Goal: Information Seeking & Learning: Learn about a topic

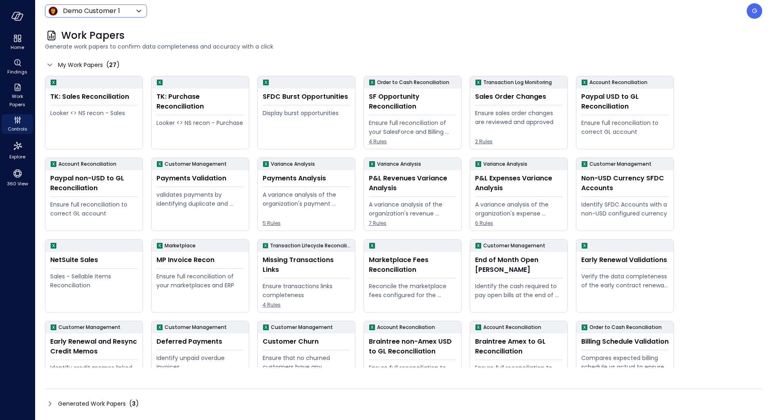
click at [83, 8] on body "Home Findings Work Papers Controls Explore 360 View Demo Customer 1 ***** ​ G W…" at bounding box center [386, 210] width 772 height 420
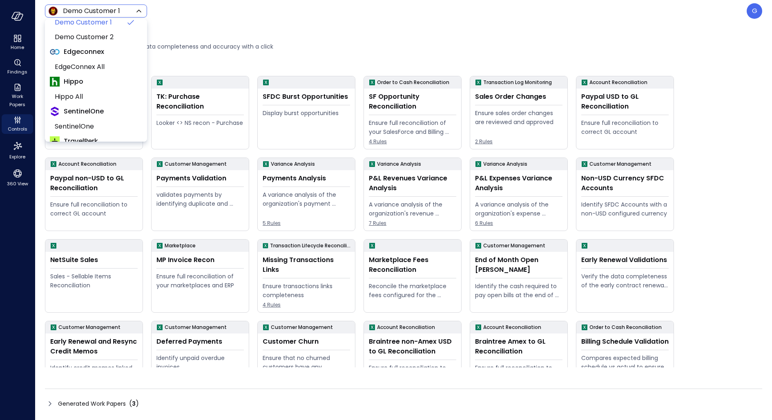
scroll to position [104, 0]
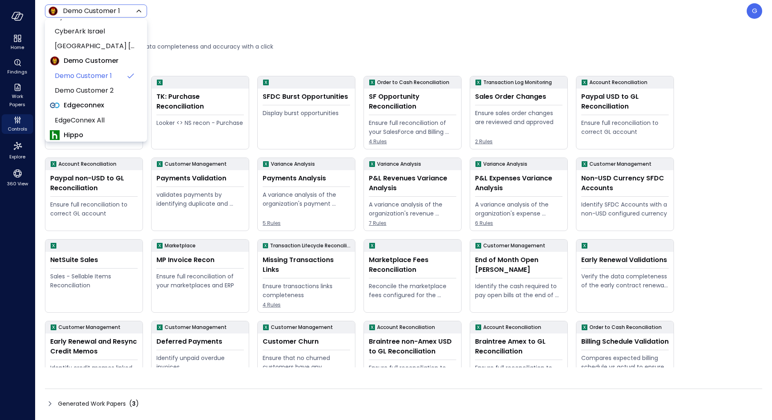
click at [367, 16] on div at bounding box center [386, 210] width 772 height 420
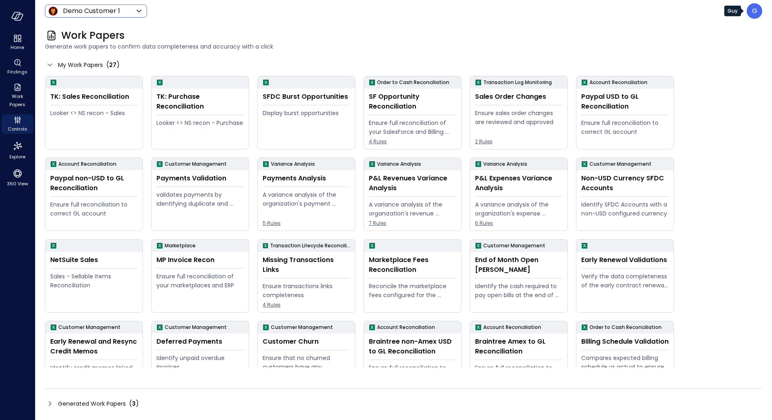
click at [756, 10] on p "G" at bounding box center [754, 11] width 5 height 10
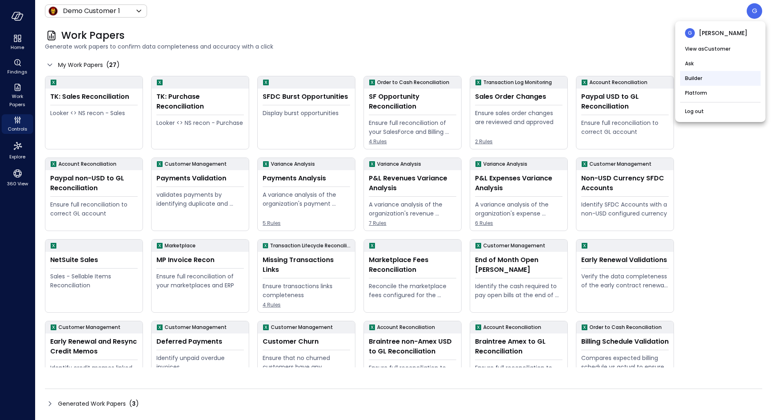
click at [711, 76] on li "Builder" at bounding box center [720, 78] width 80 height 15
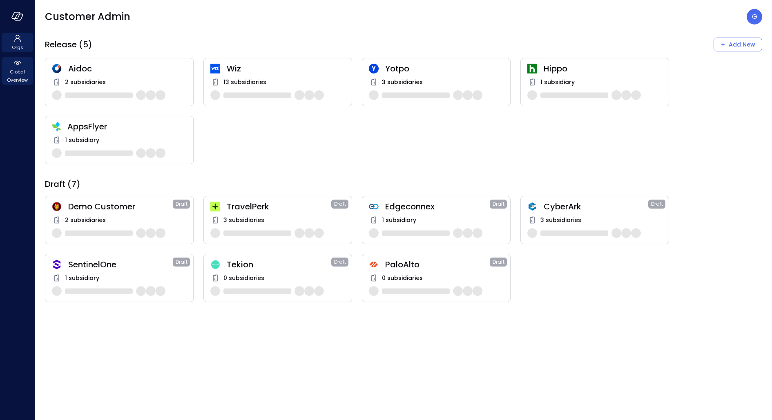
click at [15, 72] on span "Global Overview" at bounding box center [17, 76] width 25 height 16
click at [17, 71] on span "Global Overview" at bounding box center [17, 76] width 25 height 16
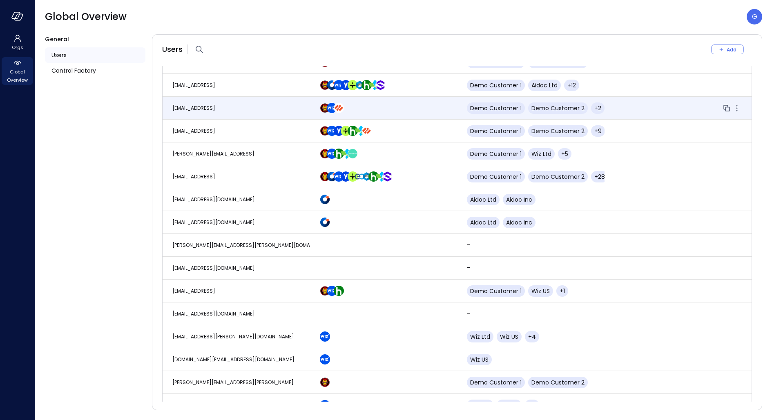
scroll to position [35, 0]
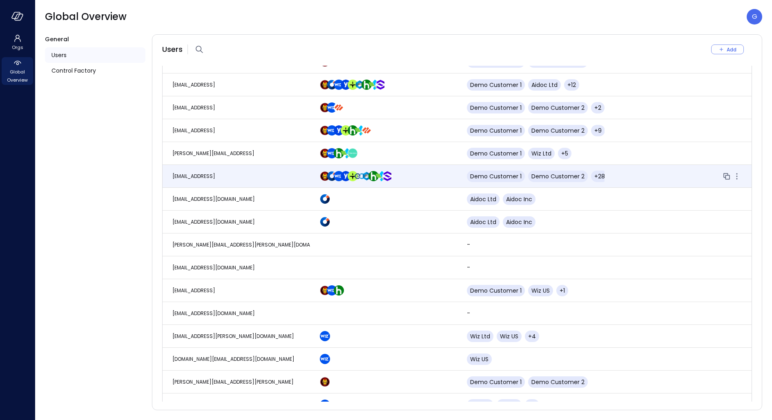
click at [243, 175] on td "guy@safebooks.ai" at bounding box center [236, 176] width 147 height 23
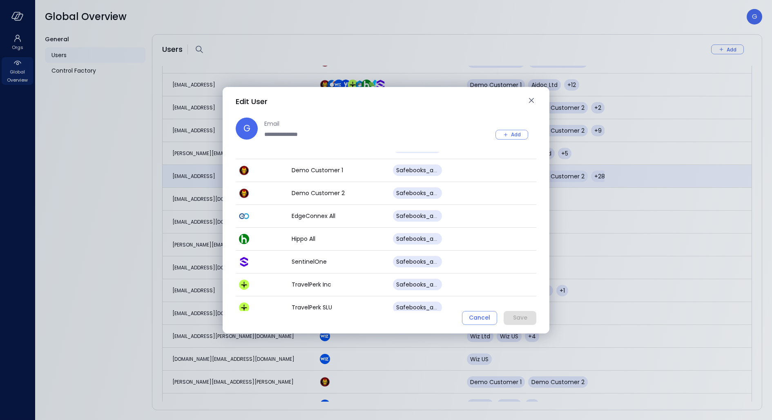
scroll to position [0, 0]
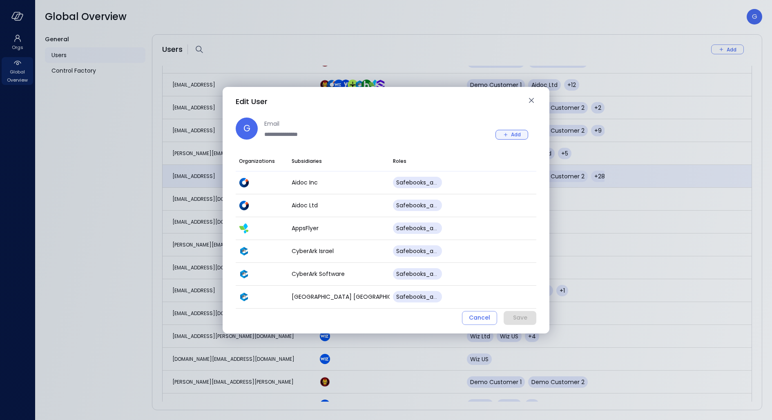
click at [515, 136] on div "Add" at bounding box center [516, 134] width 10 height 9
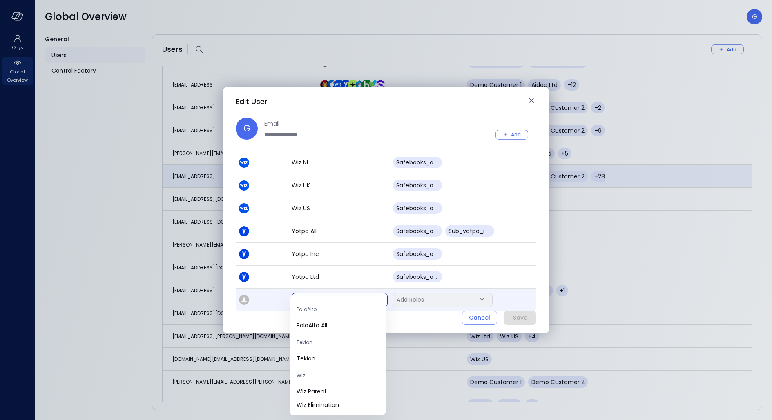
click at [323, 298] on body "Orgs Global Overview Global Overview G General Users Control Factory Users Add …" at bounding box center [386, 210] width 772 height 420
click at [319, 329] on span "PaloAlto All" at bounding box center [338, 326] width 83 height 9
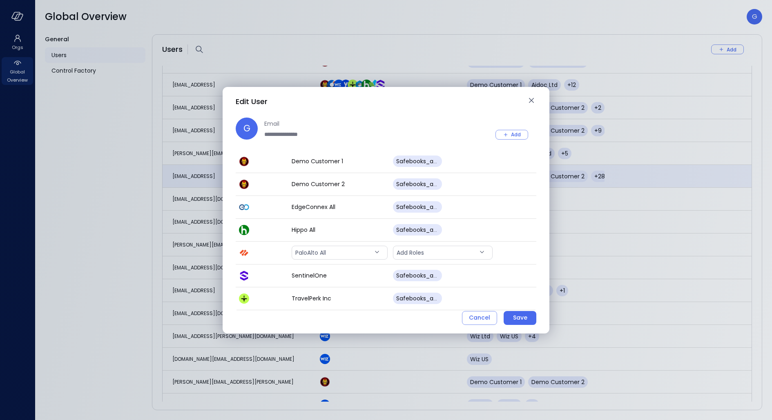
scroll to position [158, 0]
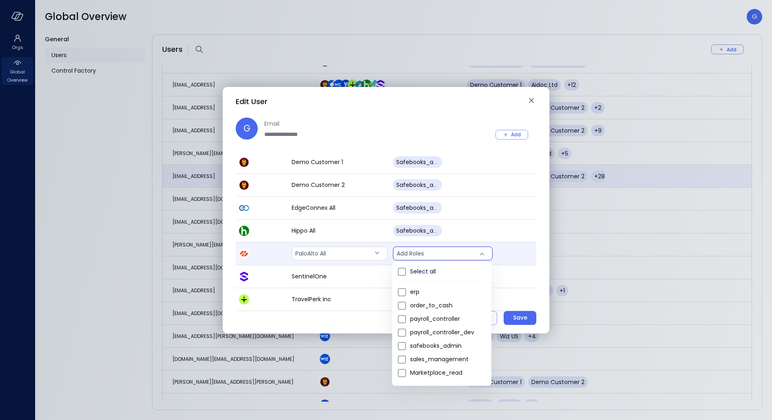
click at [464, 256] on body "Orgs Global Overview Global Overview G General Users Control Factory Users Add …" at bounding box center [386, 210] width 772 height 420
click at [437, 350] on span "safebooks_admin" at bounding box center [447, 346] width 75 height 9
type input "*"
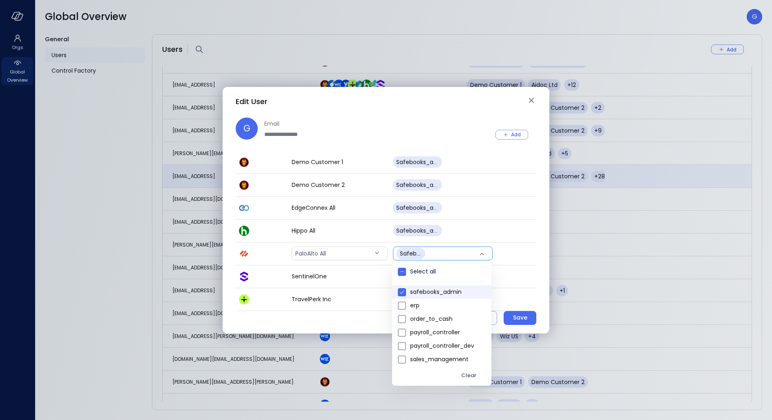
click at [391, 116] on div at bounding box center [386, 210] width 772 height 420
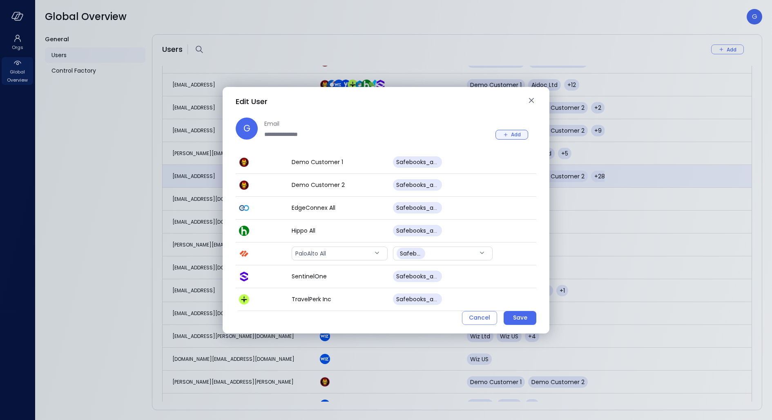
click at [518, 135] on div "Add" at bounding box center [516, 134] width 10 height 9
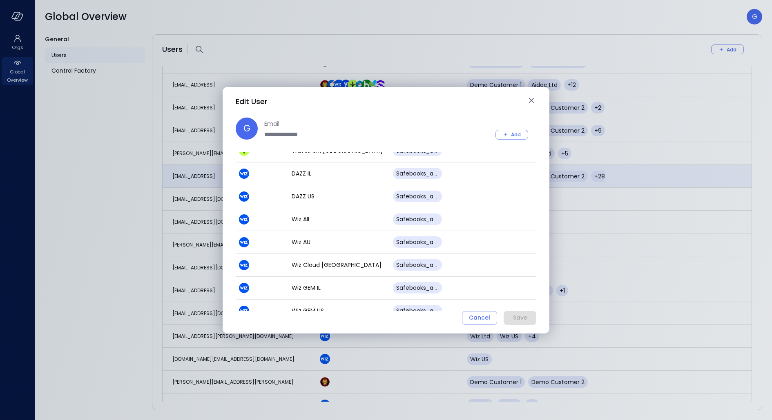
scroll to position [592, 0]
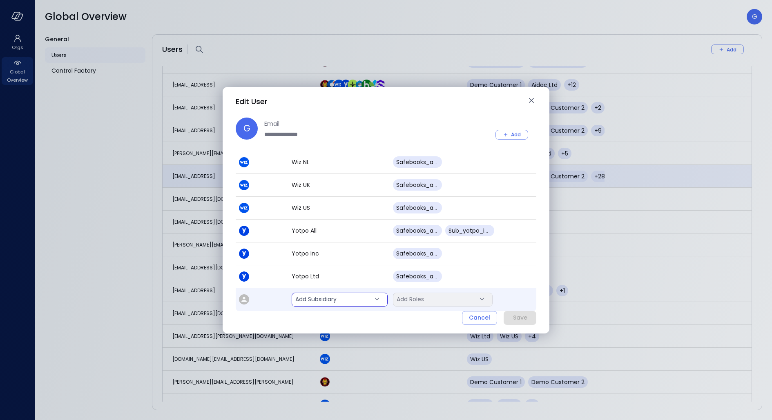
click at [339, 297] on body "Orgs Global Overview Global Overview G General Users Control Factory Users Add …" at bounding box center [386, 210] width 772 height 420
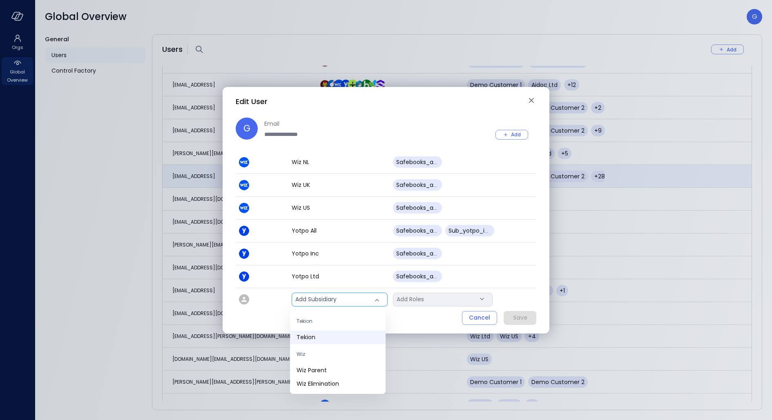
click at [327, 334] on span "Tekion" at bounding box center [338, 337] width 83 height 9
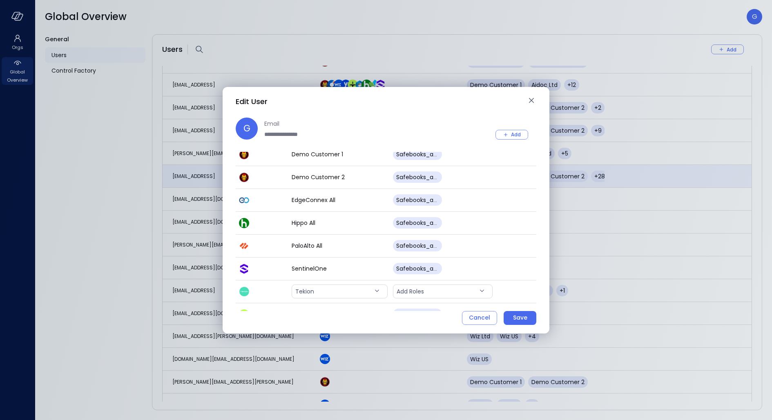
scroll to position [160, 0]
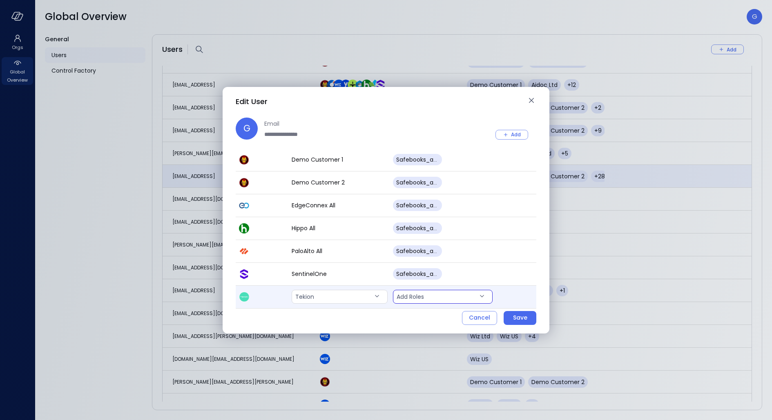
click at [432, 294] on body "Orgs Global Overview Global Overview G General Users Control Factory Users Add …" at bounding box center [386, 210] width 772 height 420
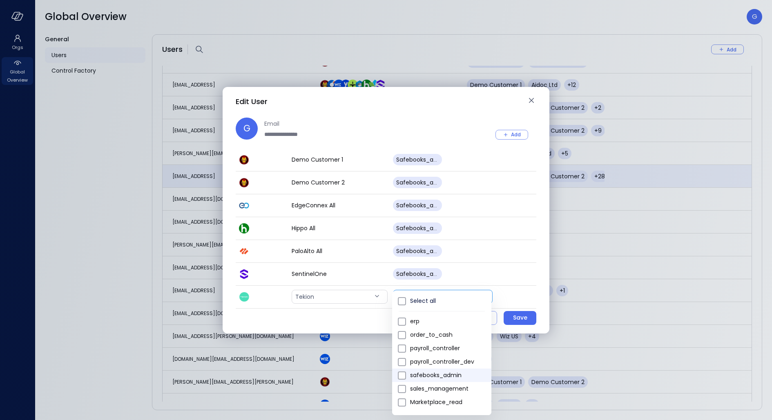
click at [425, 376] on span "safebooks_admin" at bounding box center [447, 375] width 75 height 9
type input "*"
click at [446, 107] on div at bounding box center [386, 210] width 772 height 420
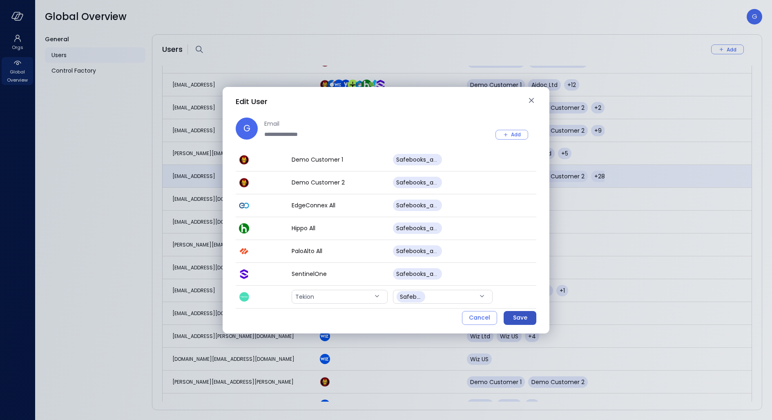
click at [523, 316] on div "Save" at bounding box center [520, 318] width 14 height 10
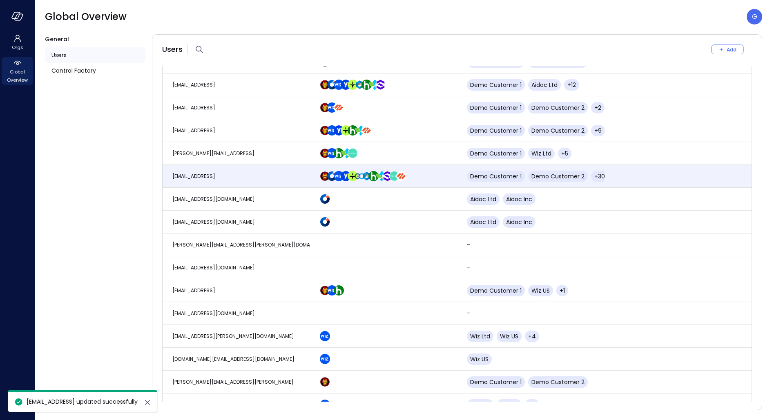
click at [753, 17] on p "G" at bounding box center [754, 17] width 5 height 10
click at [701, 112] on li "Log out" at bounding box center [720, 117] width 80 height 15
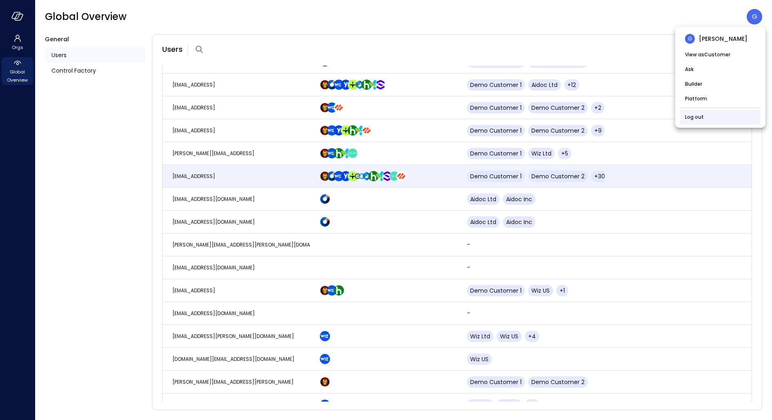
click at [697, 118] on link "Log out" at bounding box center [694, 117] width 19 height 8
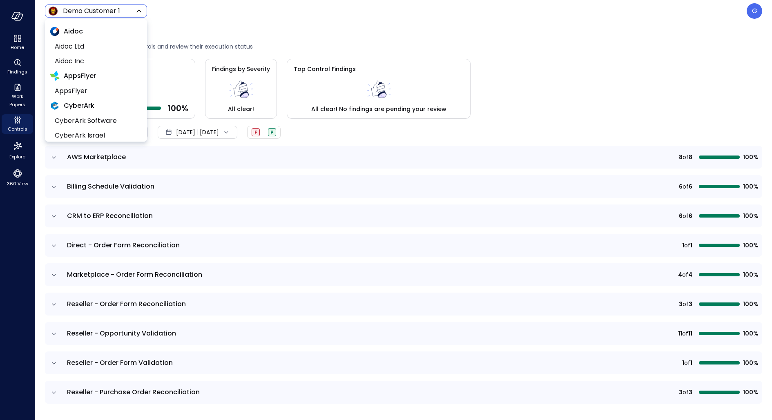
click at [96, 10] on body "Home Findings Work Papers Controls Explore 360 View Demo Customer 1 ***** ​ G C…" at bounding box center [386, 210] width 772 height 420
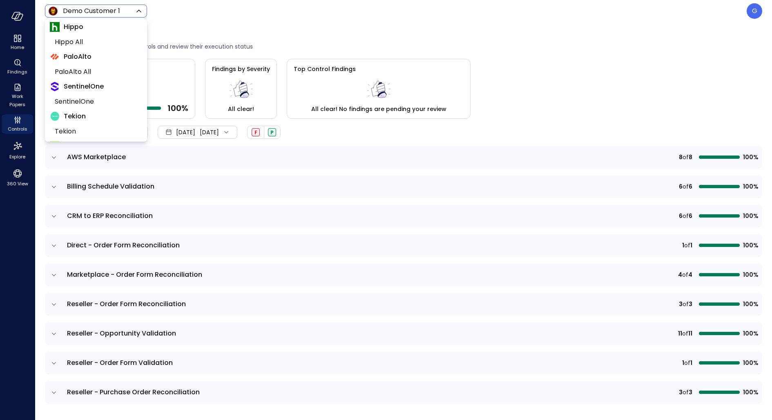
scroll to position [215, 0]
click at [85, 68] on span "PaloAlto All" at bounding box center [95, 70] width 81 height 10
type input "*******"
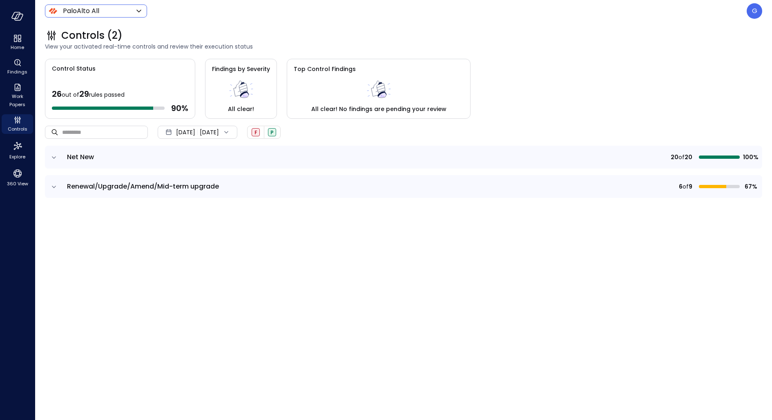
click at [53, 164] on td at bounding box center [53, 157] width 17 height 23
click at [53, 159] on icon "expand row" at bounding box center [54, 158] width 8 height 8
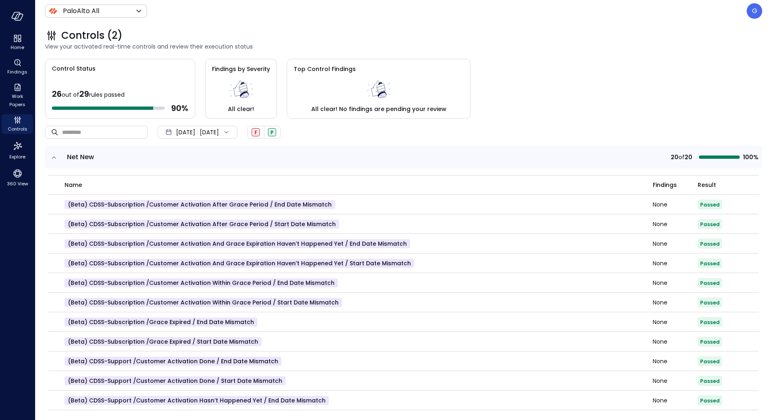
click at [53, 159] on icon "expand row" at bounding box center [54, 158] width 8 height 8
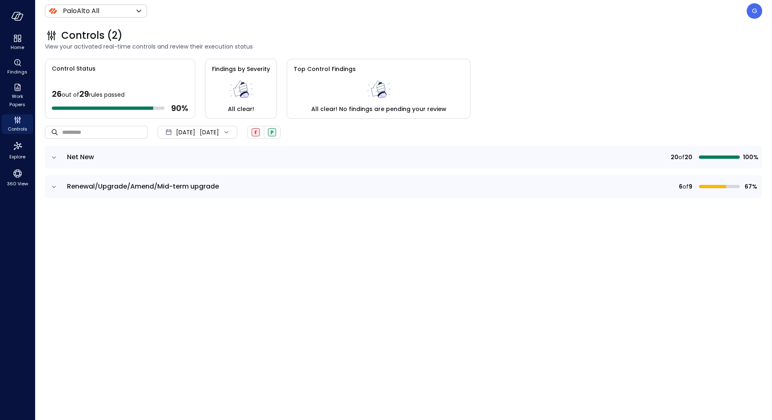
click at [195, 132] on span "[DATE]" at bounding box center [185, 132] width 19 height 9
click at [211, 179] on li "Current Year [DATE]" at bounding box center [201, 180] width 65 height 13
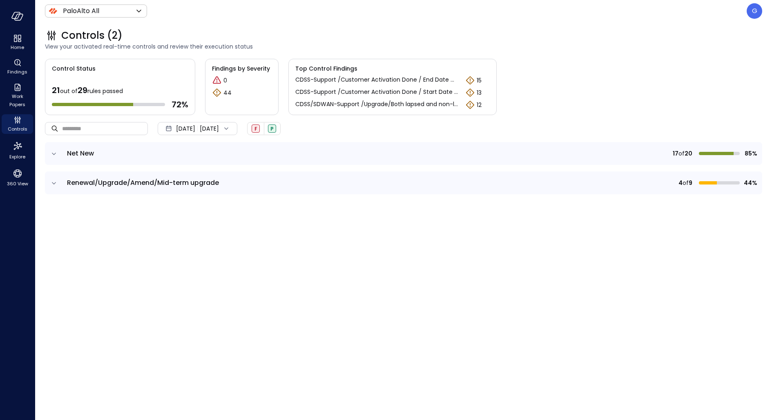
click at [58, 154] on td at bounding box center [53, 153] width 17 height 23
click at [54, 154] on icon "expand row" at bounding box center [54, 154] width 8 height 8
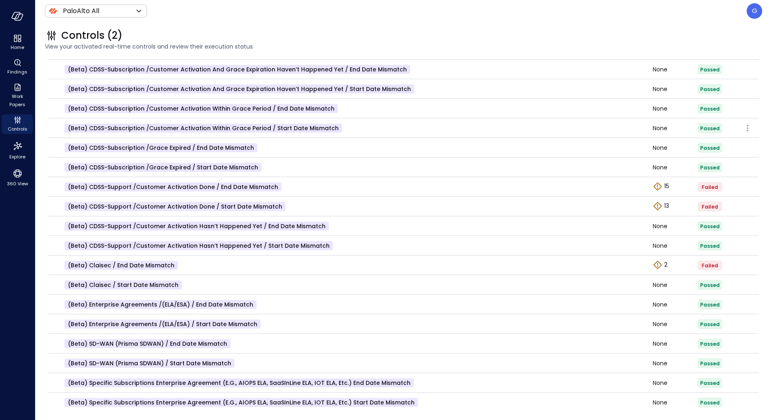
scroll to position [208, 0]
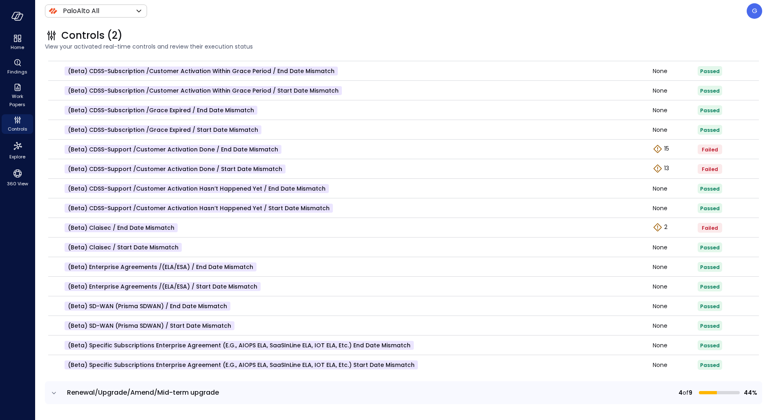
click at [54, 336] on icon "expand row" at bounding box center [54, 393] width 8 height 8
click at [23, 180] on span "360 View" at bounding box center [17, 184] width 21 height 8
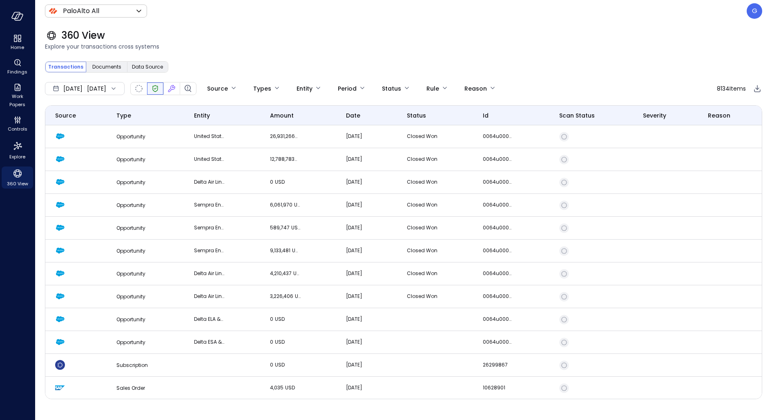
click at [163, 91] on div at bounding box center [155, 89] width 16 height 12
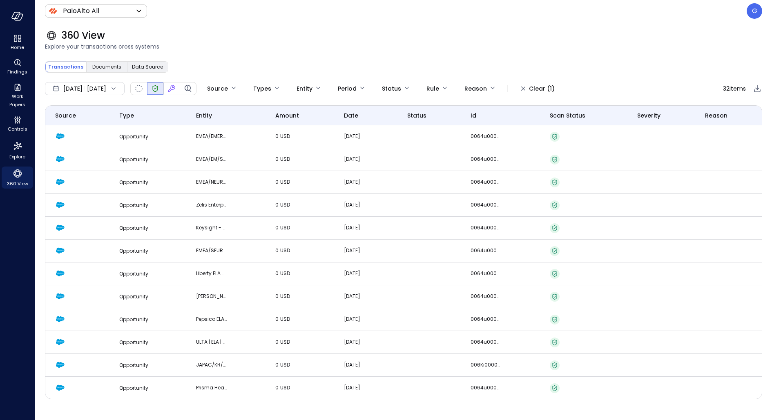
click at [158, 87] on icon "Verified" at bounding box center [155, 88] width 5 height 7
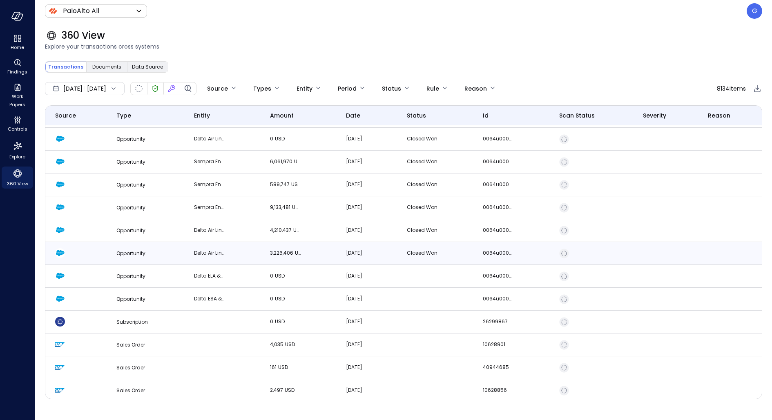
scroll to position [44, 0]
click at [218, 336] on td at bounding box center [222, 344] width 76 height 23
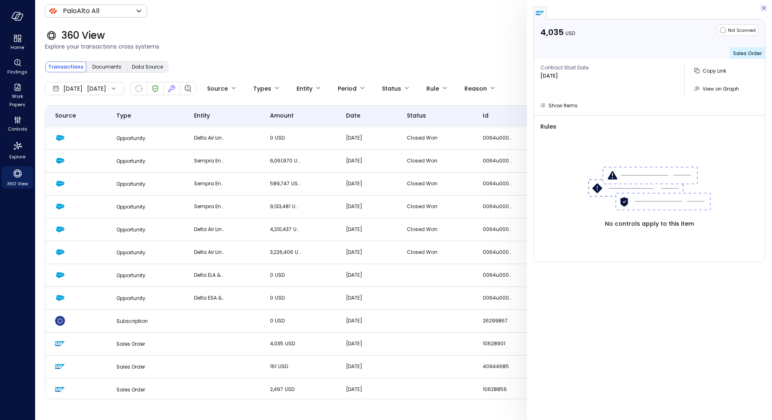
click at [617, 12] on icon "button" at bounding box center [764, 8] width 8 height 10
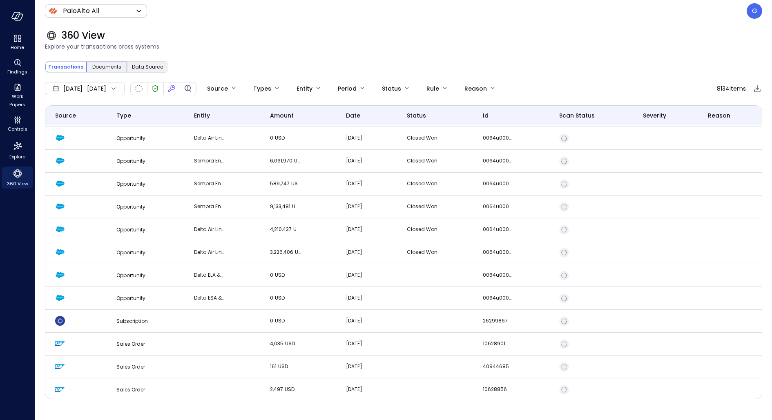
click at [101, 67] on span "Documents" at bounding box center [106, 67] width 29 height 8
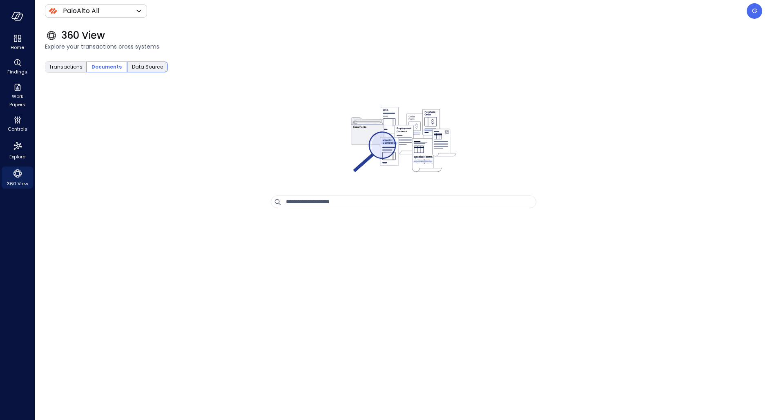
click at [150, 66] on span "Data Source" at bounding box center [147, 67] width 31 height 8
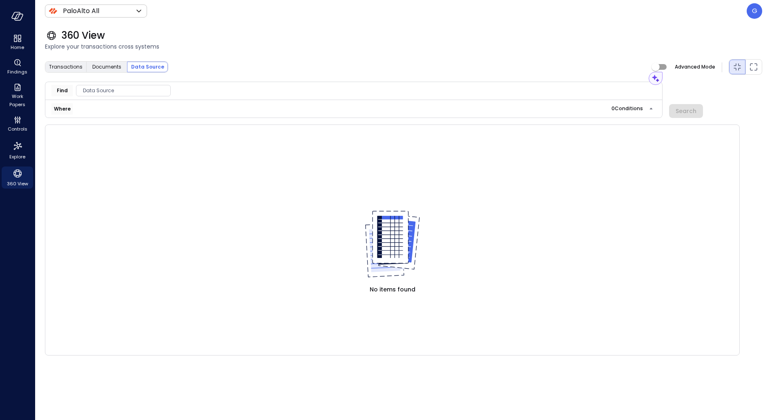
click at [154, 88] on span "Data Source" at bounding box center [123, 91] width 94 height 8
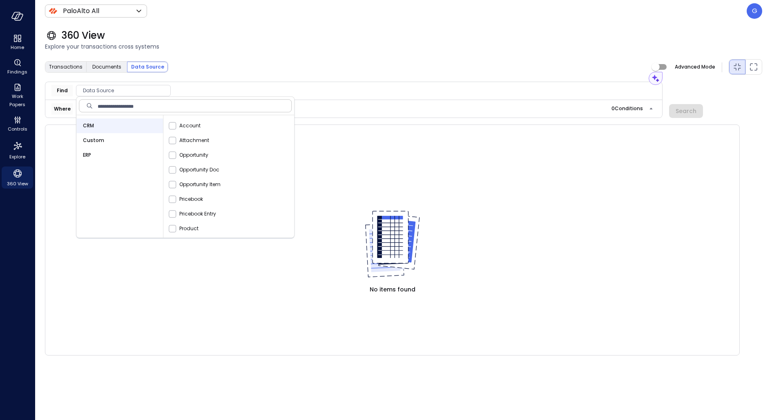
click at [570, 36] on div "360 View" at bounding box center [403, 35] width 717 height 13
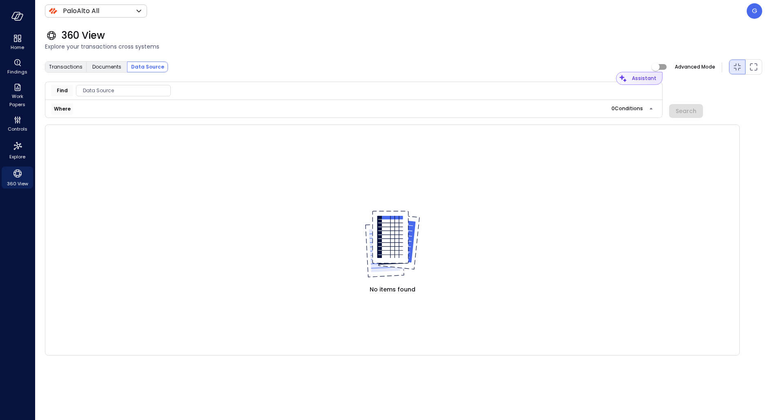
click at [617, 77] on div "Assistant" at bounding box center [644, 78] width 25 height 8
type input "**********"
click at [617, 78] on icon "button" at bounding box center [652, 78] width 5 height 4
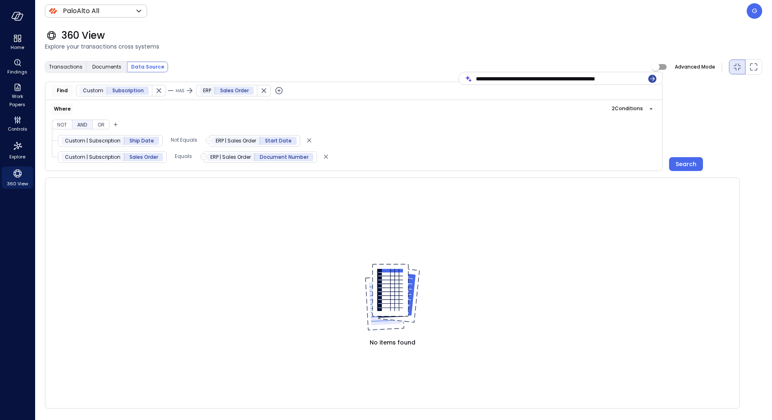
click at [617, 76] on icon "button" at bounding box center [652, 79] width 8 height 10
click at [617, 161] on div "**********" at bounding box center [403, 126] width 717 height 89
click at [617, 161] on div "Search" at bounding box center [686, 164] width 21 height 10
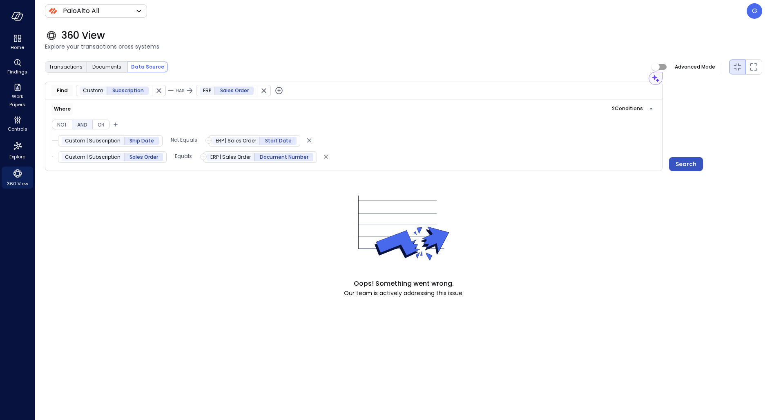
click at [617, 161] on div "Search" at bounding box center [686, 164] width 21 height 10
click at [72, 67] on span "Transactions" at bounding box center [66, 67] width 34 height 8
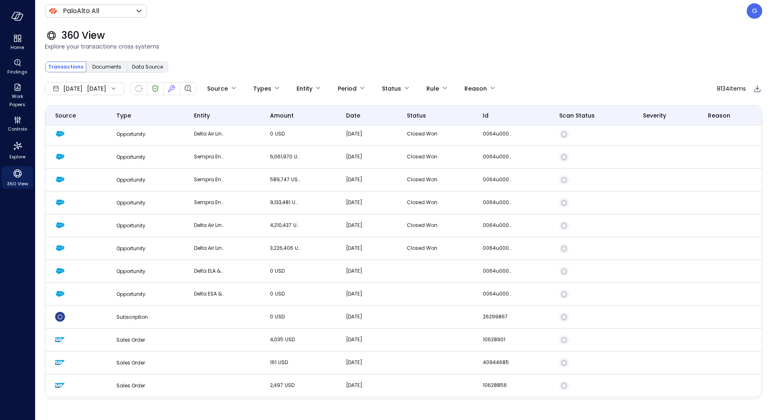
scroll to position [101, 0]
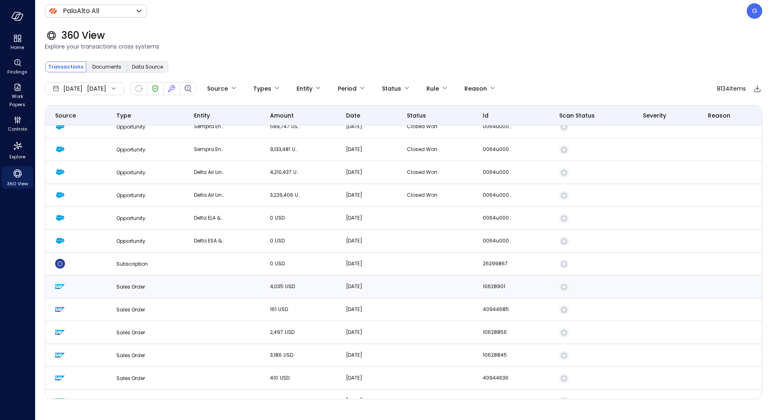
click at [391, 290] on td "Apr 20, 2025" at bounding box center [366, 287] width 61 height 23
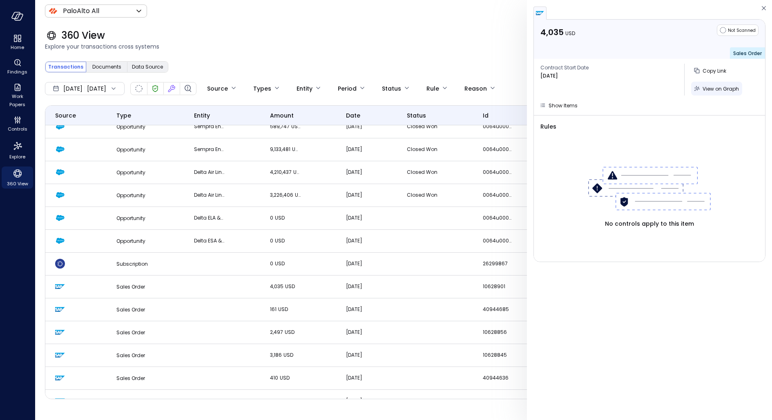
click at [617, 92] on div "View on Graph" at bounding box center [721, 89] width 36 height 10
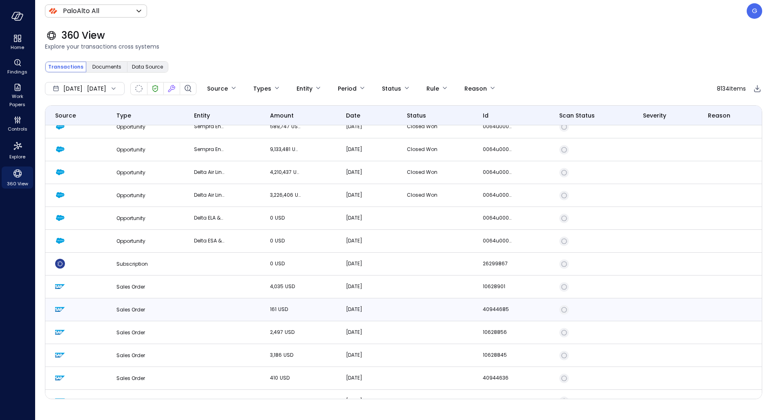
click at [151, 317] on td "Sales Order" at bounding box center [145, 310] width 77 height 23
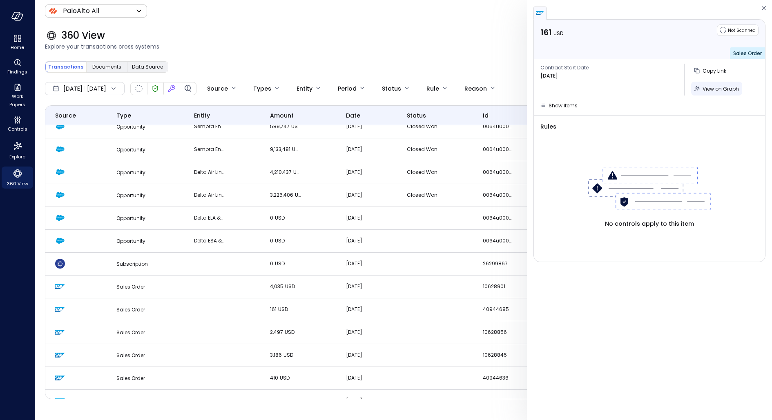
click at [617, 92] on span "View on Graph" at bounding box center [721, 88] width 36 height 7
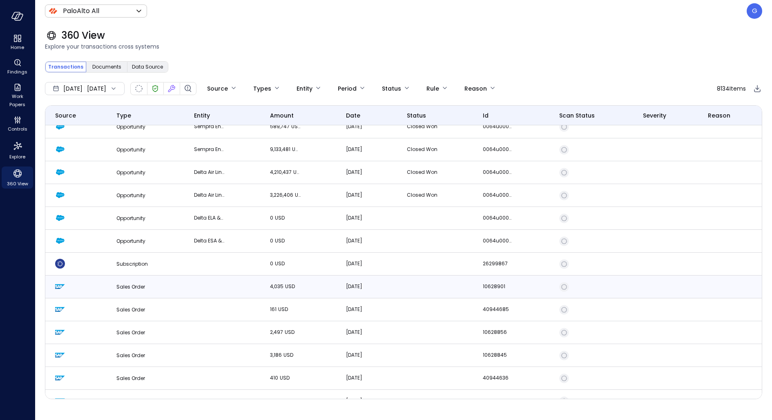
click at [295, 288] on p "4,035 USD" at bounding box center [285, 287] width 31 height 8
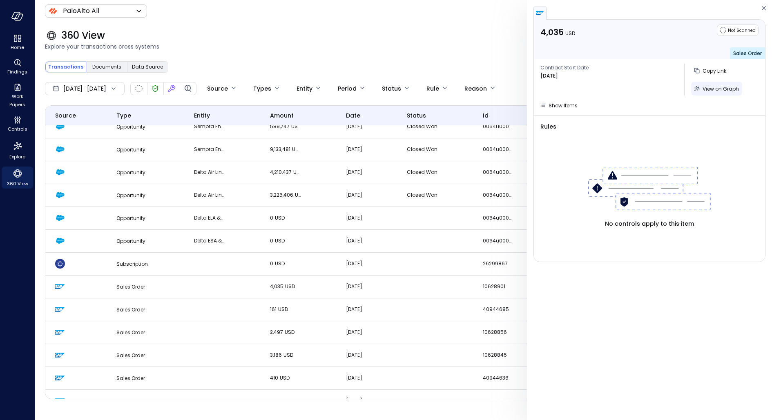
click at [617, 90] on span "View on Graph" at bounding box center [721, 88] width 36 height 7
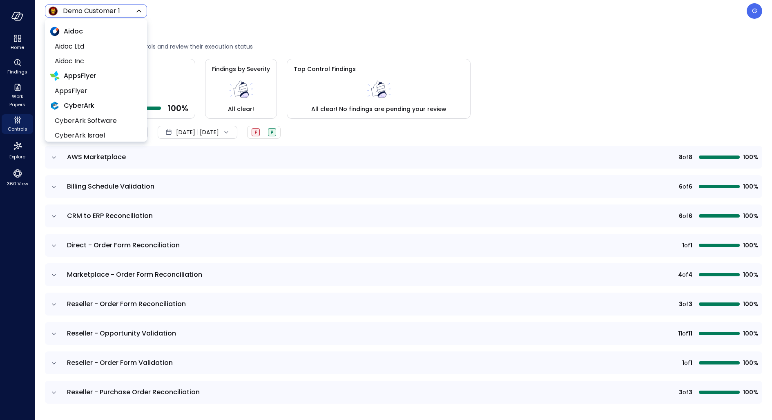
click at [101, 7] on body "Home Findings Work Papers Controls Explore 360 View Demo Customer 1 ***** ​ G C…" at bounding box center [386, 210] width 772 height 420
click at [92, 92] on span "PaloAlto All" at bounding box center [95, 90] width 81 height 10
type input "*******"
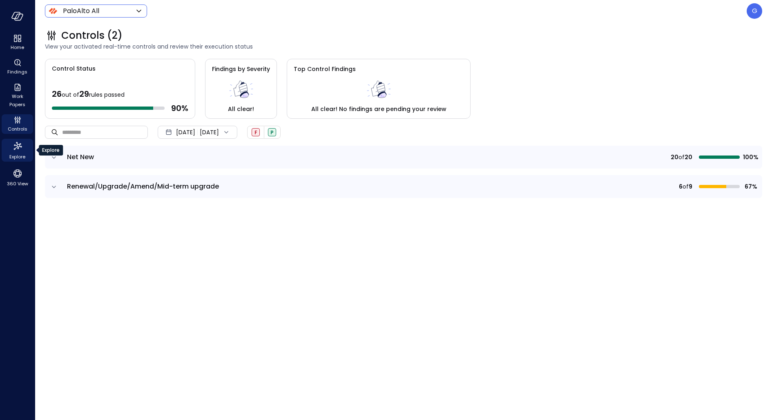
click at [20, 141] on icon "Explore" at bounding box center [17, 146] width 13 height 13
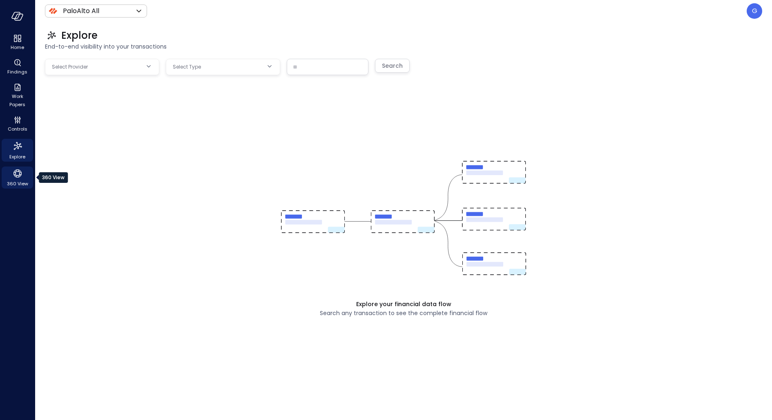
click at [13, 177] on icon "360 View" at bounding box center [17, 174] width 12 height 12
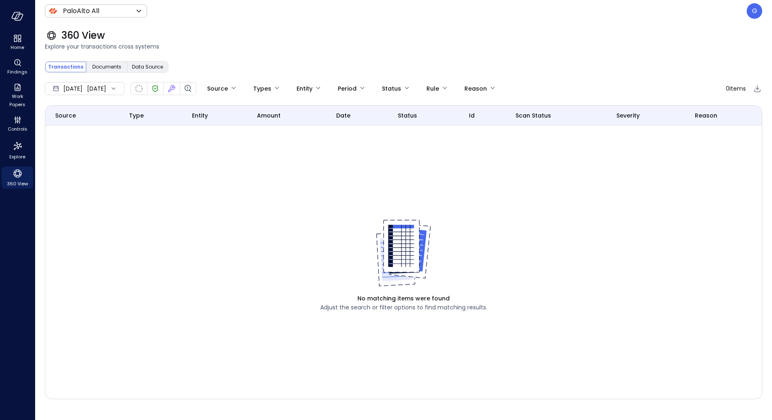
click at [83, 87] on span "[DATE]" at bounding box center [72, 88] width 19 height 9
click at [87, 138] on li "Current Year [DATE]" at bounding box center [89, 137] width 65 height 13
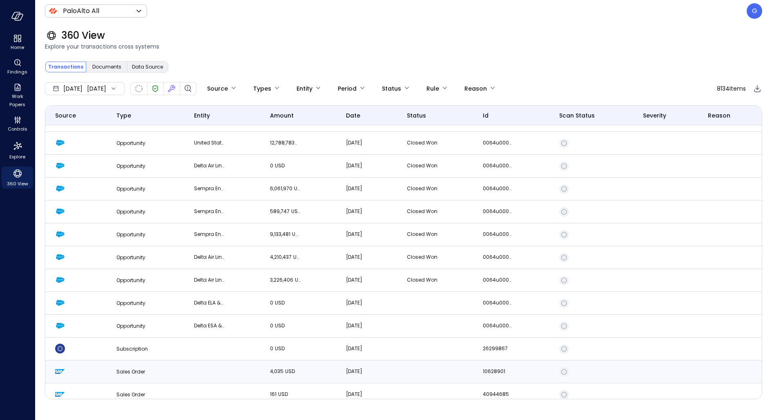
scroll to position [17, 0]
click at [197, 372] on td at bounding box center [222, 371] width 76 height 23
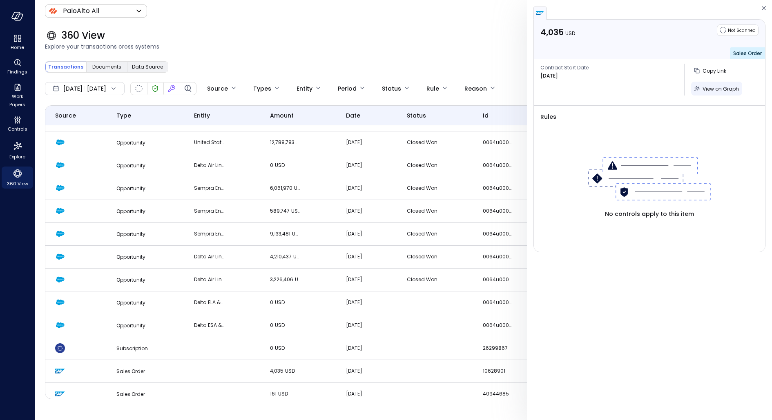
click at [725, 87] on span "View on Graph" at bounding box center [721, 88] width 36 height 7
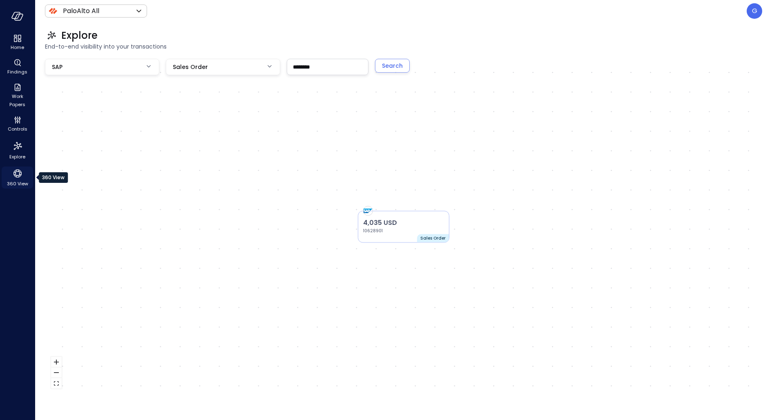
click at [18, 171] on icon "360 View" at bounding box center [17, 174] width 8 height 8
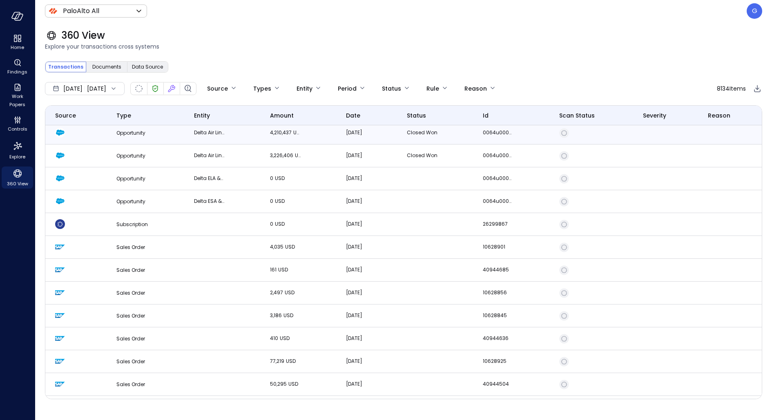
scroll to position [138, 0]
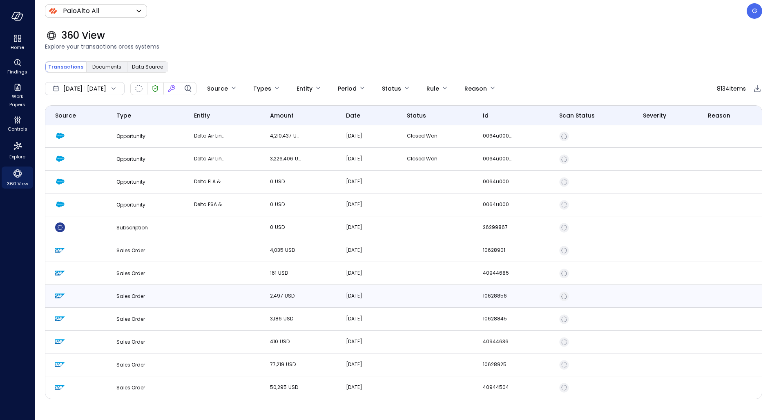
click at [168, 302] on td "Sales Order" at bounding box center [145, 296] width 77 height 23
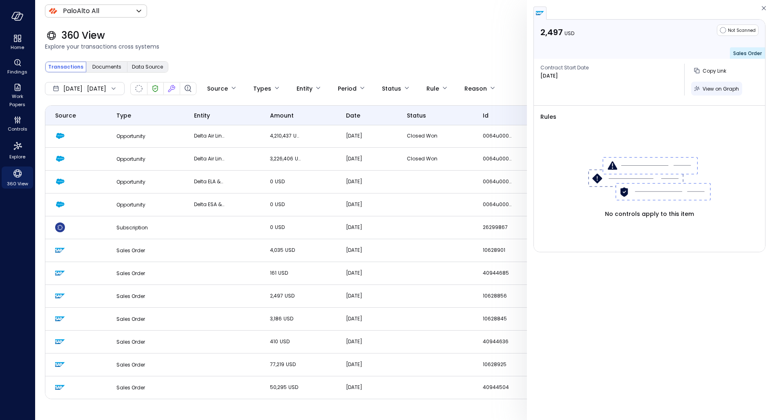
click at [718, 86] on span "View on Graph" at bounding box center [721, 88] width 36 height 7
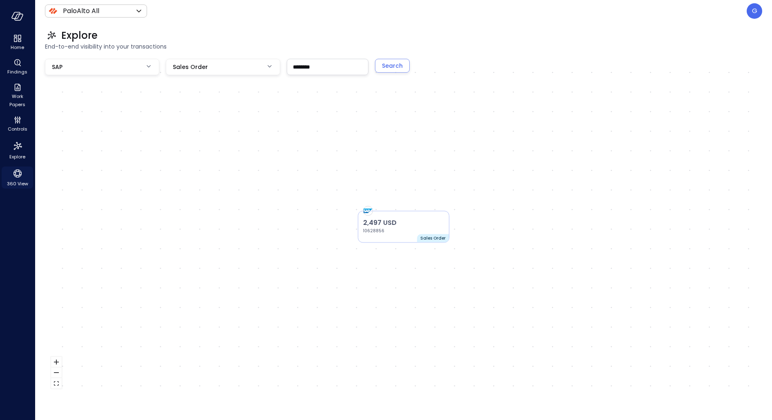
click at [13, 172] on icon "360 View" at bounding box center [17, 174] width 12 height 12
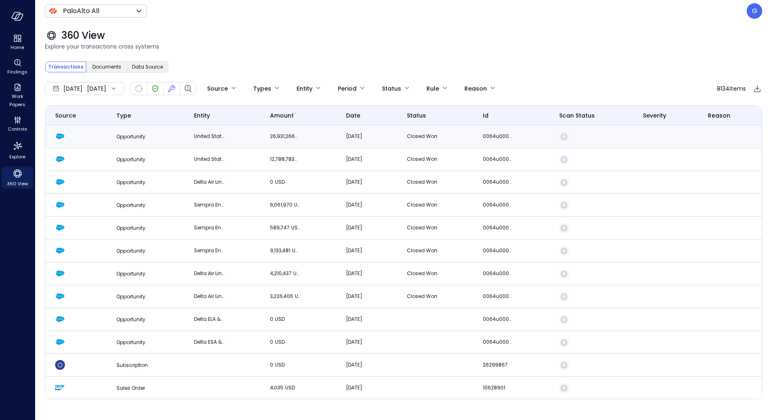
click at [260, 145] on td "26,931,266 USD" at bounding box center [298, 136] width 76 height 23
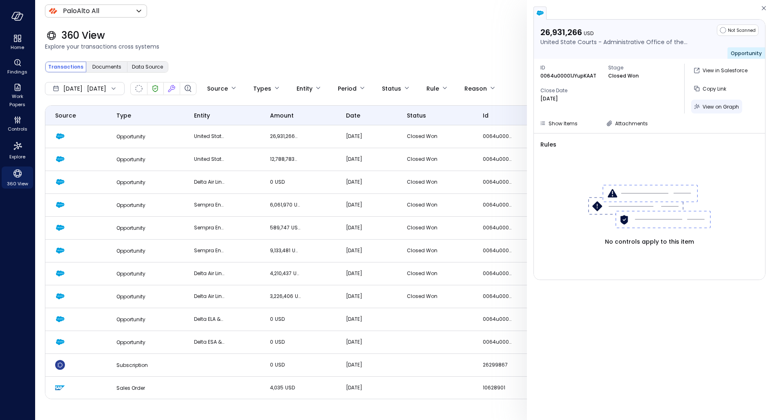
click at [706, 102] on div "View on Graph" at bounding box center [721, 107] width 36 height 10
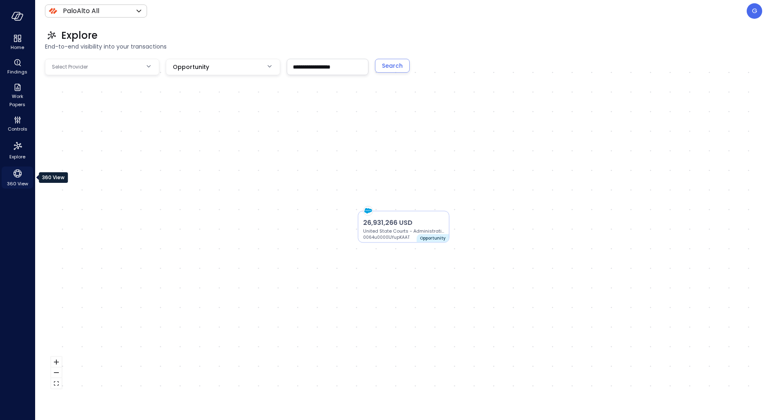
click at [17, 170] on icon "360 View" at bounding box center [17, 174] width 12 height 12
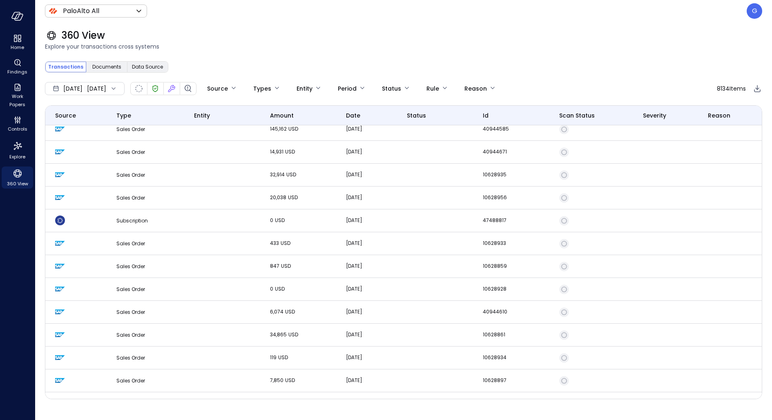
scroll to position [655, 0]
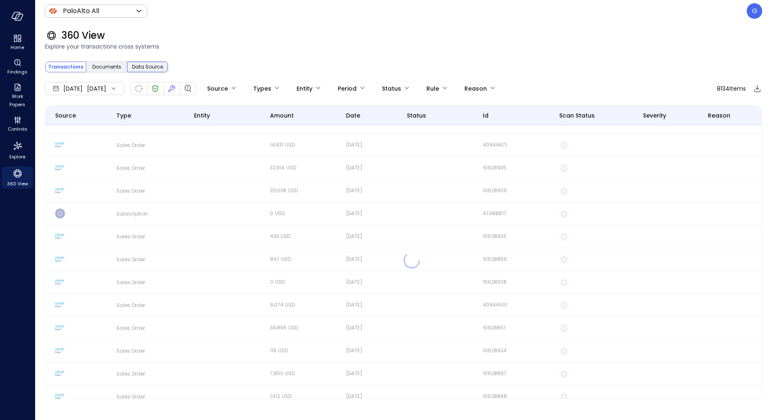
click at [139, 63] on span "Data Source" at bounding box center [147, 67] width 31 height 8
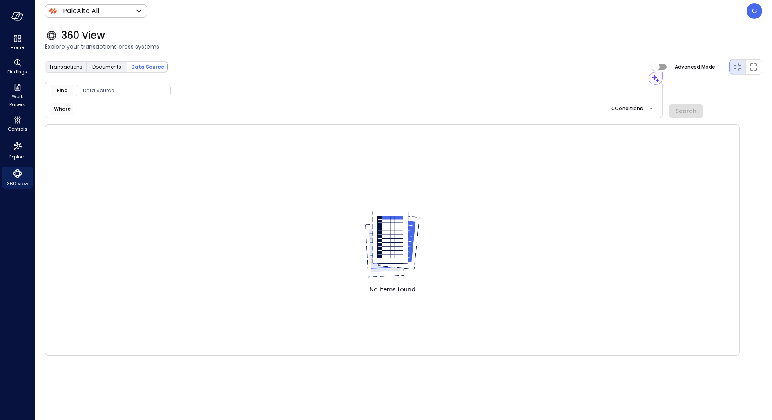
click at [140, 91] on span "Data Source" at bounding box center [123, 91] width 94 height 8
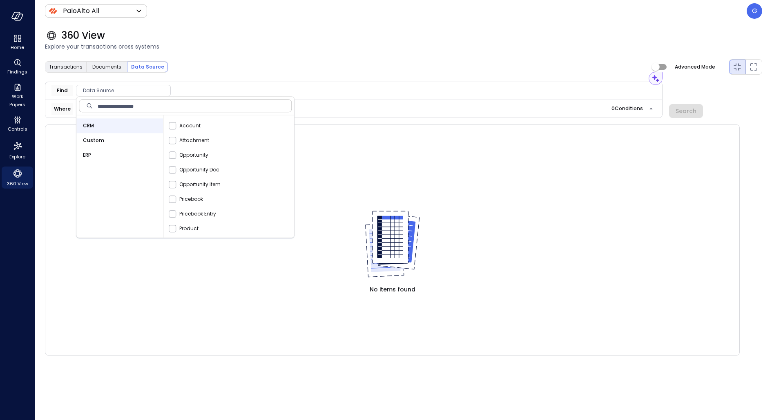
click at [116, 152] on div "ERP" at bounding box center [119, 155] width 87 height 15
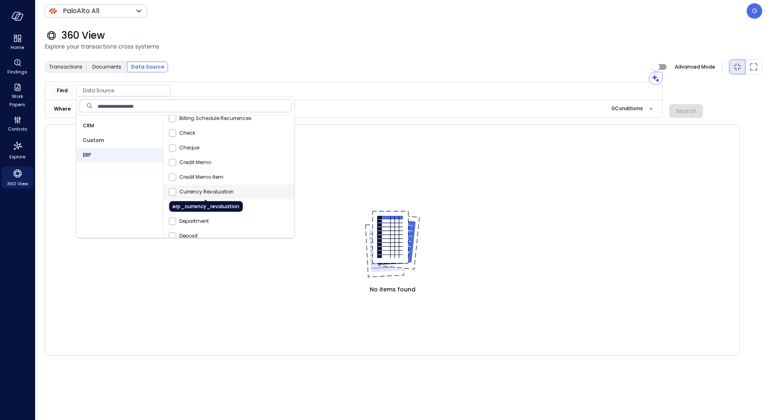
scroll to position [545, 0]
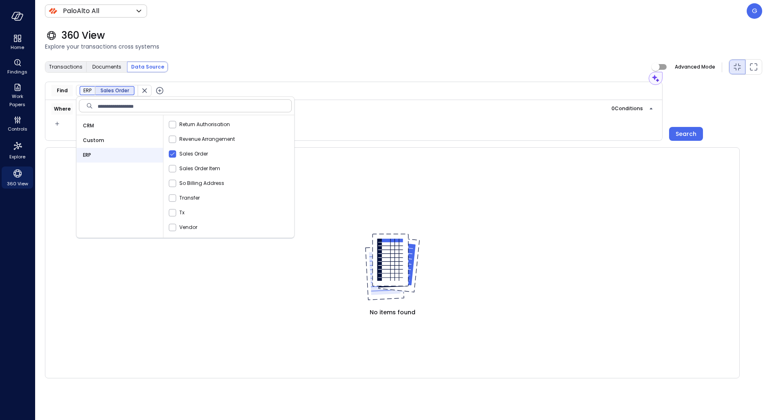
click at [162, 92] on icon "button" at bounding box center [159, 90] width 7 height 7
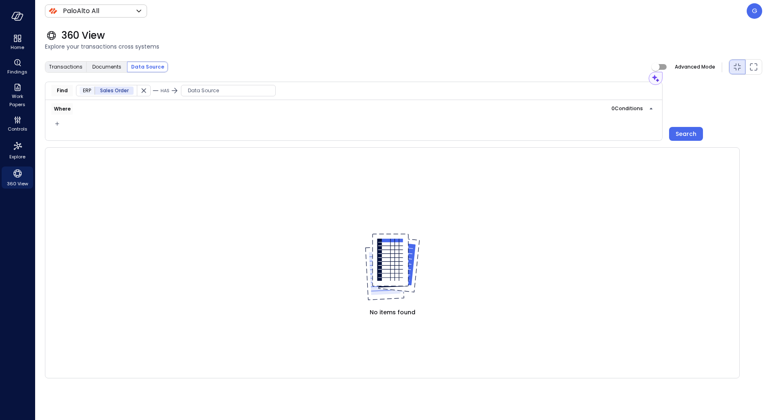
click at [207, 91] on span "Data Source" at bounding box center [228, 91] width 94 height 8
click at [205, 140] on span "Custom" at bounding box center [197, 140] width 21 height 8
click at [731, 96] on div "Assistant Find ERP Sales Order HAS Custom Subscription Where 0 Condition s Sear…" at bounding box center [403, 111] width 717 height 59
click at [691, 133] on div "Search" at bounding box center [686, 134] width 21 height 10
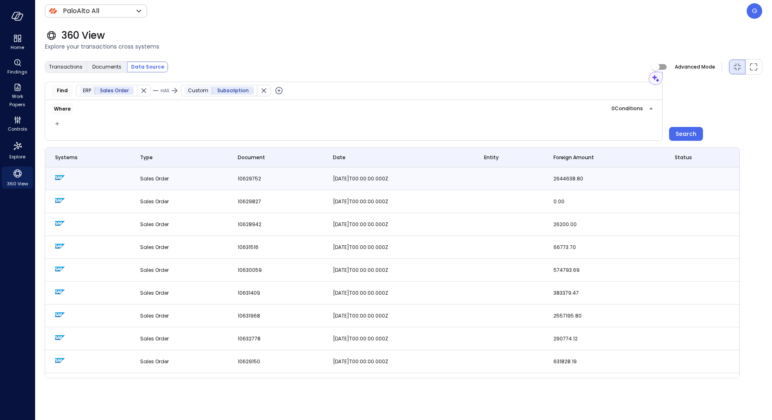
click at [422, 180] on td "2025-04-23T00:00:00.000Z" at bounding box center [398, 179] width 151 height 23
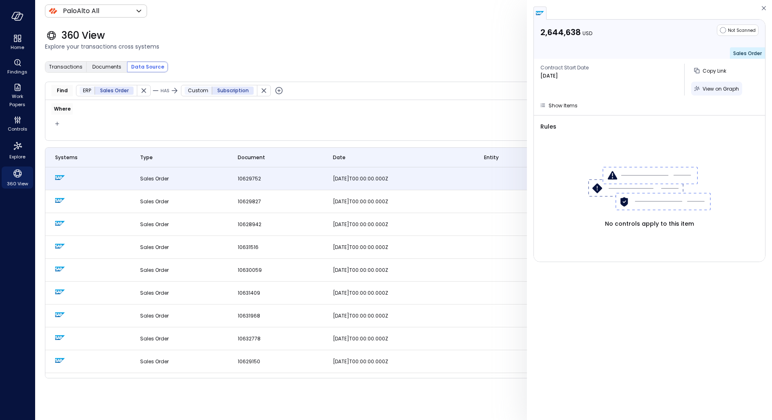
click at [722, 90] on span "View on Graph" at bounding box center [721, 88] width 36 height 7
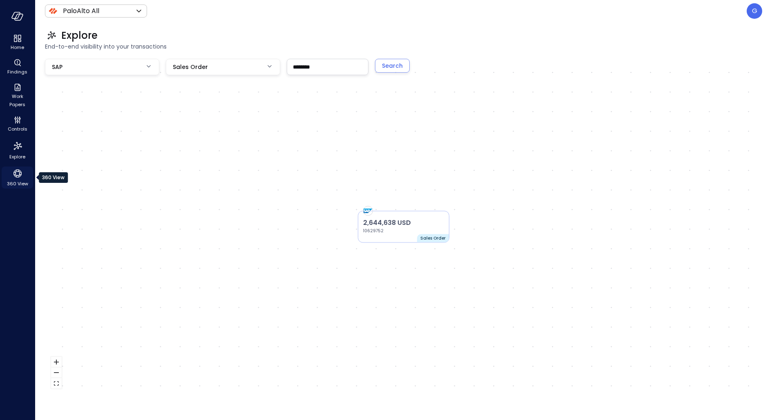
click at [23, 179] on icon "360 View" at bounding box center [17, 174] width 12 height 12
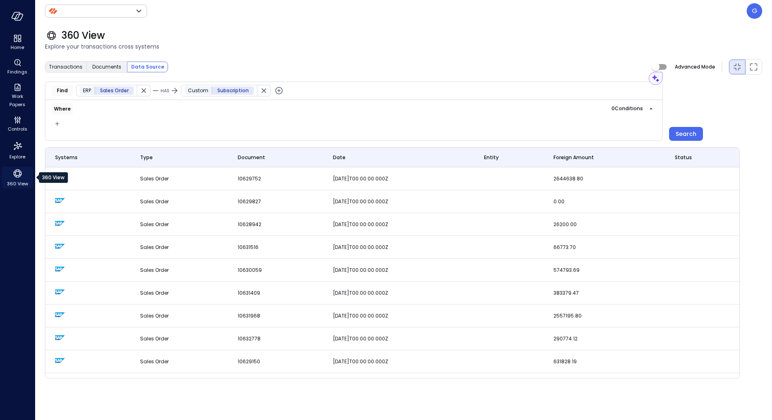
type input "*******"
click at [23, 179] on icon "360 View" at bounding box center [17, 174] width 12 height 12
click at [756, 68] on icon "Maximized view" at bounding box center [754, 67] width 10 height 10
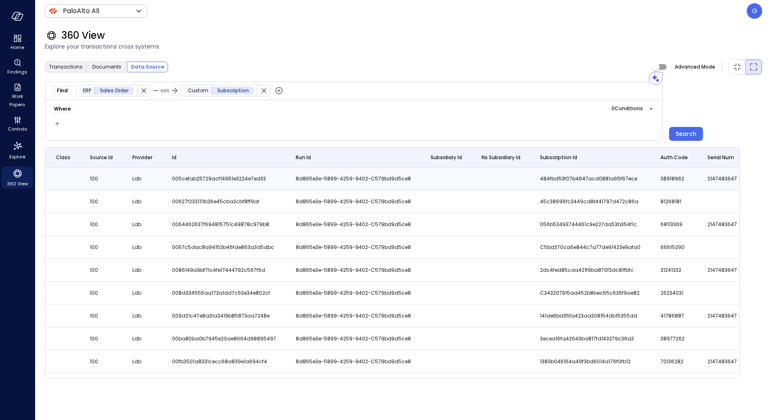
scroll to position [0, 3908]
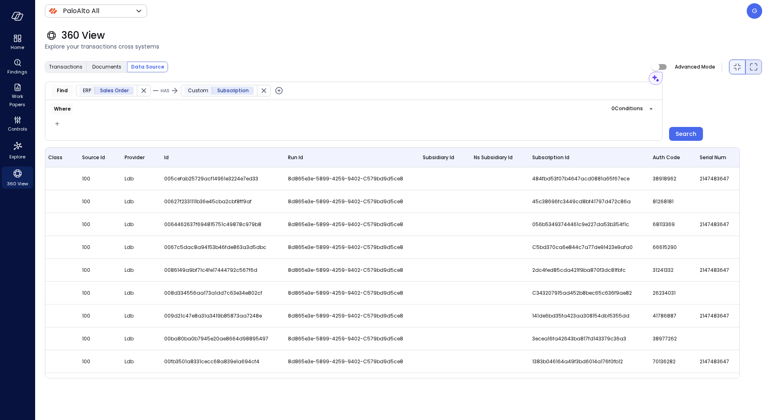
click at [741, 62] on icon "Minimized view" at bounding box center [738, 67] width 10 height 10
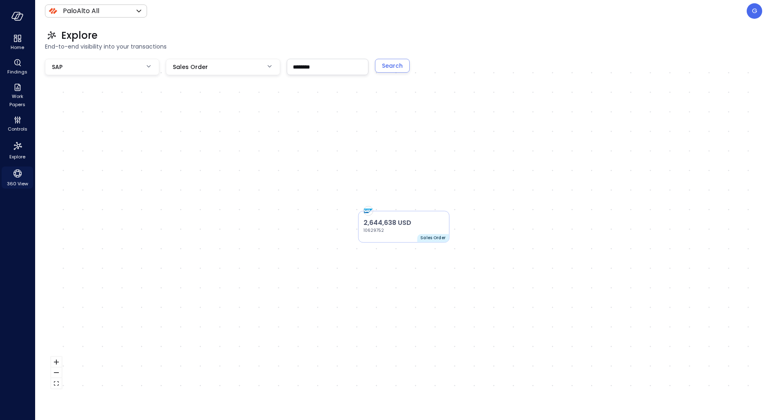
click at [20, 175] on icon "360 View" at bounding box center [17, 174] width 12 height 12
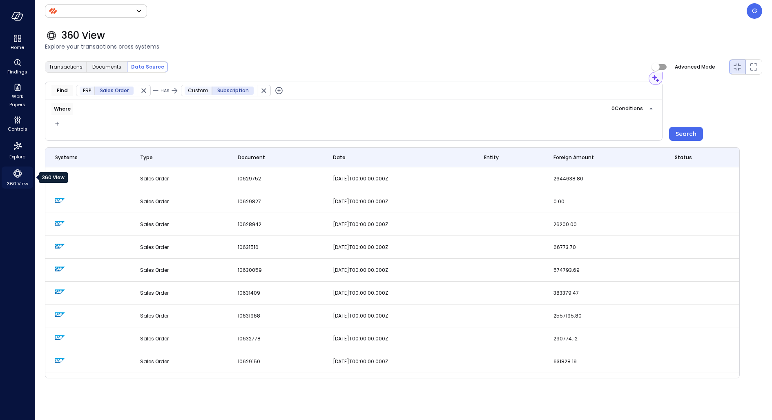
type input "*******"
click at [177, 184] on td "Sales Order" at bounding box center [179, 179] width 98 height 23
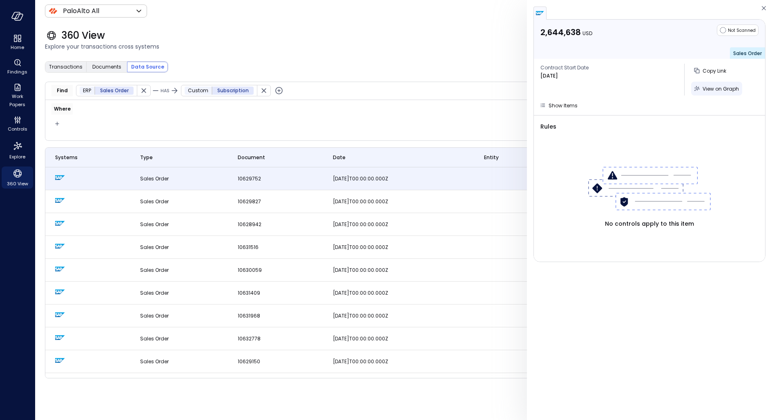
click at [722, 87] on span "View on Graph" at bounding box center [721, 88] width 36 height 7
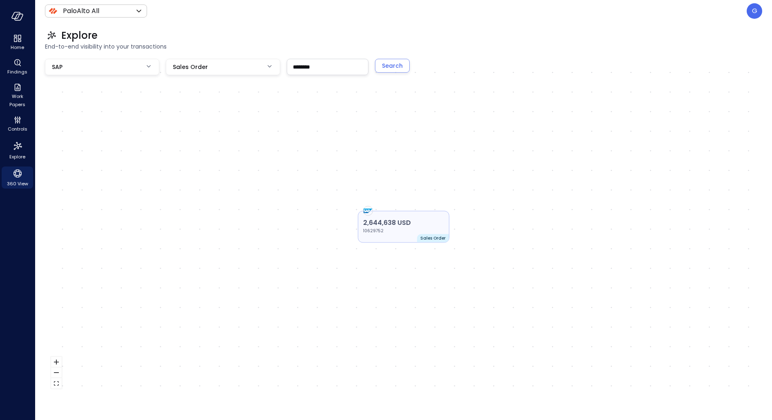
click at [395, 228] on p "10629752" at bounding box center [387, 231] width 49 height 7
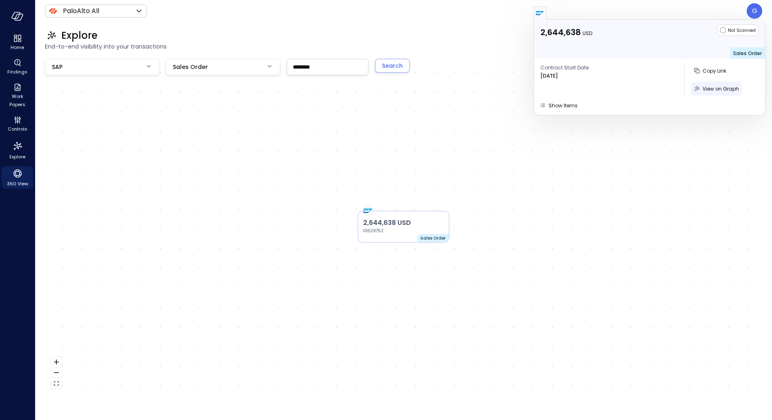
click at [715, 89] on span "View on Graph" at bounding box center [721, 88] width 36 height 7
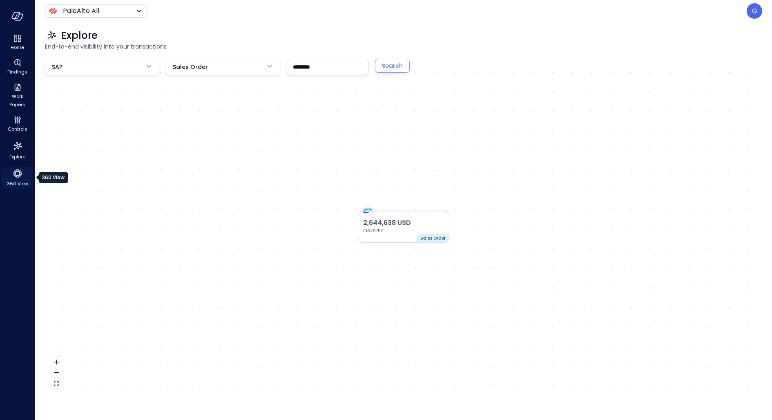
click at [21, 180] on span "360 View" at bounding box center [17, 184] width 21 height 8
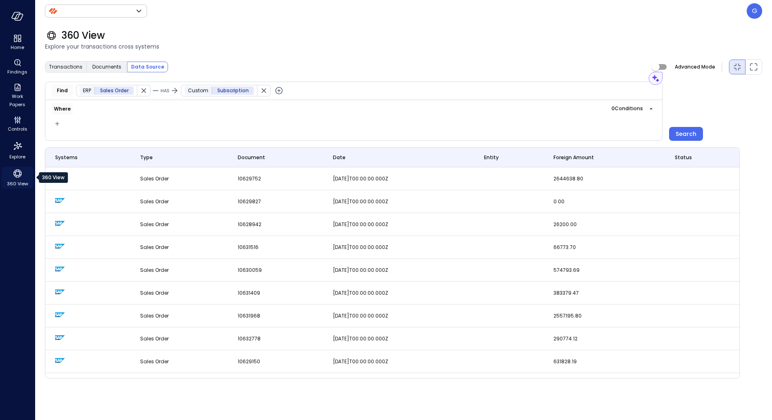
type input "*******"
click at [145, 91] on icon "button" at bounding box center [144, 91] width 8 height 8
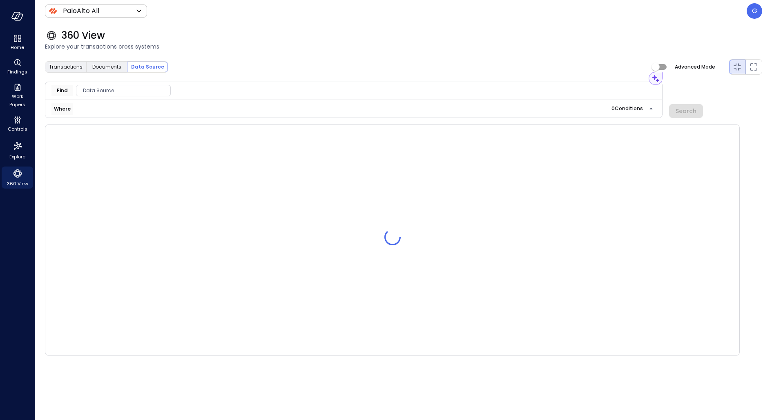
click at [136, 90] on span "Data Source" at bounding box center [123, 91] width 94 height 8
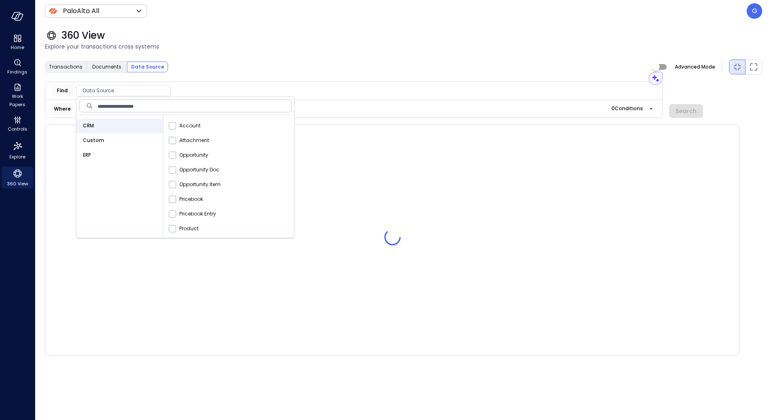
click at [125, 141] on div "Custom" at bounding box center [119, 140] width 87 height 15
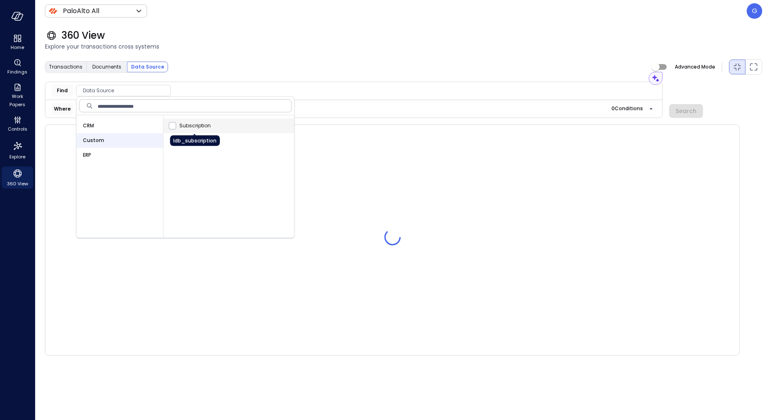
click at [197, 128] on span "Subscription" at bounding box center [194, 126] width 31 height 8
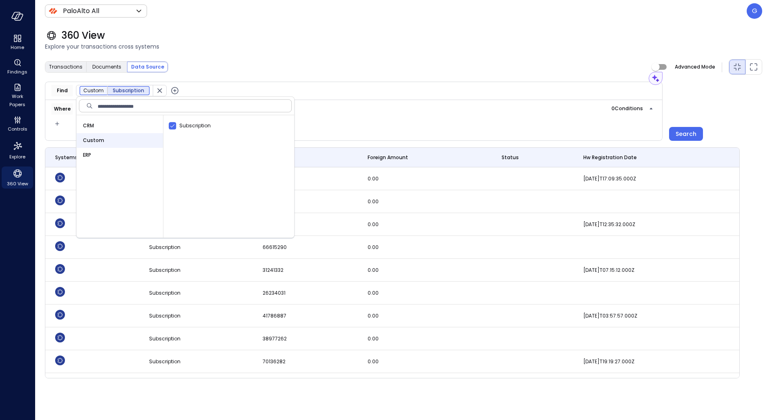
click at [174, 91] on icon "button" at bounding box center [174, 90] width 3 height 3
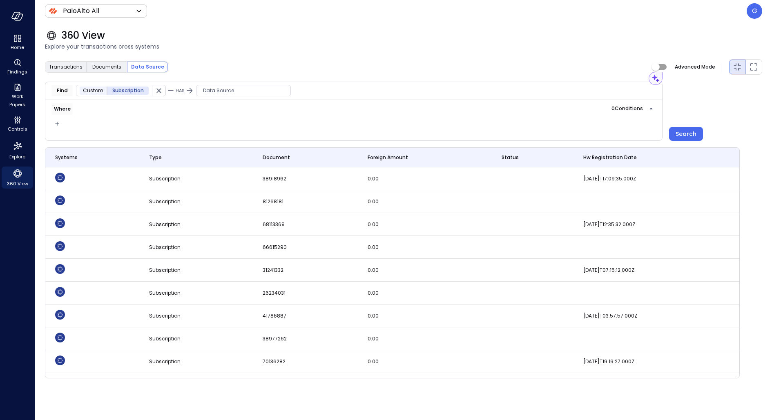
click at [220, 91] on span "Data Source" at bounding box center [244, 91] width 94 height 8
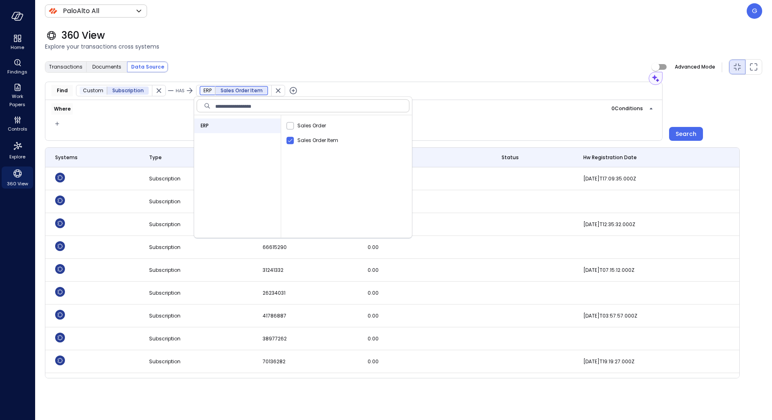
click at [520, 45] on span "Explore your transactions cross systems" at bounding box center [403, 46] width 717 height 9
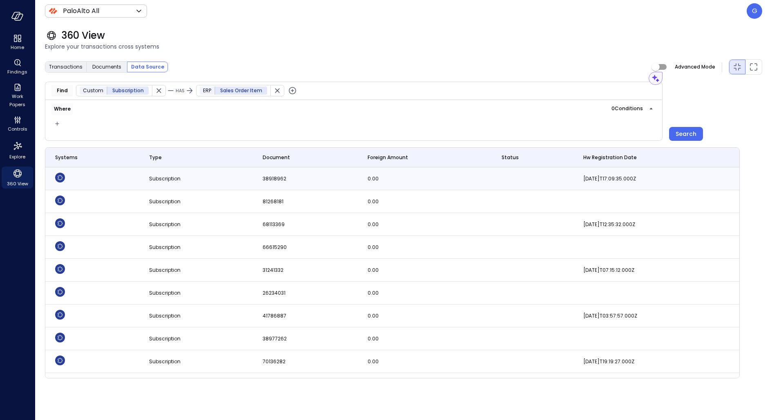
click at [140, 180] on td "Subscription" at bounding box center [196, 179] width 114 height 23
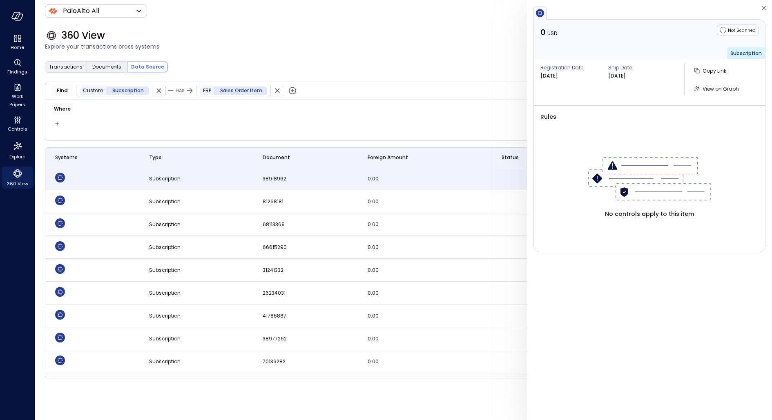
click at [444, 59] on div "Transactions Documents Data Source Advanced Mode" at bounding box center [403, 67] width 717 height 16
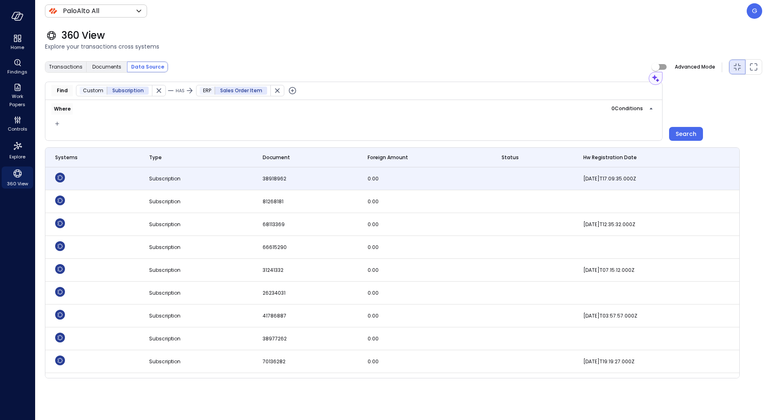
click at [279, 89] on button "button" at bounding box center [277, 90] width 13 height 11
click at [172, 92] on icon "button" at bounding box center [174, 91] width 10 height 10
click at [227, 92] on span "Data Source" at bounding box center [244, 91] width 94 height 8
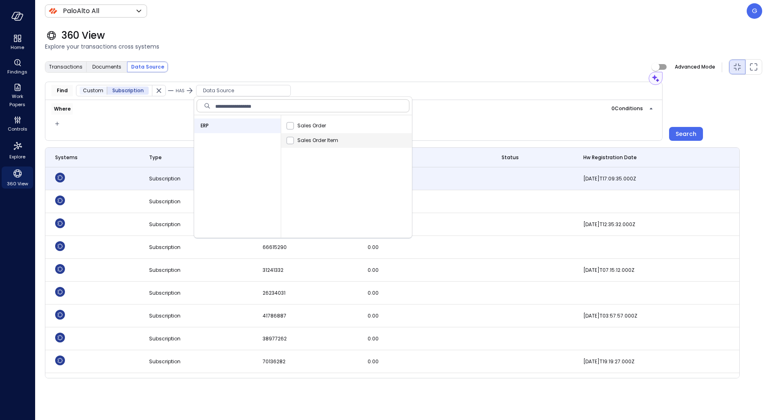
click at [308, 136] on span "Sales Order Item" at bounding box center [317, 140] width 41 height 8
click at [345, 51] on div "360 View Explore your transactions cross systems" at bounding box center [398, 40] width 727 height 36
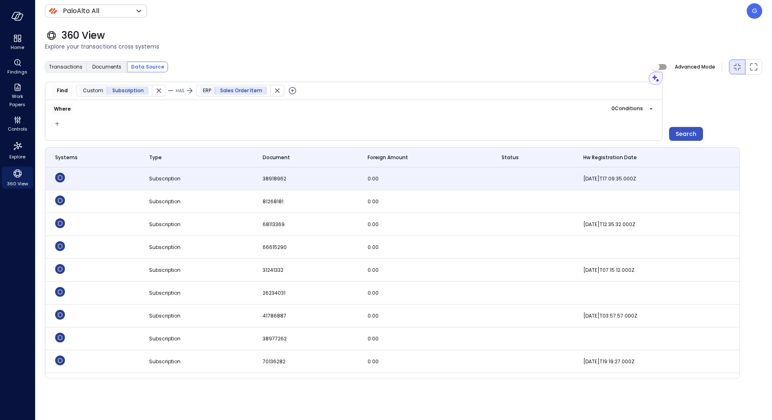
click at [685, 136] on div "Search" at bounding box center [686, 134] width 21 height 10
click at [324, 183] on td "38918962" at bounding box center [305, 179] width 105 height 23
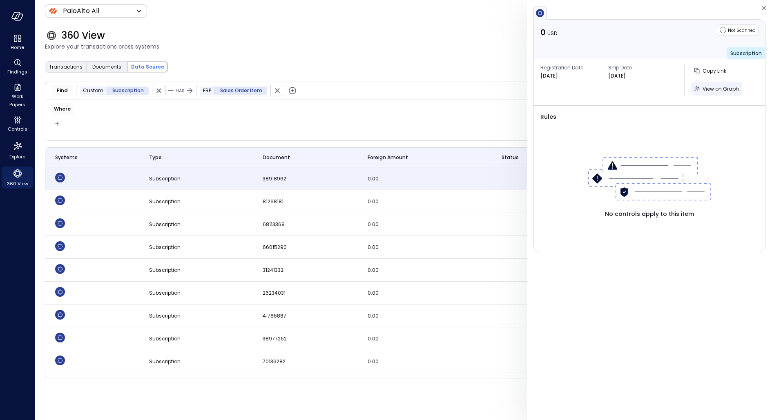
click at [720, 89] on span "View on Graph" at bounding box center [721, 88] width 36 height 7
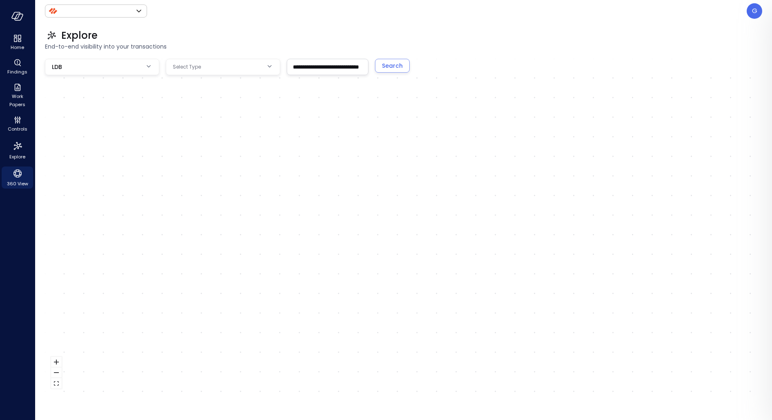
type input "*******"
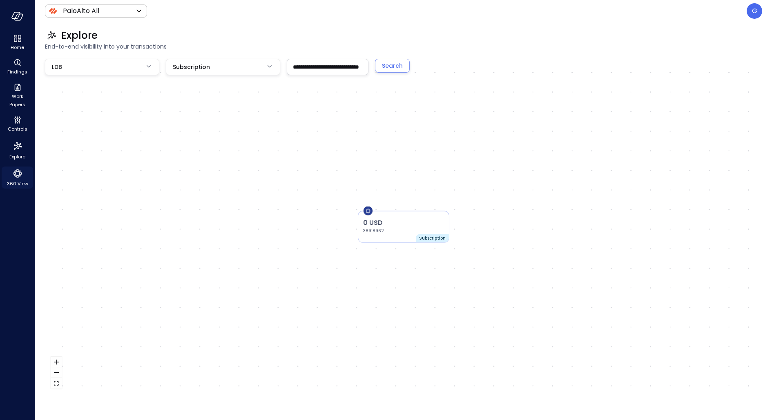
click at [15, 177] on icon "360 View" at bounding box center [17, 174] width 12 height 12
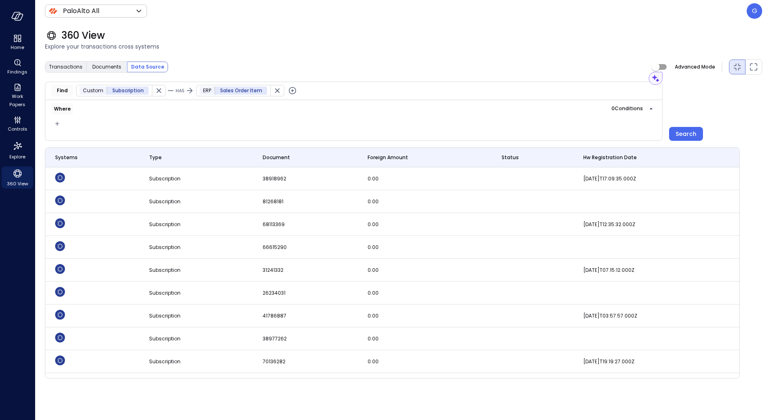
click at [273, 92] on icon "button" at bounding box center [277, 91] width 8 height 8
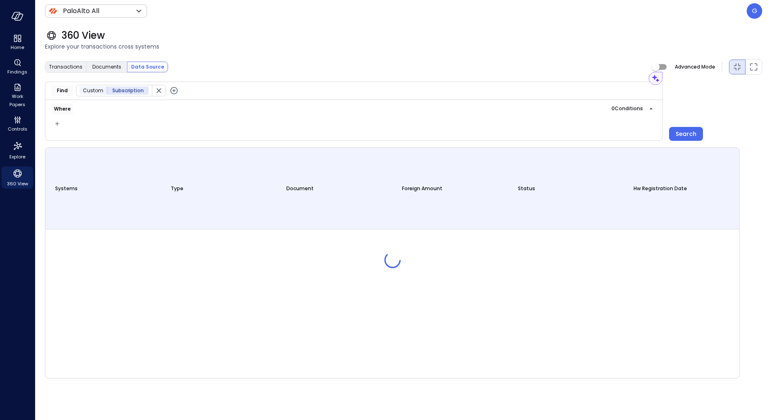
click at [174, 93] on icon "button" at bounding box center [174, 91] width 10 height 10
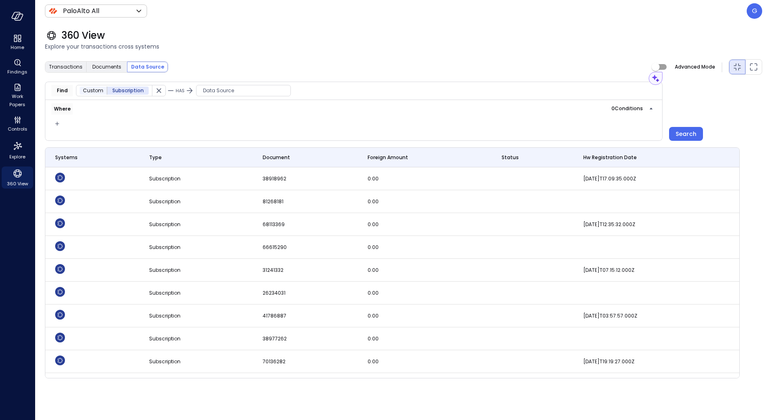
click at [206, 91] on span "Data Source" at bounding box center [244, 91] width 94 height 8
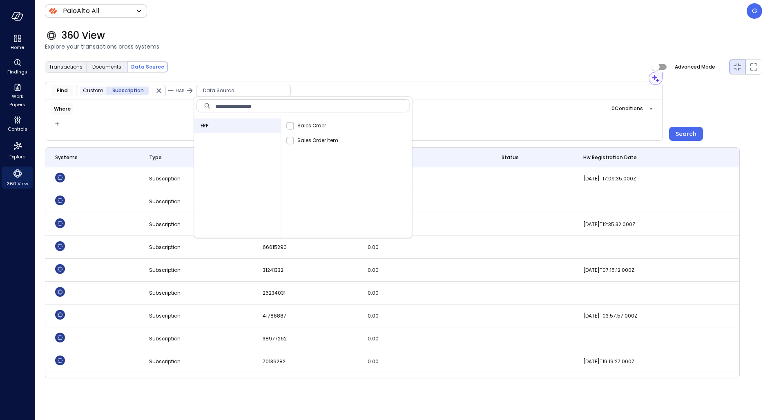
click at [246, 54] on div "360 View Explore your transactions cross systems" at bounding box center [398, 40] width 727 height 36
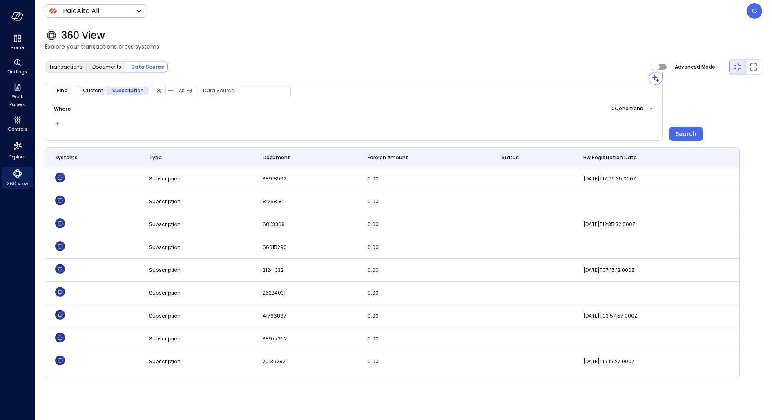
click at [156, 93] on icon "button" at bounding box center [159, 91] width 8 height 8
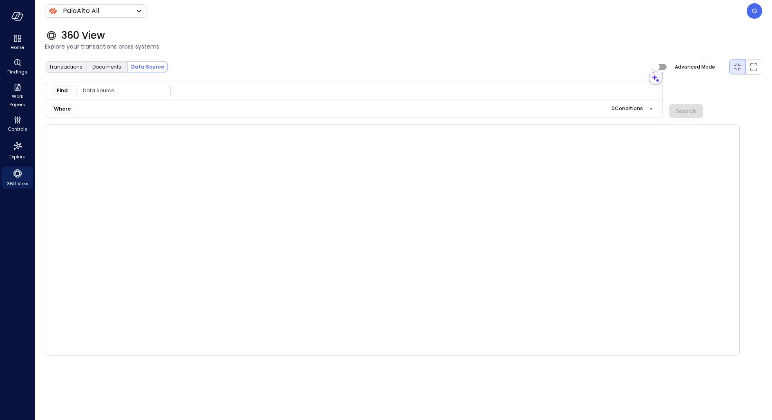
click at [136, 92] on span "Data Source" at bounding box center [123, 91] width 94 height 8
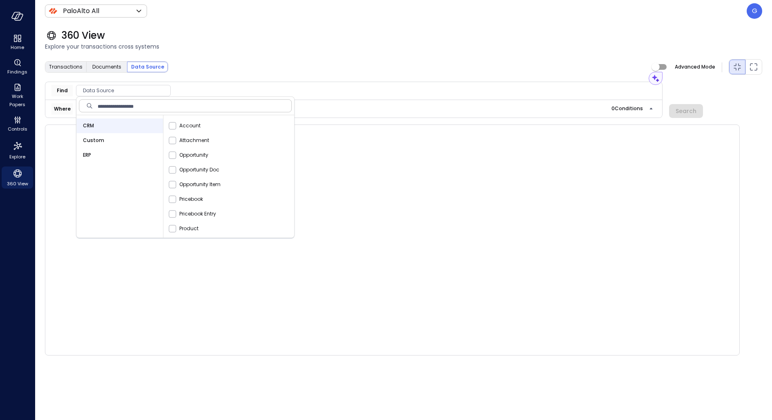
click at [124, 145] on div "Custom" at bounding box center [119, 140] width 87 height 15
click at [109, 130] on div "CRM" at bounding box center [119, 125] width 87 height 15
click at [103, 159] on div "ERP" at bounding box center [119, 155] width 87 height 15
click at [105, 139] on div "Custom" at bounding box center [119, 140] width 87 height 15
click at [123, 128] on div "CRM" at bounding box center [119, 125] width 87 height 15
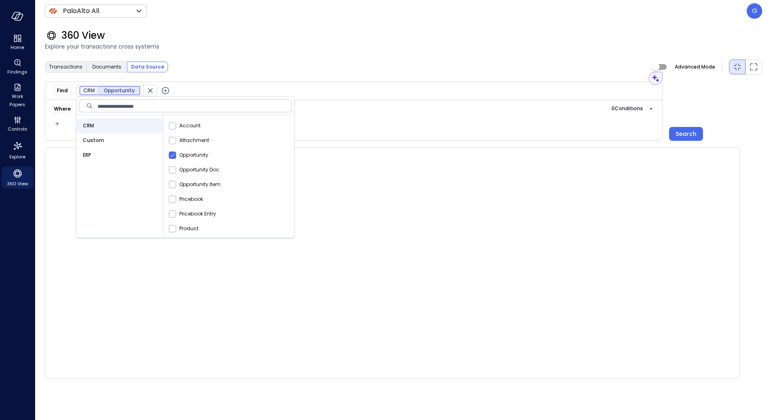
click at [223, 64] on div "Transactions Documents Data Source Advanced Mode" at bounding box center [403, 67] width 717 height 16
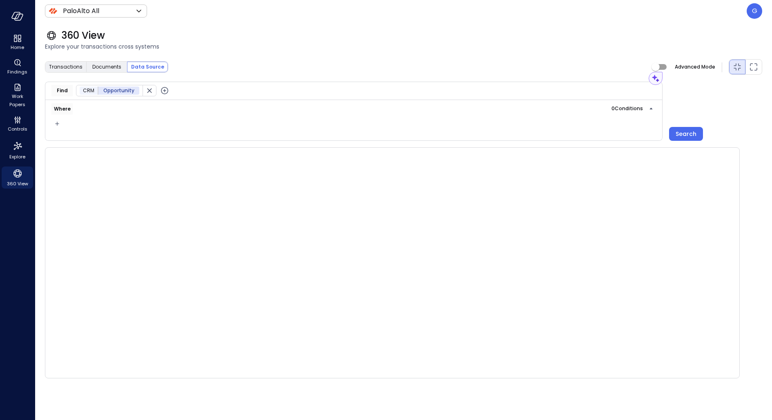
click at [161, 88] on icon "button" at bounding box center [165, 91] width 10 height 10
click at [210, 93] on span "Data Source" at bounding box center [234, 91] width 94 height 8
click at [214, 142] on div "ERP" at bounding box center [228, 140] width 87 height 15
click at [284, 125] on span "Sales Order" at bounding box center [300, 126] width 32 height 8
click at [316, 50] on span "Explore your transactions cross systems" at bounding box center [403, 46] width 717 height 9
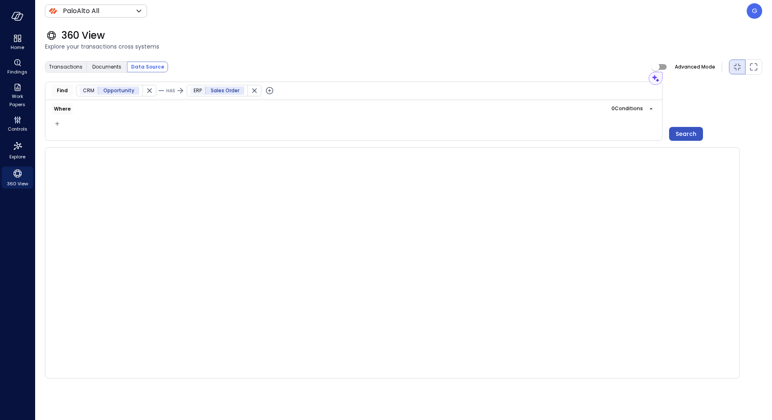
click at [698, 133] on button "Search" at bounding box center [686, 134] width 34 height 14
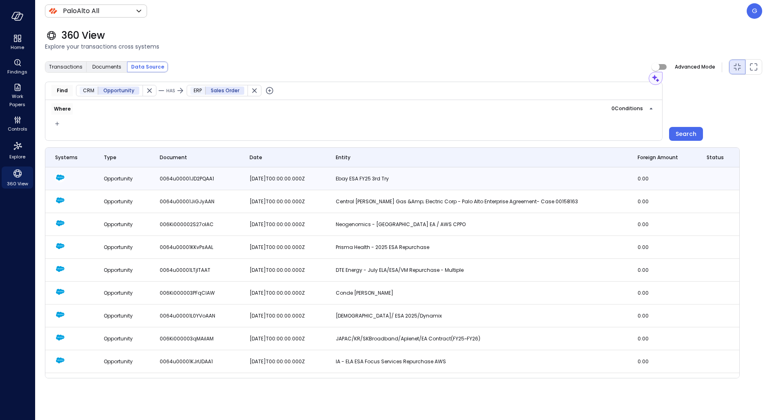
click at [389, 179] on span "Ebay ESA FY25 3rd try" at bounding box center [362, 178] width 53 height 7
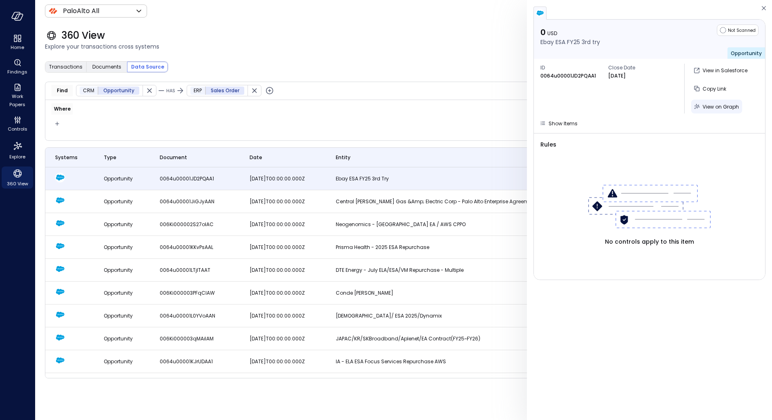
click at [706, 112] on button "View on Graph" at bounding box center [716, 107] width 51 height 14
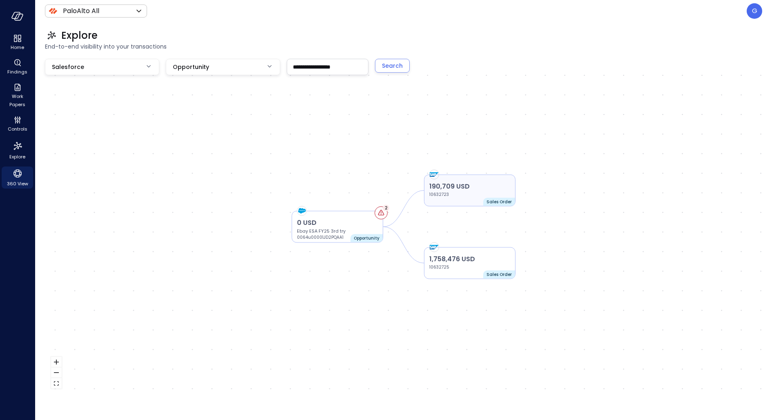
click at [479, 193] on div "190,709 USD 10632723" at bounding box center [469, 190] width 81 height 16
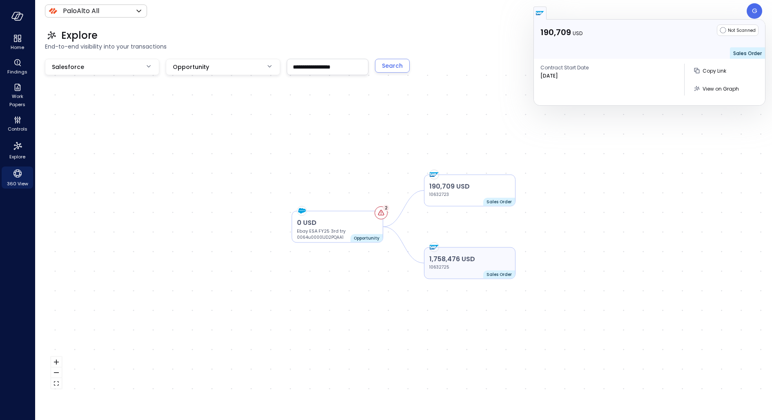
click at [458, 269] on p "10632725" at bounding box center [453, 267] width 49 height 7
click at [13, 183] on span "360 View" at bounding box center [17, 184] width 21 height 8
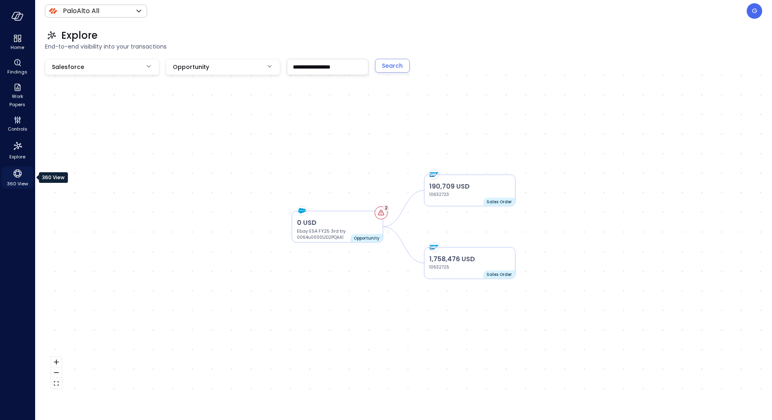
click at [13, 183] on span "360 View" at bounding box center [17, 184] width 21 height 8
click at [13, 177] on icon "360 View" at bounding box center [17, 174] width 12 height 12
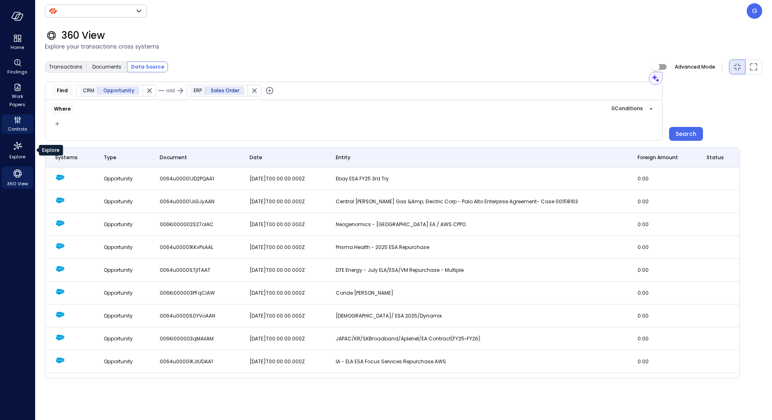
type input "*******"
click at [254, 90] on icon "button" at bounding box center [254, 91] width 8 height 8
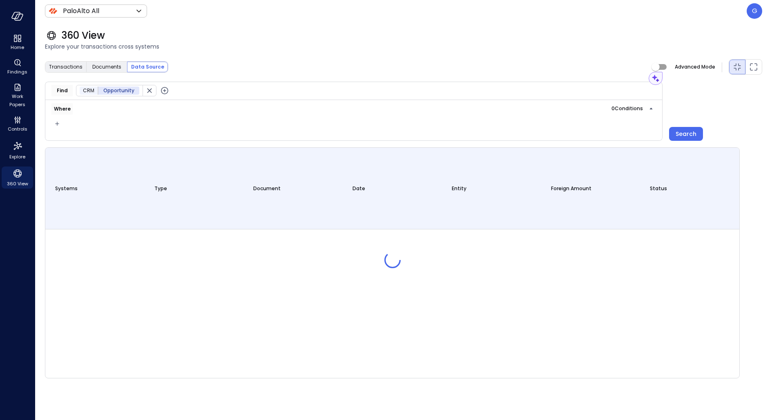
click at [152, 94] on button "button" at bounding box center [149, 90] width 13 height 11
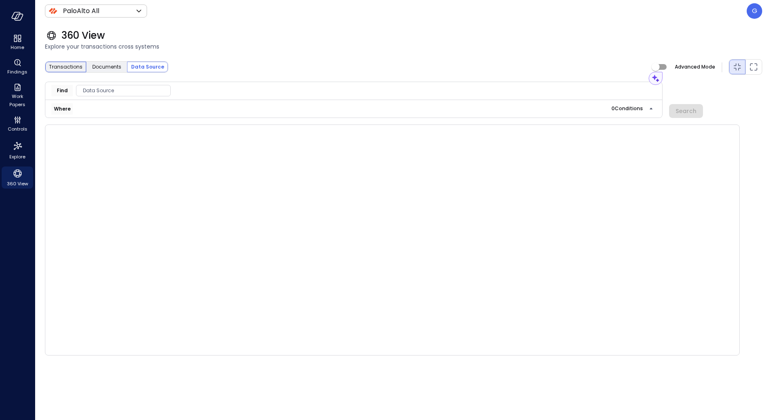
click at [72, 69] on span "Transactions" at bounding box center [66, 67] width 34 height 8
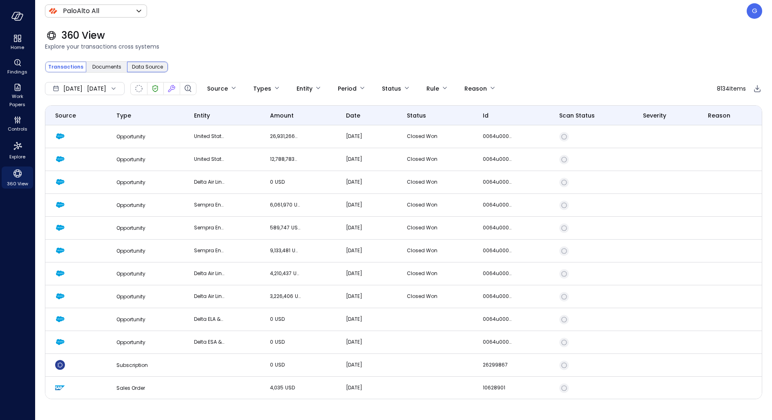
click at [158, 70] on span "Data Source" at bounding box center [147, 67] width 31 height 8
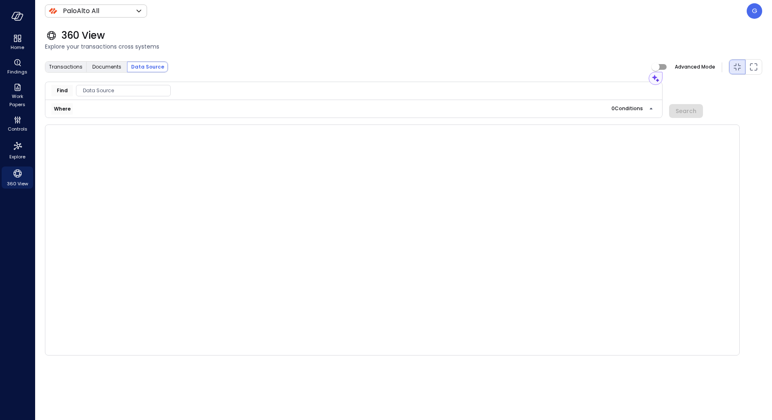
click at [110, 97] on div "Find Data Source" at bounding box center [354, 91] width 618 height 18
click at [95, 91] on span "Data Source" at bounding box center [123, 91] width 94 height 8
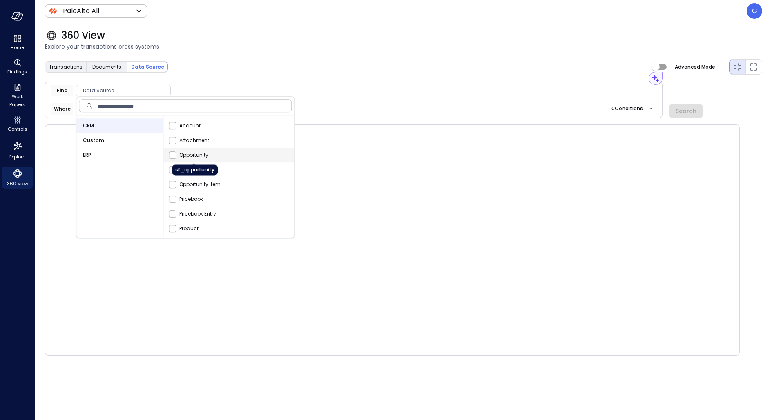
click at [186, 153] on span "Opportunity" at bounding box center [193, 155] width 29 height 8
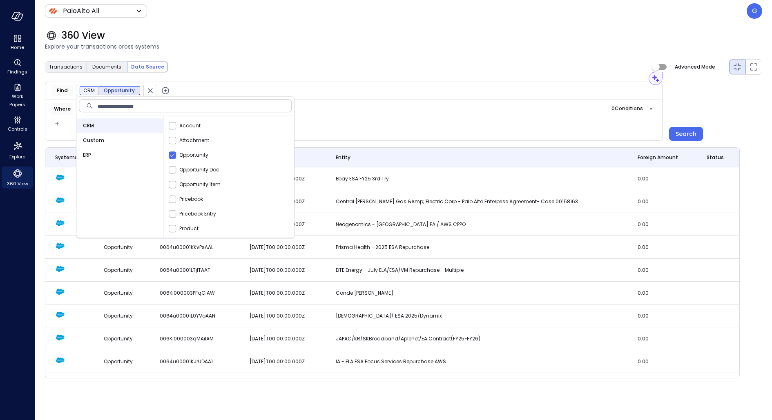
click at [163, 91] on icon "button" at bounding box center [166, 91] width 10 height 10
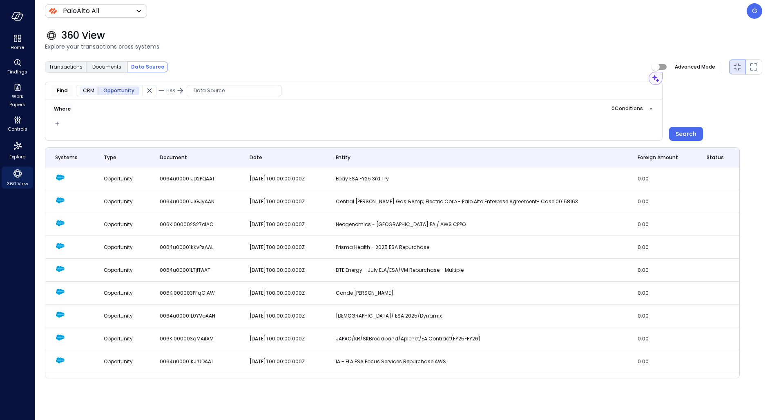
click at [213, 89] on span "Data Source" at bounding box center [234, 91] width 94 height 8
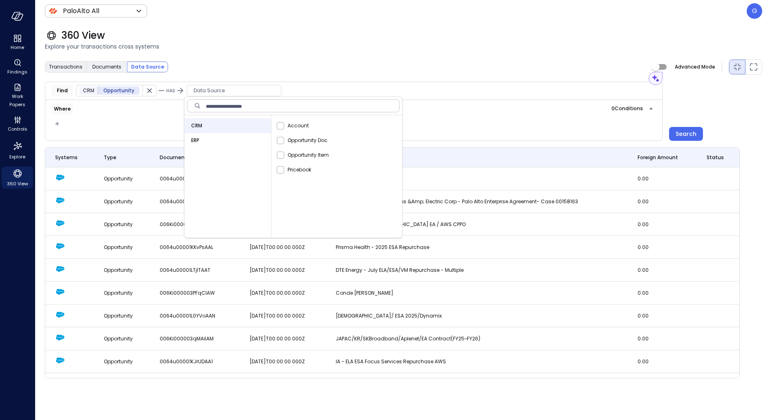
click at [236, 141] on div "ERP" at bounding box center [228, 140] width 87 height 15
click at [281, 130] on label "Sales Order" at bounding box center [296, 126] width 39 height 8
click at [291, 62] on div "Transactions Documents Data Source Advanced Mode" at bounding box center [403, 67] width 717 height 16
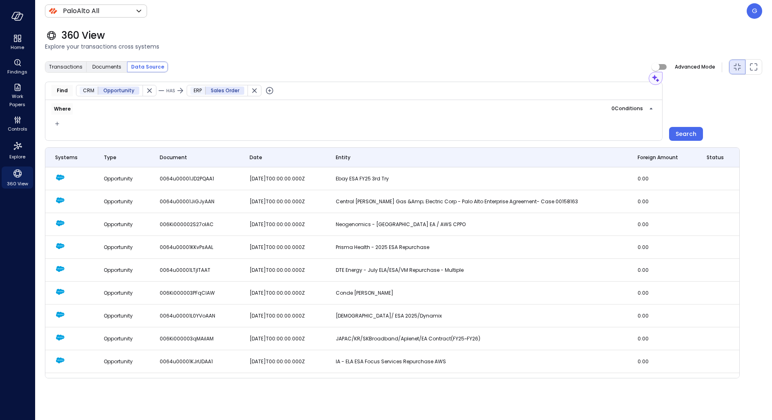
click at [270, 89] on icon "button" at bounding box center [269, 90] width 7 height 7
click at [318, 93] on span "Data Source" at bounding box center [339, 91] width 94 height 8
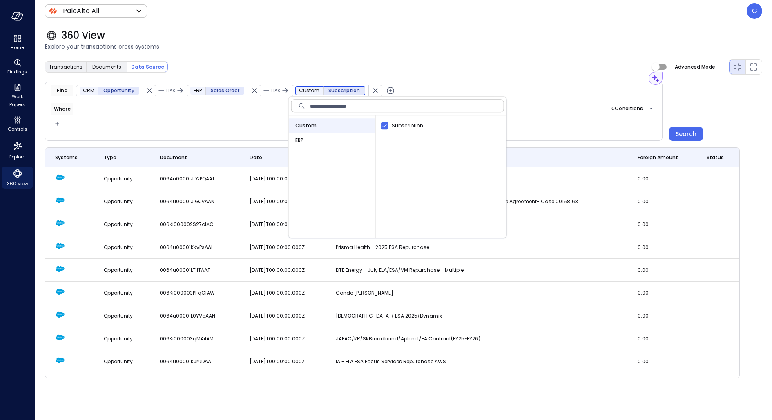
click at [362, 55] on div "360 View Explore your transactions cross systems" at bounding box center [398, 40] width 727 height 36
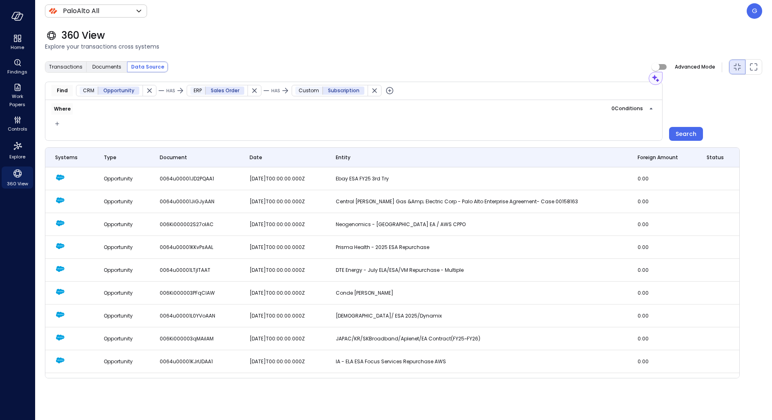
click at [387, 87] on icon "button" at bounding box center [390, 91] width 10 height 10
click at [423, 96] on div "Data Source" at bounding box center [459, 90] width 95 height 11
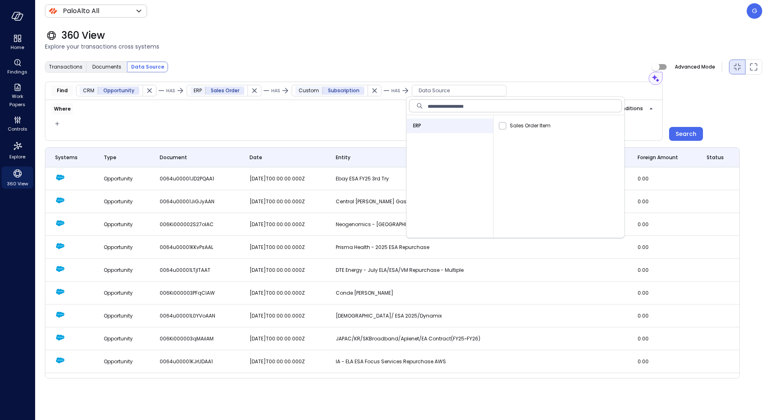
click at [453, 63] on div "Transactions Documents Data Source Advanced Mode" at bounding box center [403, 67] width 717 height 16
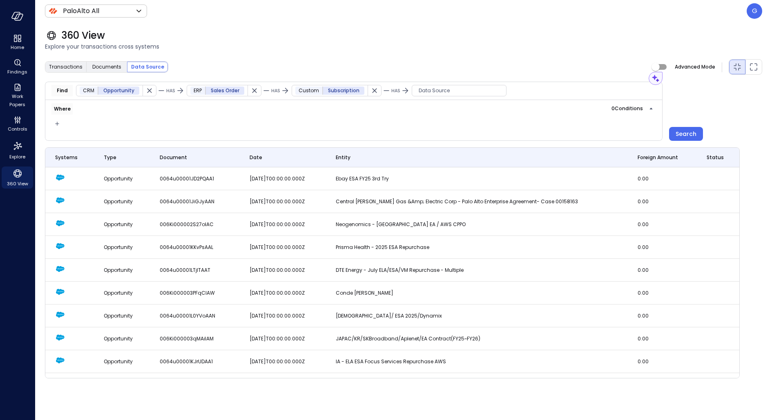
click at [400, 91] on icon at bounding box center [405, 91] width 10 height 10
click at [398, 87] on div at bounding box center [386, 210] width 772 height 420
click at [424, 53] on div "360 View Explore your transactions cross systems" at bounding box center [398, 40] width 727 height 36
click at [442, 94] on span "Data Source" at bounding box center [459, 91] width 94 height 8
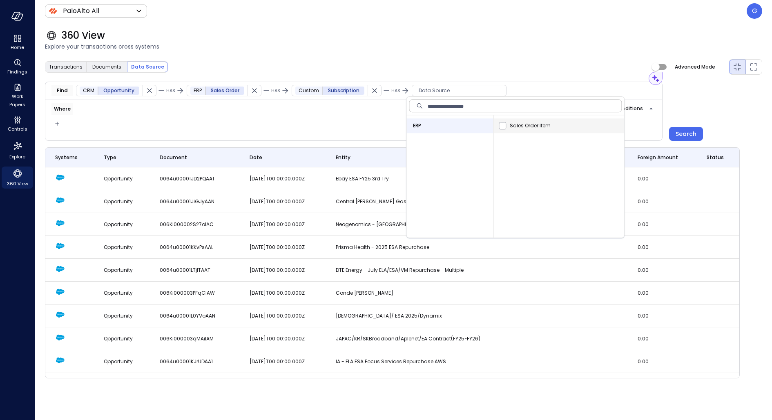
click at [512, 131] on div "Sales Order Item" at bounding box center [560, 125] width 127 height 15
click at [494, 33] on div "360 View" at bounding box center [403, 35] width 717 height 13
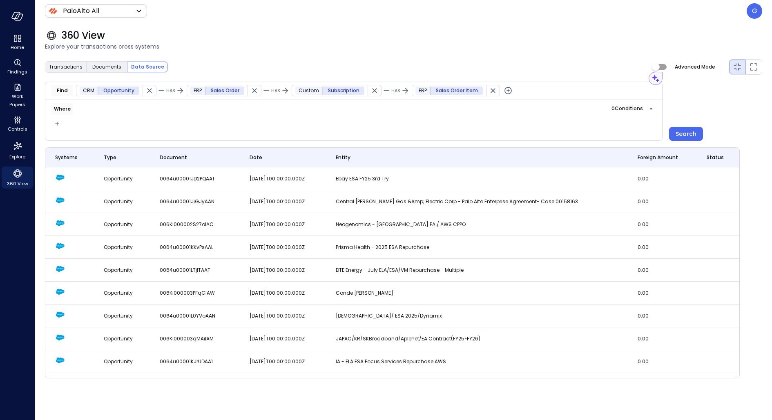
click at [489, 91] on icon "button" at bounding box center [493, 91] width 8 height 8
click at [675, 123] on div "Assistant Find CRM Opportunity HAS ERP Sales Order HAS Custom Subscription Wher…" at bounding box center [403, 111] width 717 height 59
click at [676, 130] on div "Search" at bounding box center [686, 134] width 21 height 10
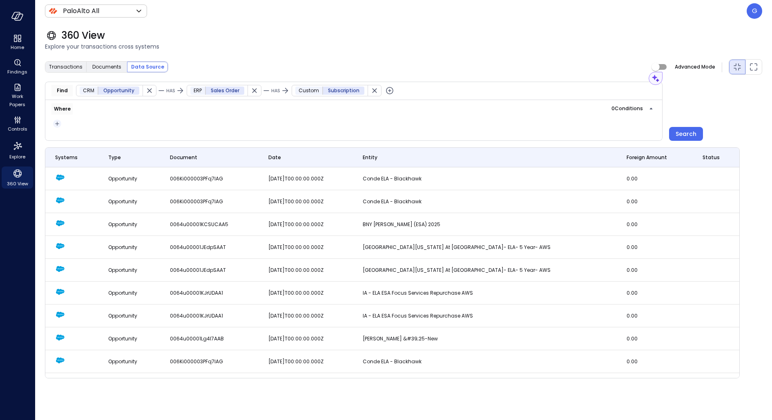
click at [56, 122] on icon "button" at bounding box center [57, 124] width 8 height 10
click at [73, 139] on li "Condition" at bounding box center [73, 138] width 41 height 10
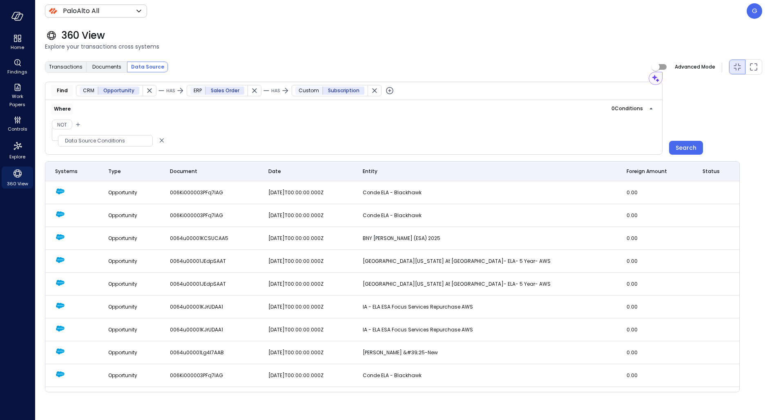
click at [89, 137] on span "Data Source Conditions" at bounding box center [105, 141] width 94 height 8
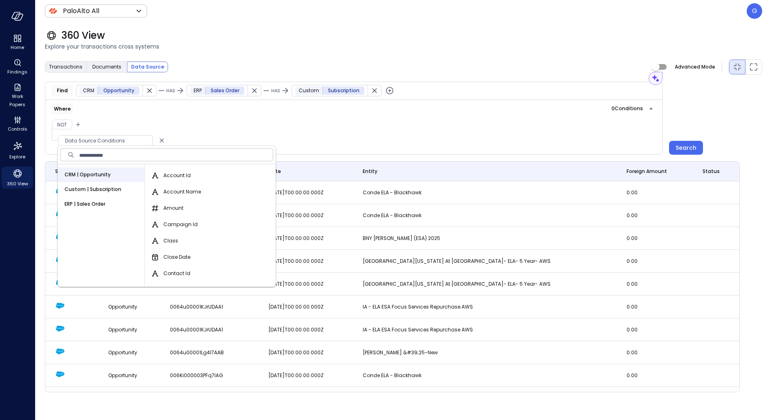
click at [128, 190] on div "Custom | Subscription" at bounding box center [101, 189] width 87 height 15
click at [110, 206] on div "ERP | Sales Order" at bounding box center [101, 204] width 87 height 15
click at [135, 153] on input "text" at bounding box center [176, 155] width 194 height 16
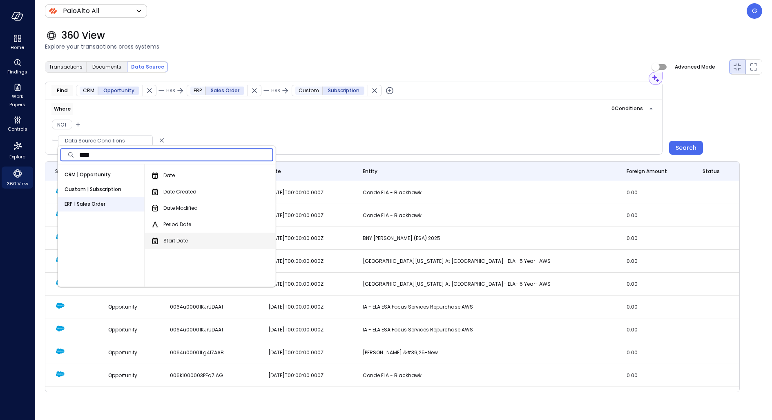
type input "****"
click at [181, 239] on span "Start Date" at bounding box center [175, 241] width 25 height 8
click at [160, 239] on button "Start Date" at bounding box center [155, 241] width 10 height 10
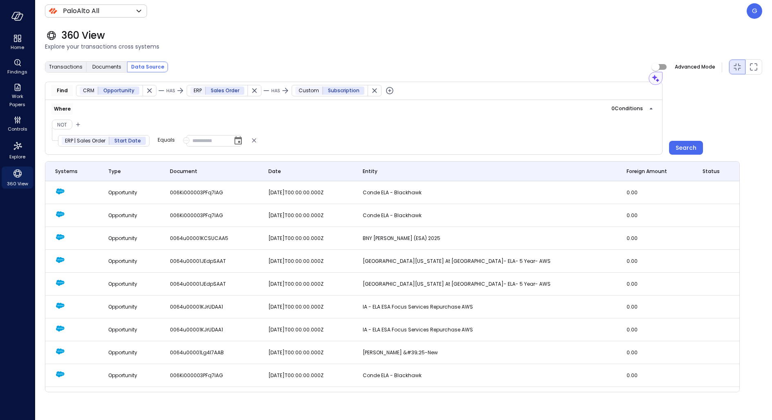
click at [165, 142] on p "Equals" at bounding box center [166, 140] width 17 height 8
click at [174, 168] on span "Not Equals" at bounding box center [174, 168] width 27 height 8
type input "**********"
click at [215, 138] on input "**********" at bounding box center [224, 140] width 56 height 11
click at [246, 138] on icon "Choose date" at bounding box center [247, 140] width 7 height 8
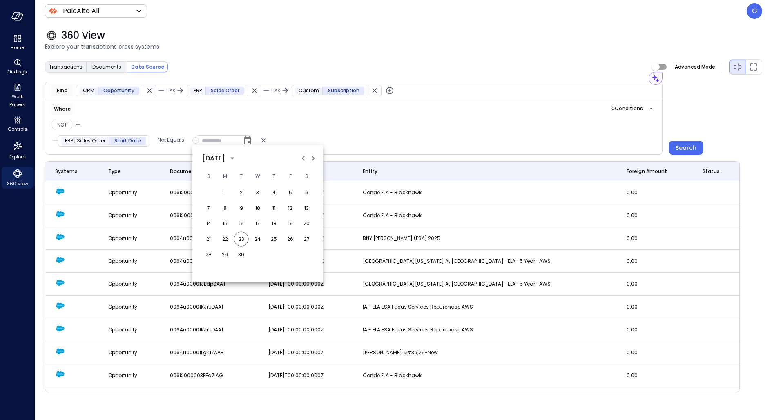
click at [225, 122] on div "Not" at bounding box center [160, 124] width 226 height 11
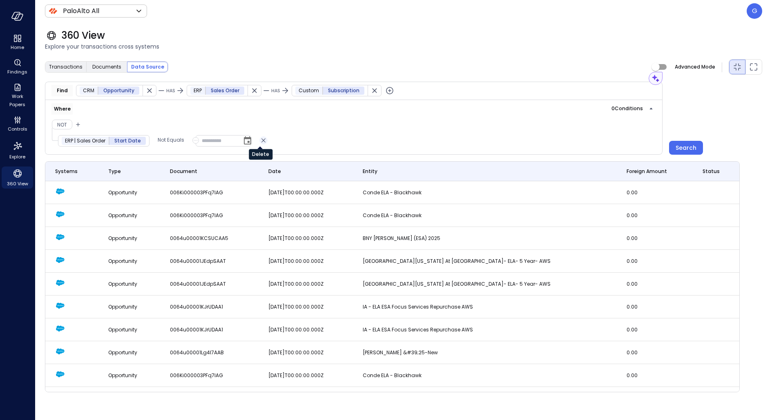
click at [261, 139] on icon "Delete" at bounding box center [263, 141] width 8 height 10
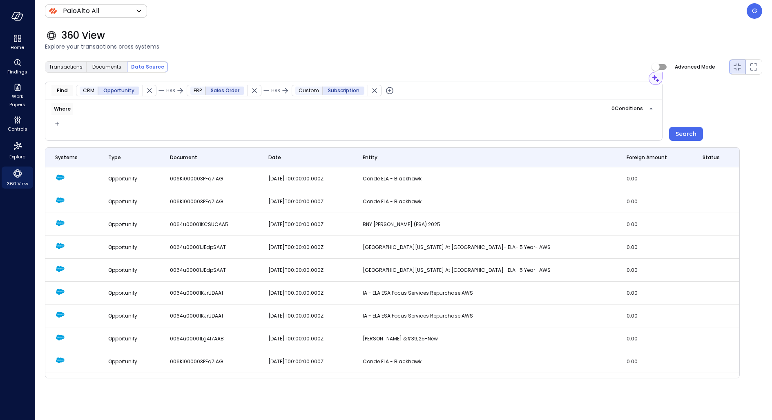
click at [371, 88] on icon "button" at bounding box center [375, 91] width 8 height 8
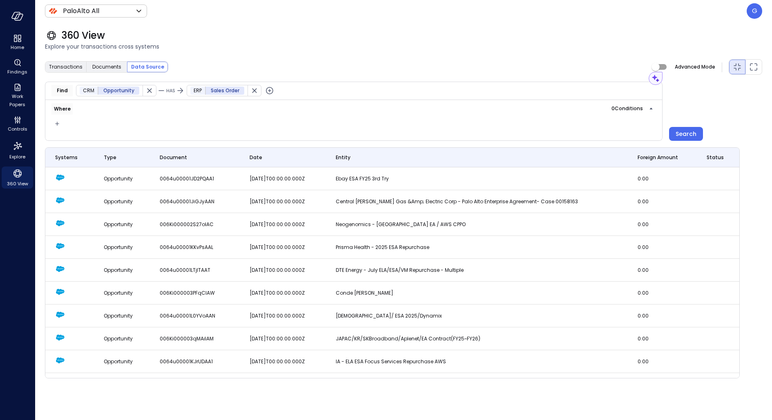
click at [254, 93] on icon "button" at bounding box center [254, 91] width 8 height 8
click at [151, 91] on icon "button" at bounding box center [149, 91] width 8 height 8
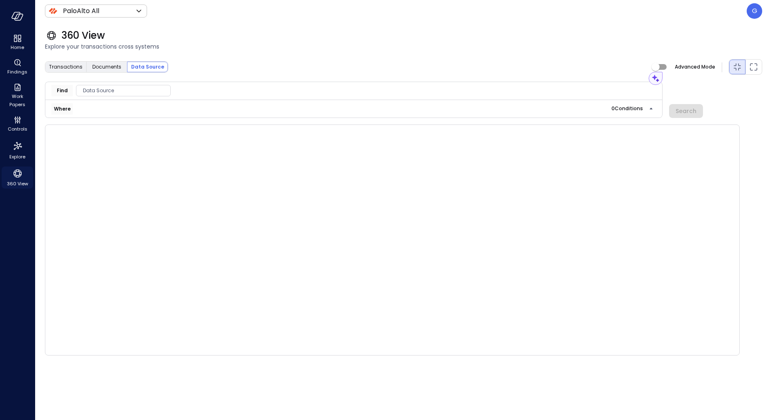
click at [23, 175] on icon "360 View" at bounding box center [17, 174] width 12 height 12
click at [20, 126] on span "Controls" at bounding box center [18, 129] width 20 height 8
click at [16, 173] on icon "360 View" at bounding box center [17, 174] width 12 height 12
click at [14, 119] on icon "Controls" at bounding box center [15, 119] width 2 height 2
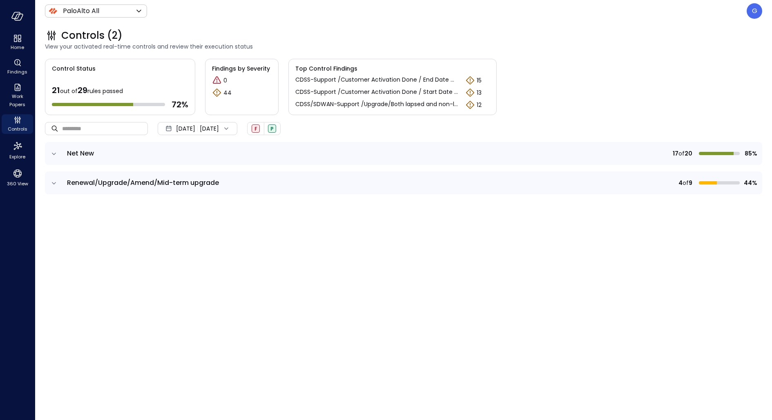
click at [54, 156] on icon "expand row" at bounding box center [54, 154] width 8 height 8
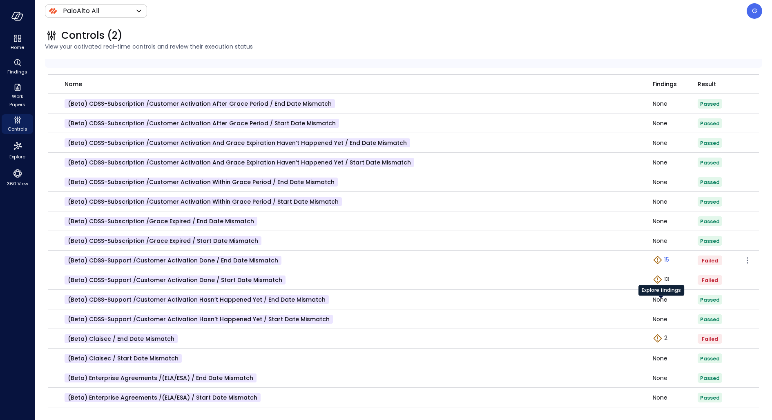
scroll to position [100, 0]
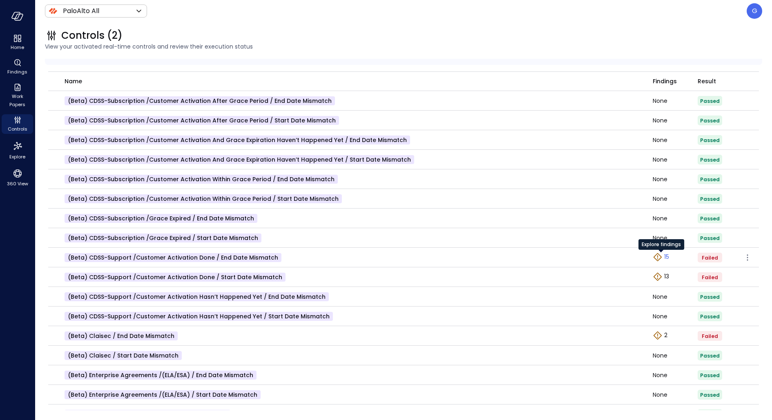
click at [665, 258] on p "15" at bounding box center [666, 257] width 5 height 9
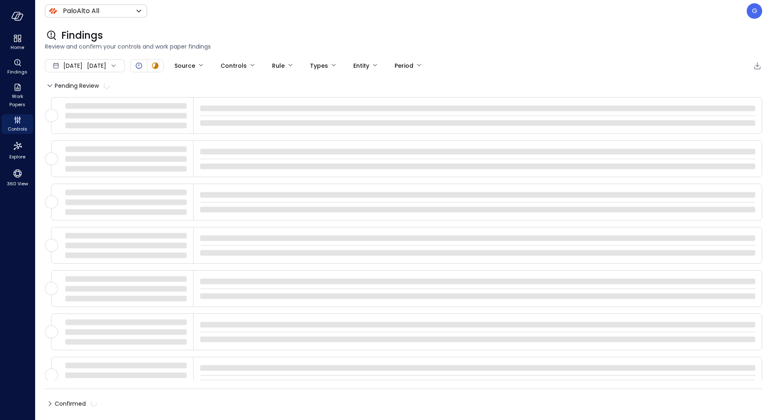
type input "****"
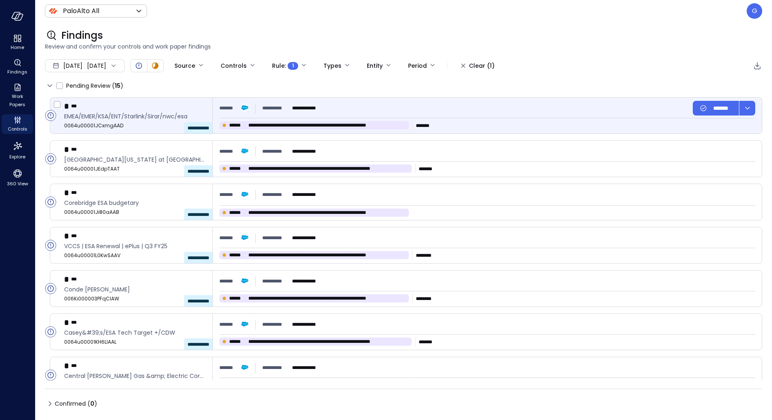
click at [472, 115] on div "**********" at bounding box center [487, 108] width 536 height 15
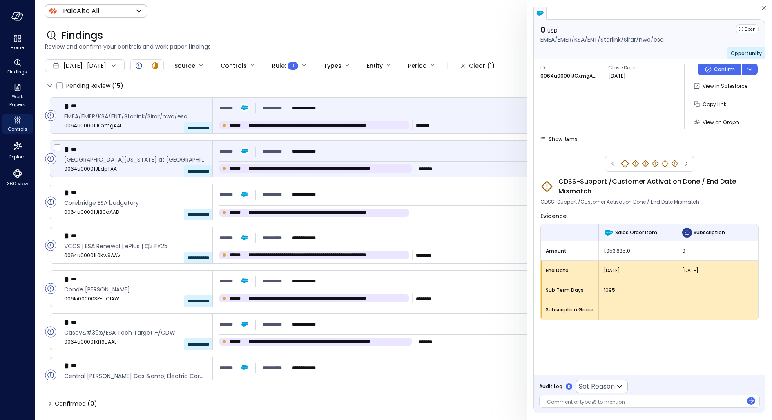
click at [440, 154] on div "**********" at bounding box center [487, 151] width 536 height 15
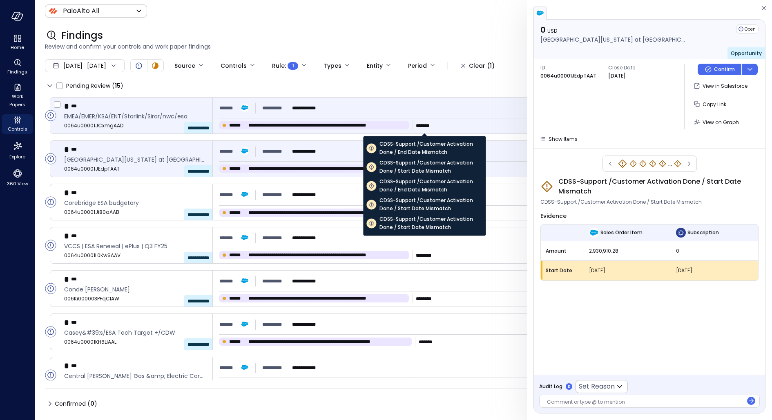
click at [421, 125] on span "* * ****" at bounding box center [422, 125] width 13 height 5
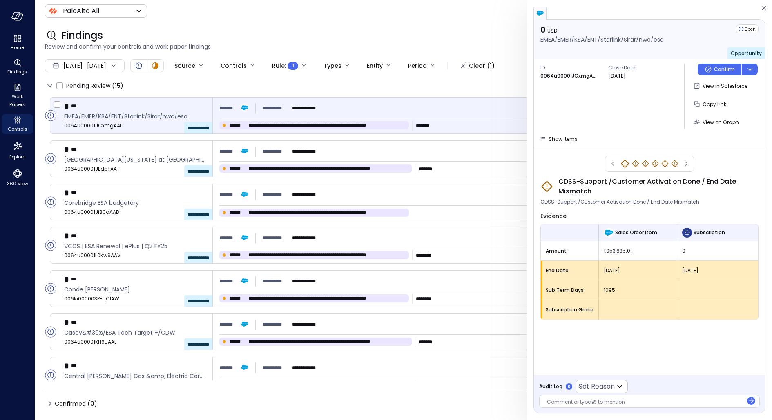
click at [396, 115] on div "**********" at bounding box center [487, 108] width 536 height 15
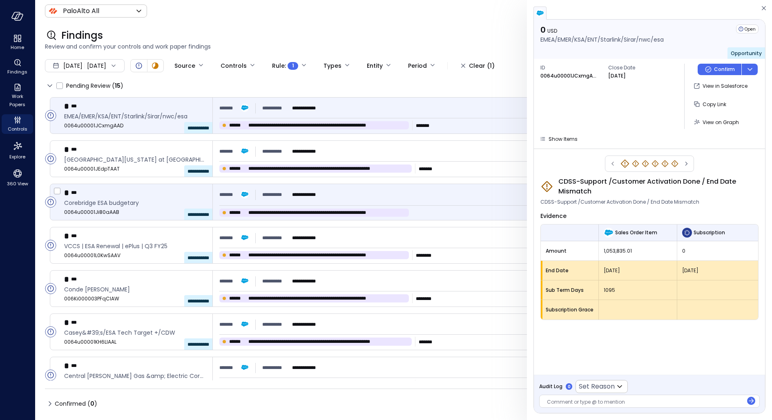
click at [387, 205] on div "**********" at bounding box center [487, 202] width 549 height 36
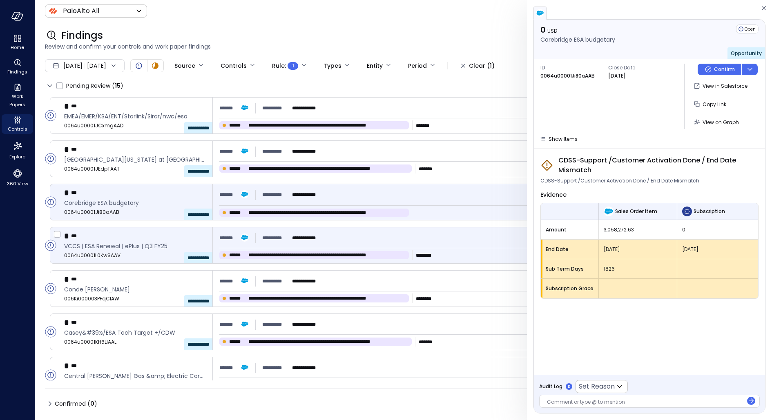
click at [404, 244] on div "**********" at bounding box center [487, 238] width 536 height 15
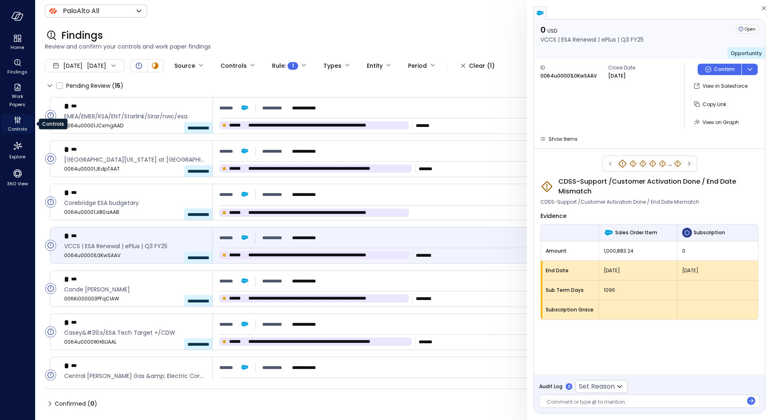
click at [14, 120] on icon "Controls" at bounding box center [18, 120] width 10 height 10
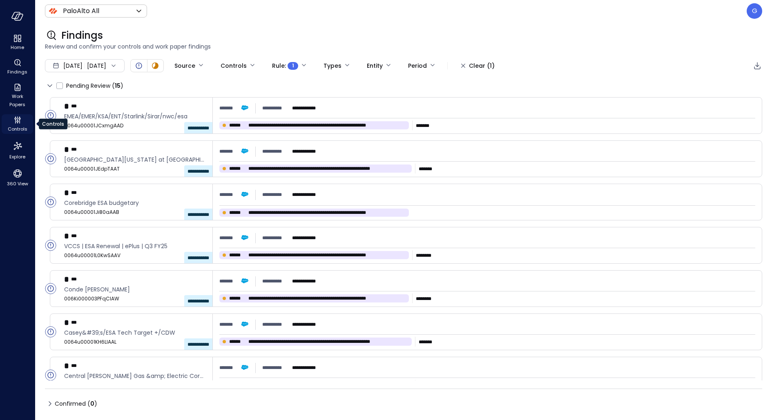
click at [14, 120] on icon "Controls" at bounding box center [18, 120] width 10 height 10
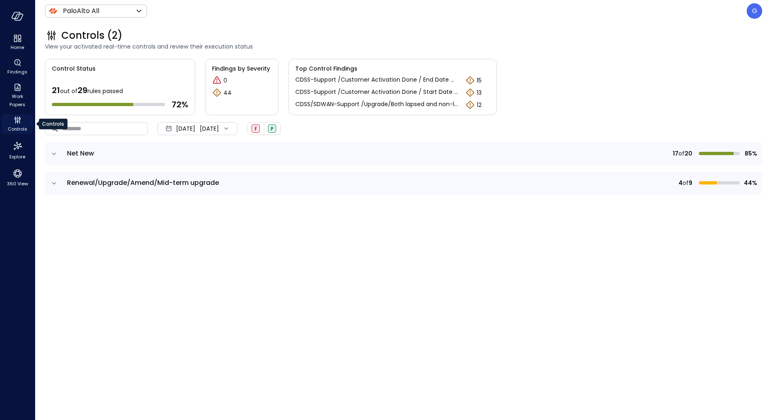
click at [20, 125] on span "Controls" at bounding box center [18, 129] width 20 height 8
click at [55, 184] on icon "expand row" at bounding box center [54, 183] width 8 height 8
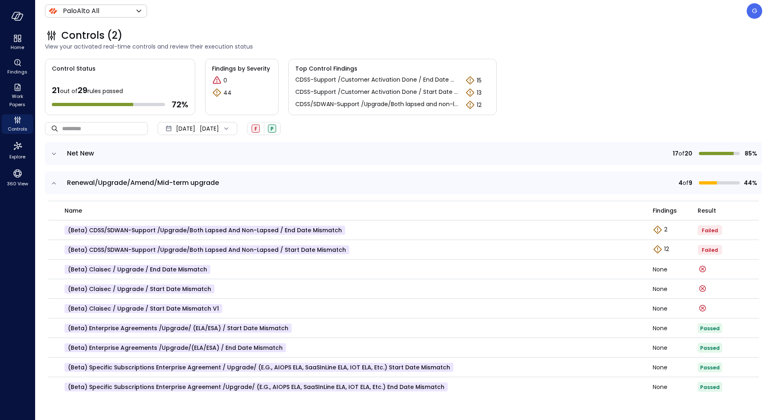
click at [56, 154] on icon "expand row" at bounding box center [54, 154] width 8 height 8
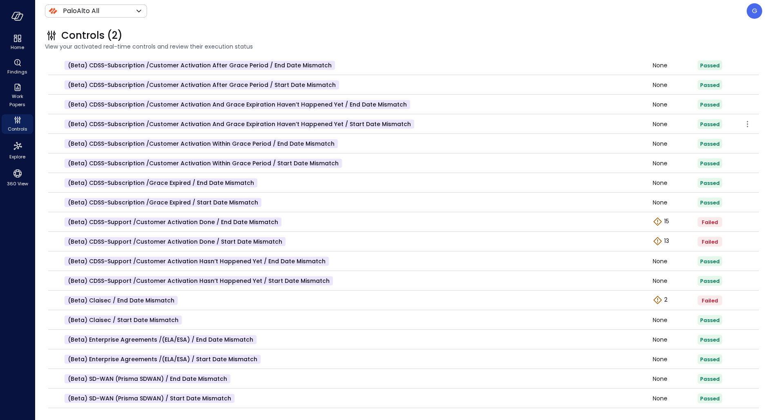
scroll to position [135, 0]
click at [666, 300] on p "2" at bounding box center [665, 301] width 3 height 9
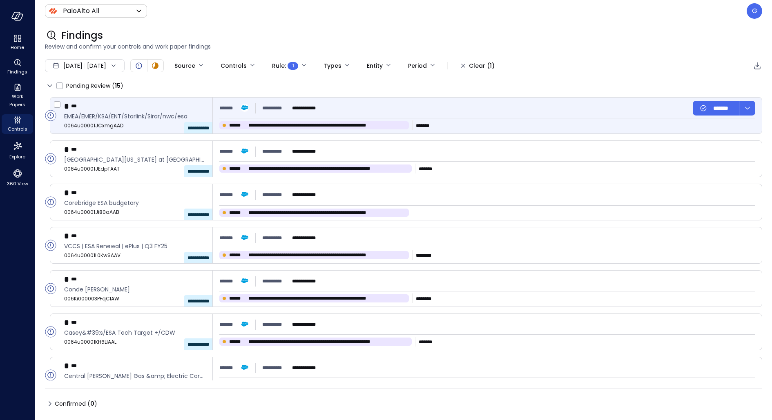
type input "****"
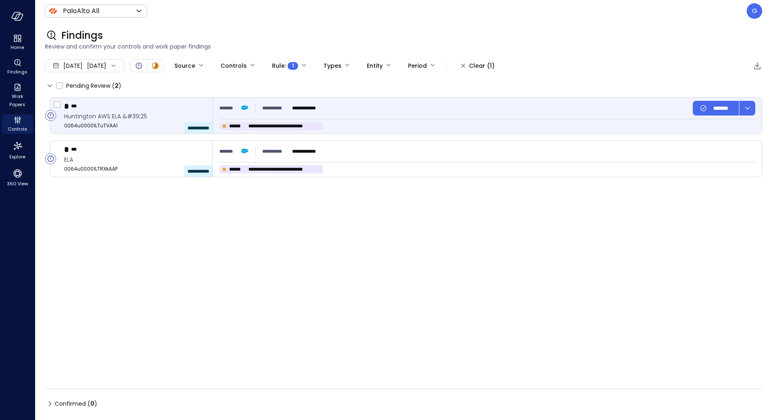
click at [442, 125] on div "**********" at bounding box center [368, 126] width 299 height 8
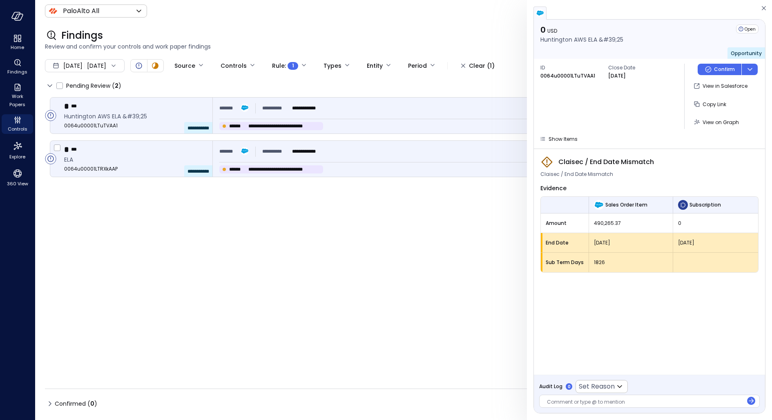
click at [447, 157] on div "**********" at bounding box center [487, 151] width 536 height 15
click at [442, 125] on div "**********" at bounding box center [368, 126] width 299 height 8
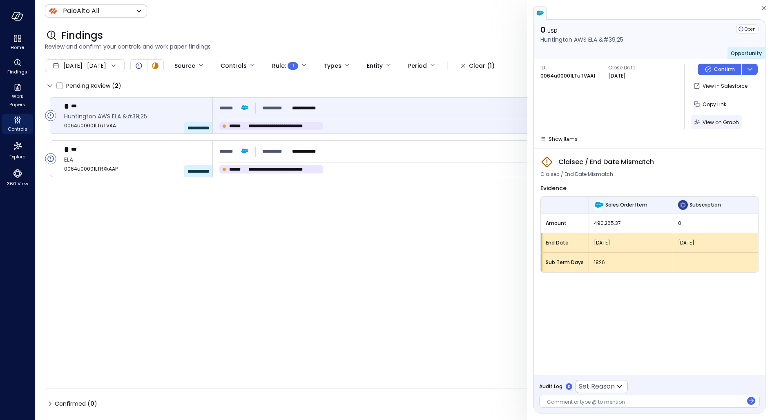
click at [721, 128] on button "View on Graph" at bounding box center [716, 122] width 51 height 14
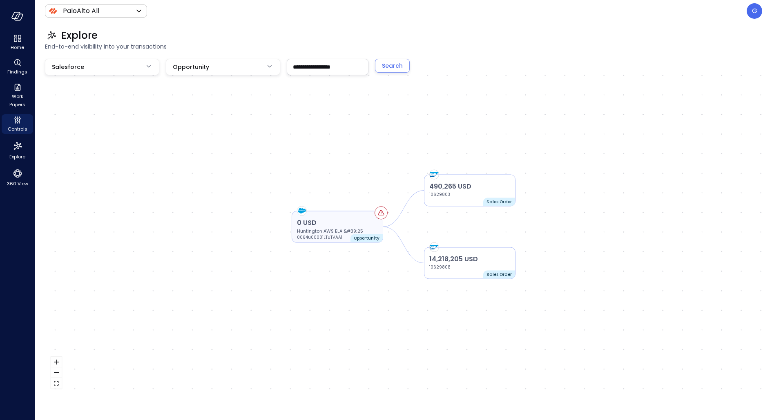
click at [345, 226] on p "0 USD" at bounding box center [337, 223] width 81 height 10
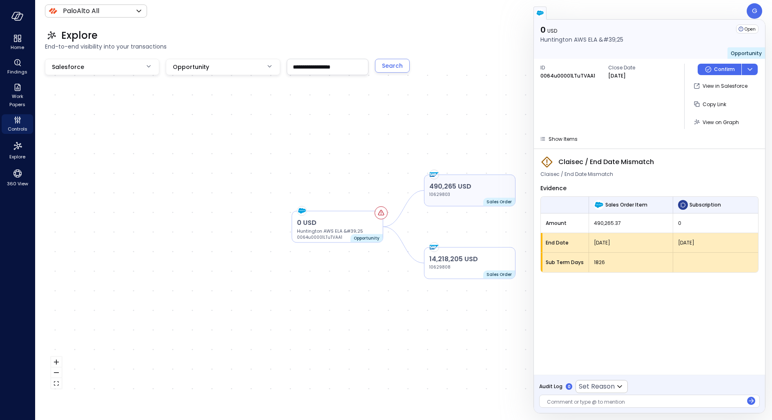
click at [478, 196] on p "10629803" at bounding box center [453, 195] width 49 height 7
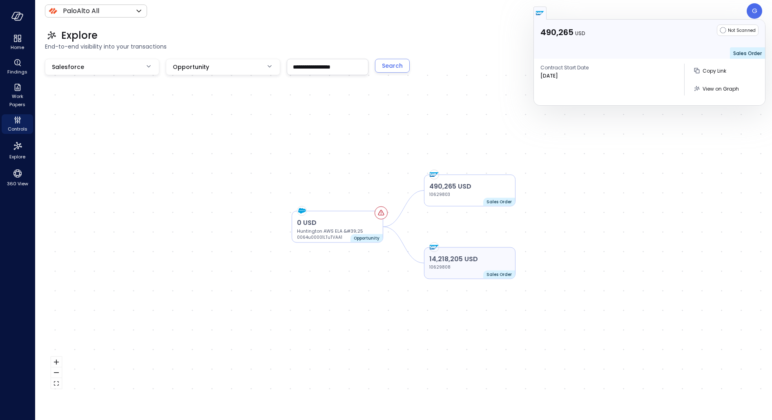
click at [476, 271] on div "14,218,205 USD 10629808 Sales Order" at bounding box center [470, 264] width 92 height 32
click at [463, 267] on p "10629808" at bounding box center [453, 267] width 49 height 7
click at [475, 197] on p "10629803" at bounding box center [453, 195] width 49 height 7
click at [13, 131] on span "Controls" at bounding box center [18, 129] width 20 height 8
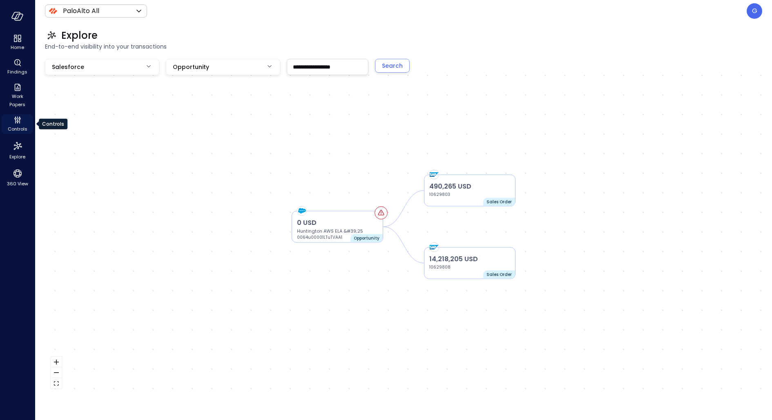
click at [13, 129] on span "Controls" at bounding box center [18, 129] width 20 height 8
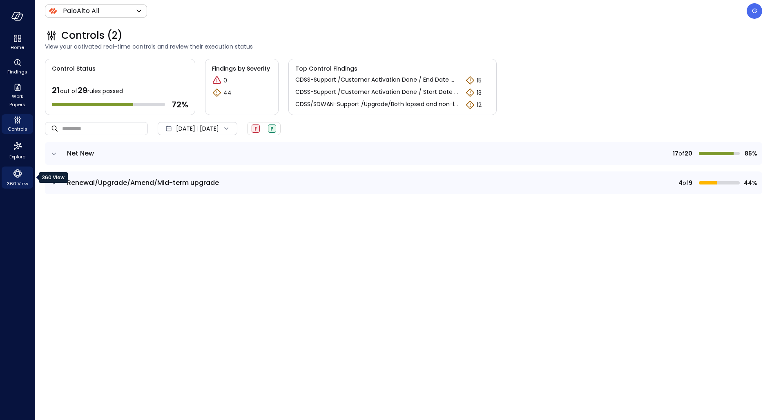
click at [16, 184] on span "360 View" at bounding box center [17, 184] width 21 height 8
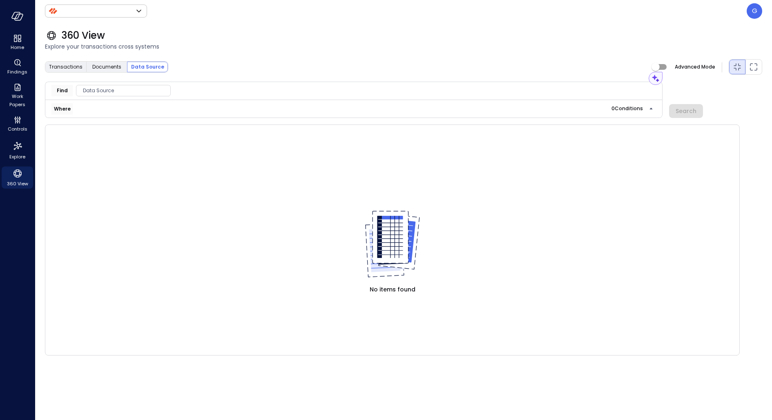
type input "*******"
click at [14, 149] on icon "Explore" at bounding box center [17, 146] width 13 height 13
click at [14, 116] on icon "Controls" at bounding box center [18, 120] width 10 height 10
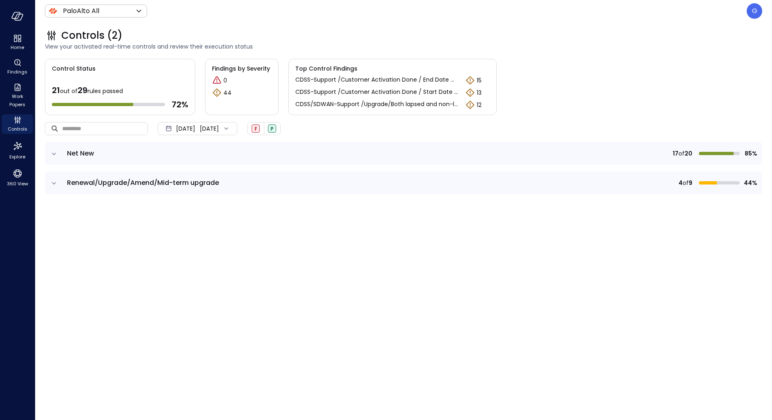
click at [54, 153] on icon "expand row" at bounding box center [54, 154] width 8 height 8
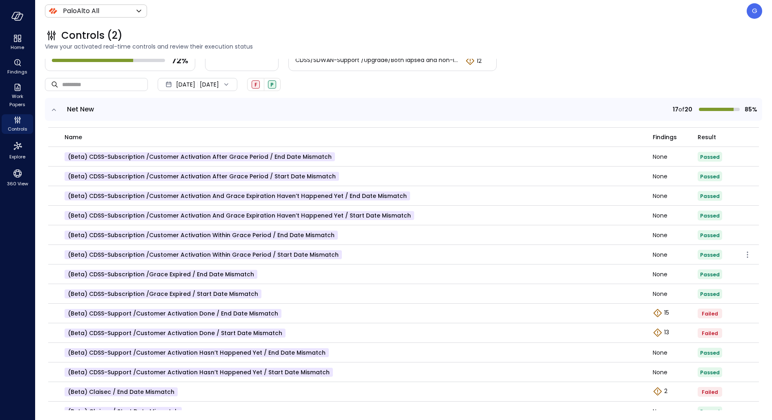
scroll to position [92, 0]
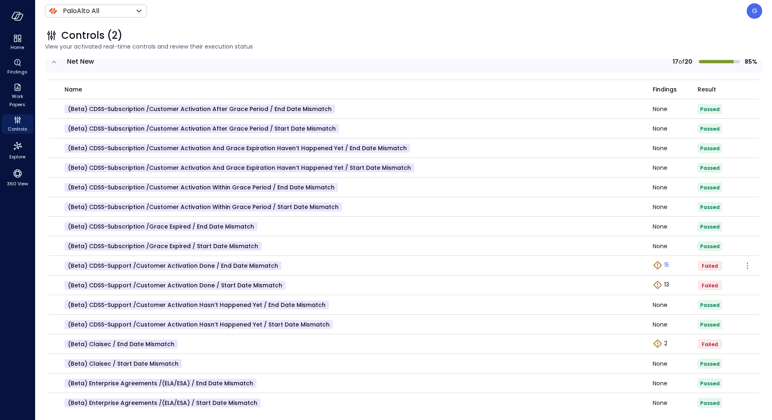
click at [663, 264] on link "15" at bounding box center [661, 266] width 16 height 10
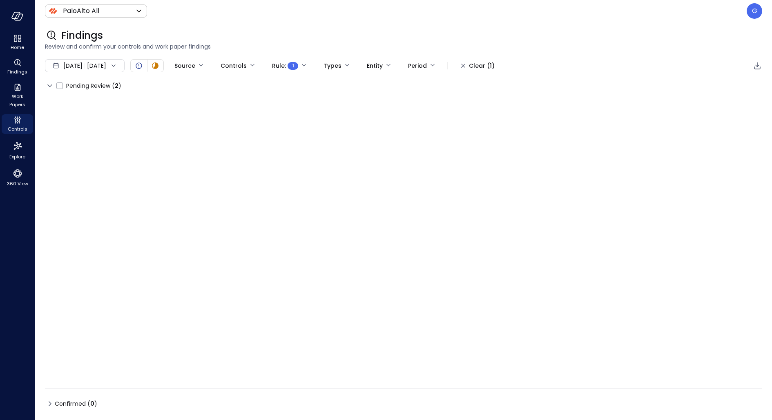
type input "****"
click at [453, 124] on div "**********" at bounding box center [403, 239] width 717 height 284
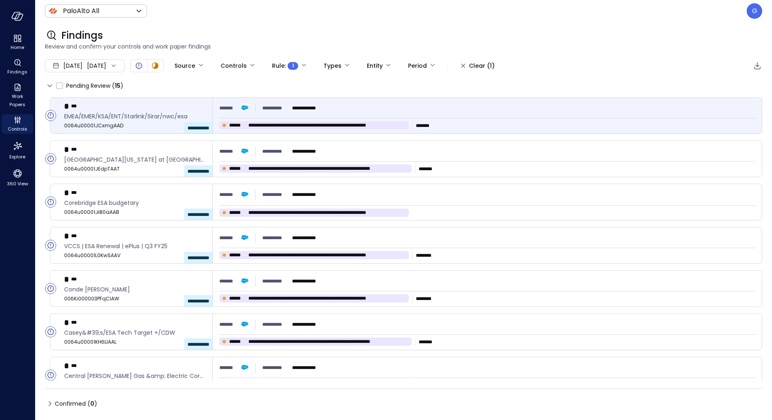
click at [430, 132] on div "**********" at bounding box center [487, 116] width 549 height 36
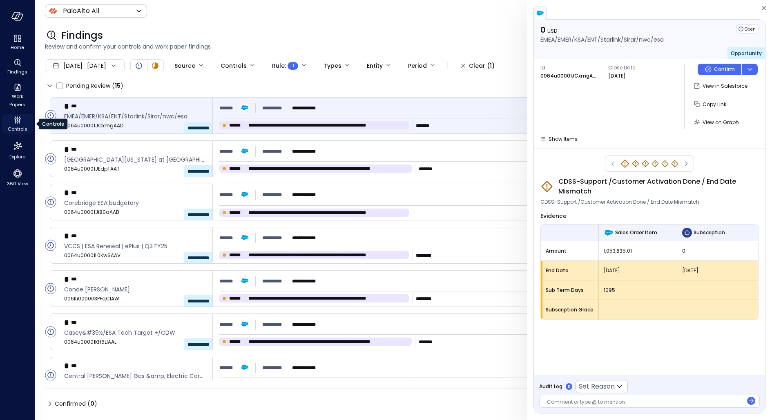
click at [17, 124] on icon "Controls" at bounding box center [18, 120] width 10 height 10
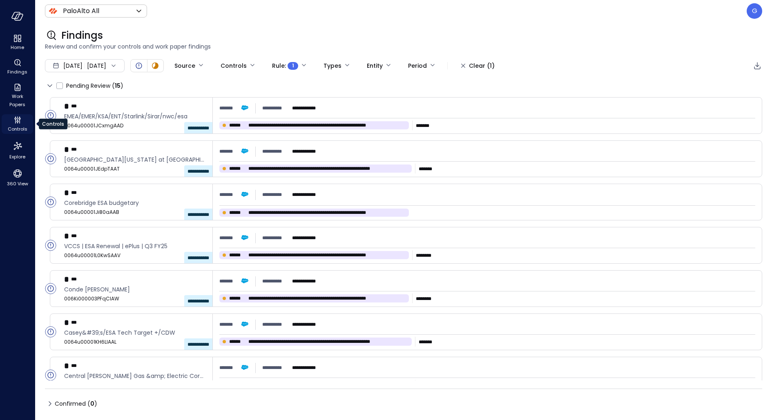
click at [17, 124] on icon "Controls" at bounding box center [18, 120] width 10 height 10
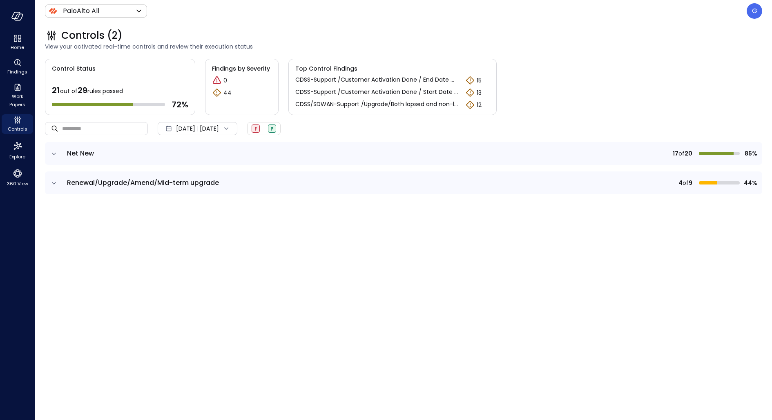
click at [48, 185] on td at bounding box center [53, 183] width 17 height 23
click at [51, 185] on icon "expand row" at bounding box center [54, 183] width 8 height 8
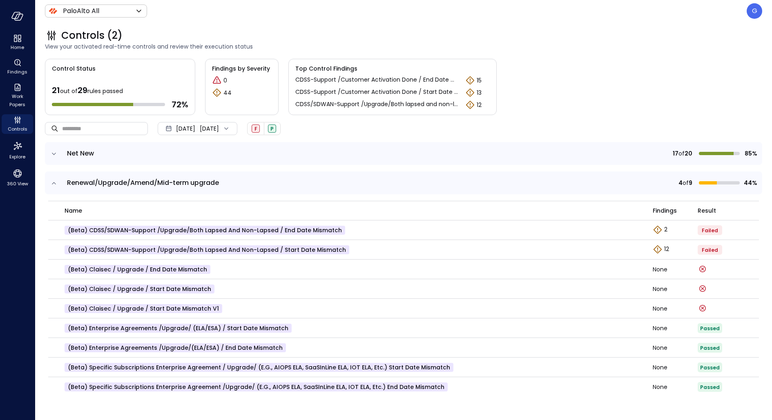
click at [44, 154] on div "Controls (2) View your activated real-time controls and review their execution …" at bounding box center [403, 221] width 737 height 398
click at [47, 155] on td at bounding box center [53, 153] width 17 height 23
click at [51, 155] on icon "expand row" at bounding box center [54, 154] width 8 height 8
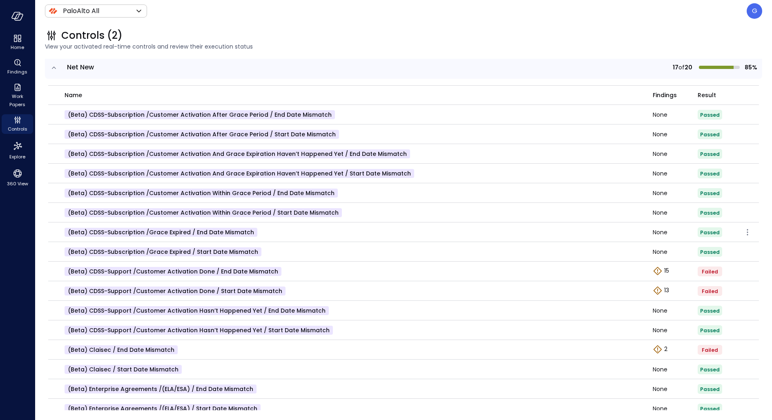
scroll to position [93, 0]
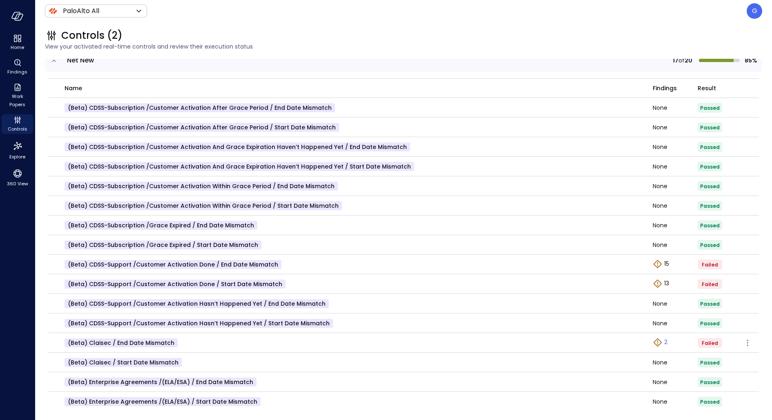
click at [667, 341] on p "2" at bounding box center [665, 342] width 3 height 9
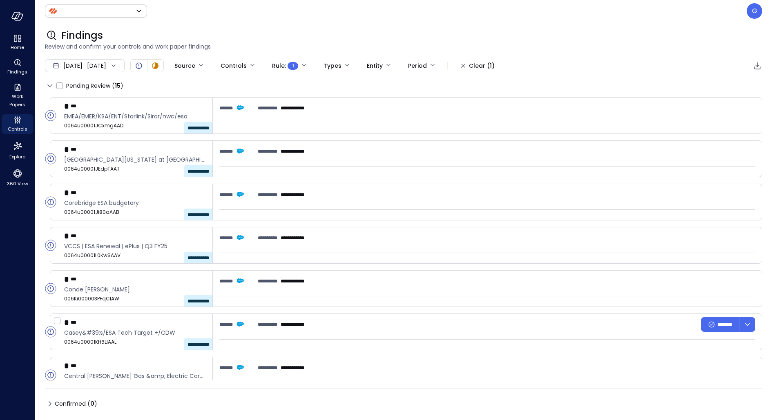
type input "*******"
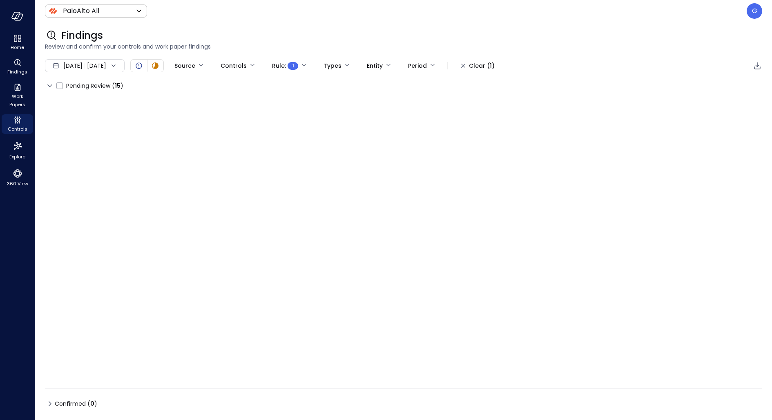
type input "****"
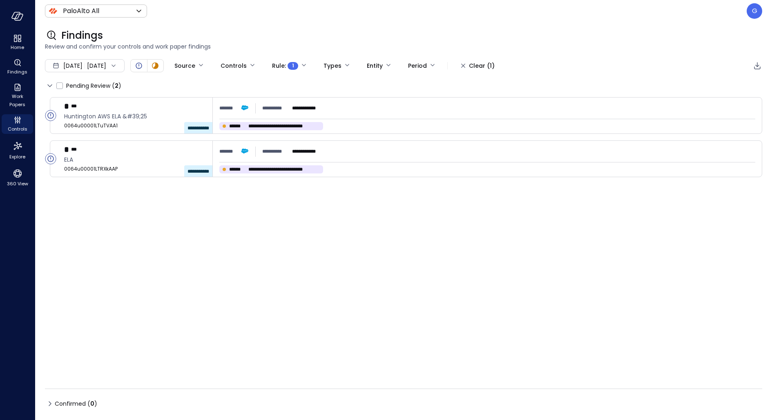
click at [435, 135] on div "**********" at bounding box center [403, 239] width 717 height 284
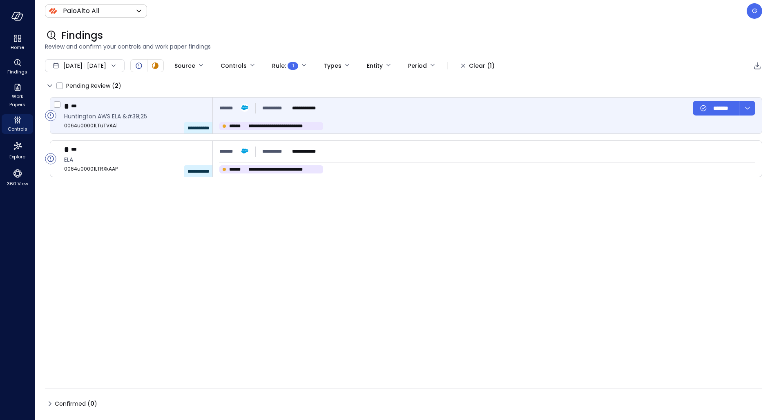
click at [425, 119] on div "**********" at bounding box center [487, 116] width 549 height 36
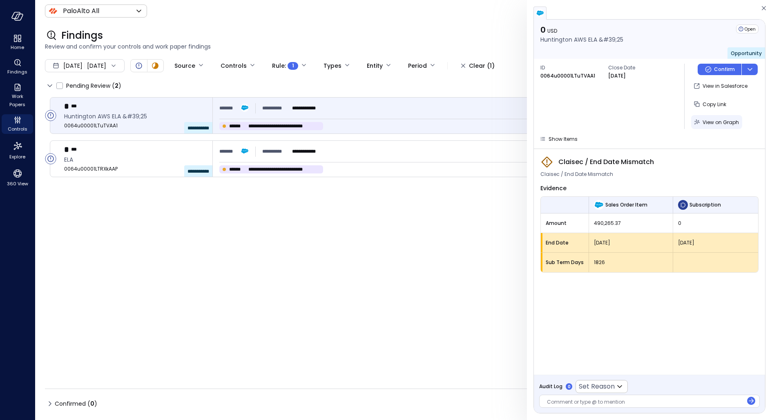
click at [727, 123] on span "View on Graph" at bounding box center [721, 122] width 36 height 7
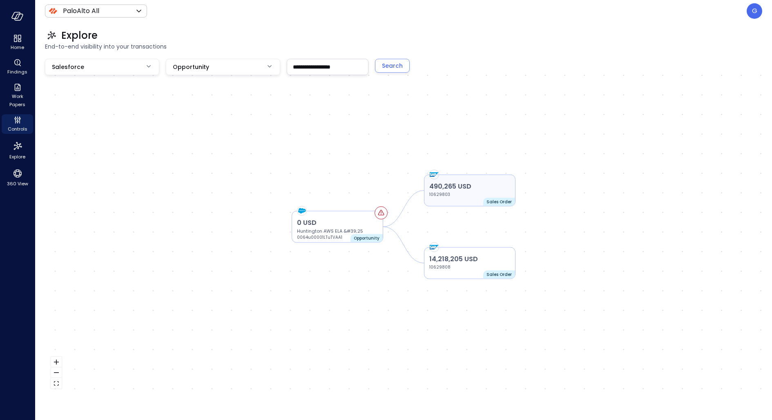
click at [456, 180] on div "490,265 USD 10629803 Sales Order" at bounding box center [470, 191] width 92 height 32
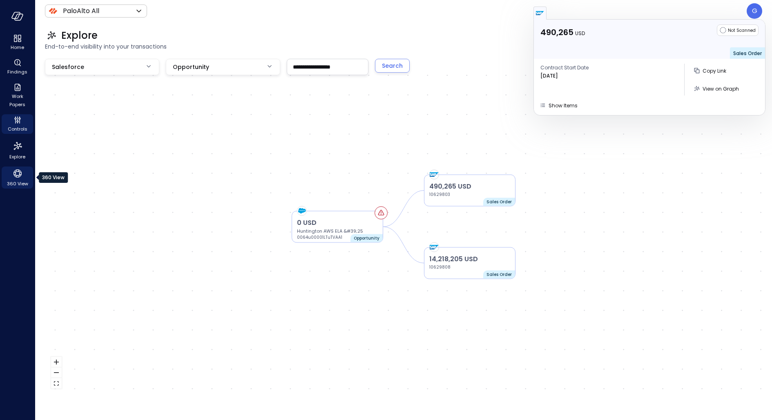
click at [16, 182] on span "360 View" at bounding box center [17, 184] width 21 height 8
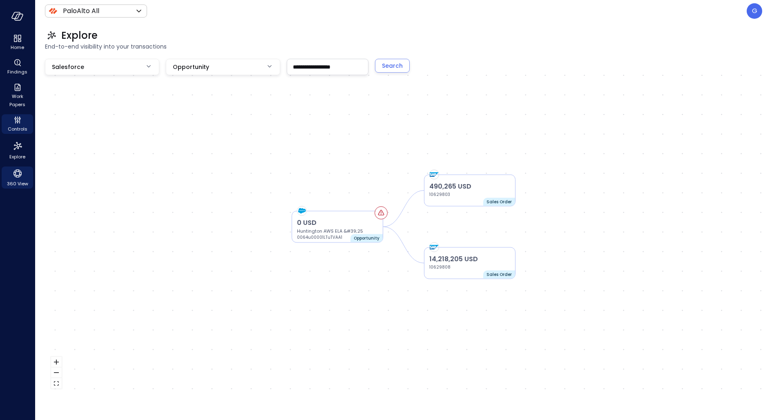
click at [16, 118] on icon "Controls" at bounding box center [18, 120] width 10 height 10
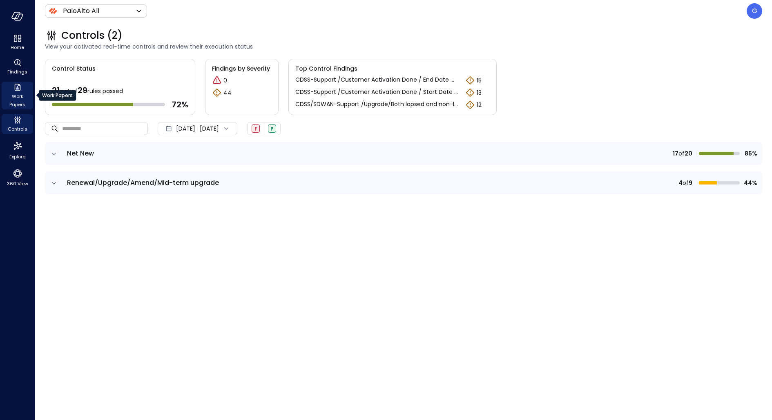
click at [18, 93] on span "Work Papers" at bounding box center [17, 100] width 25 height 16
click at [18, 94] on span "Work Papers" at bounding box center [17, 100] width 25 height 16
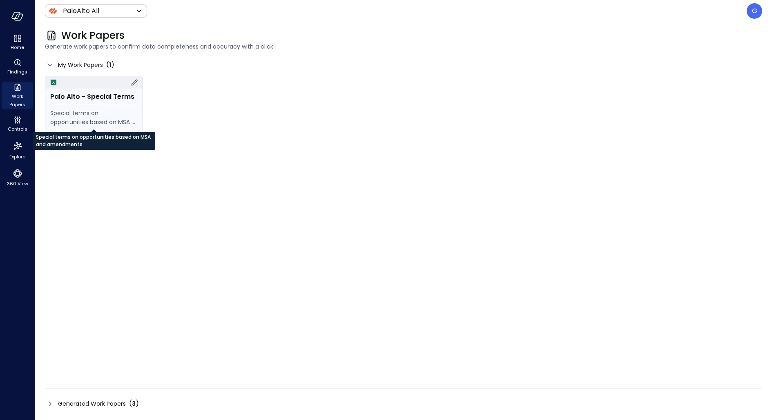
click at [112, 115] on div "Special terms on opportunities based on MSA and amendments." at bounding box center [93, 118] width 87 height 18
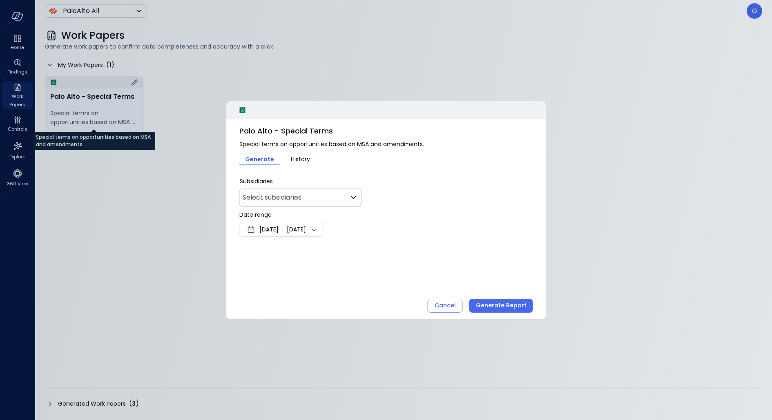
type input "***"
click at [445, 302] on div "Cancel" at bounding box center [445, 306] width 21 height 10
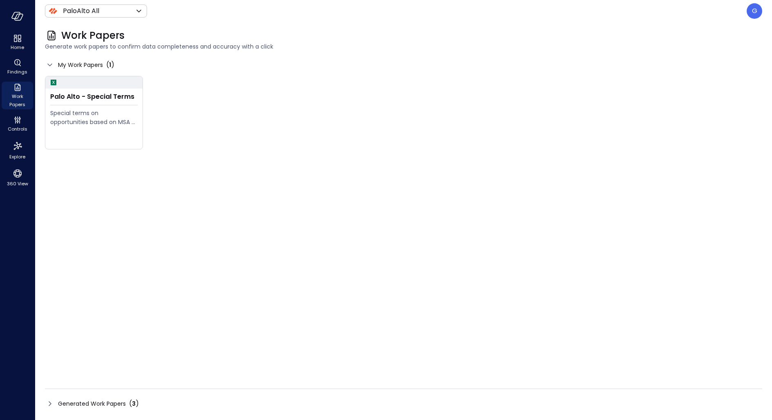
click at [109, 398] on div "Generated Work Papers ( 3 )" at bounding box center [403, 404] width 717 height 13
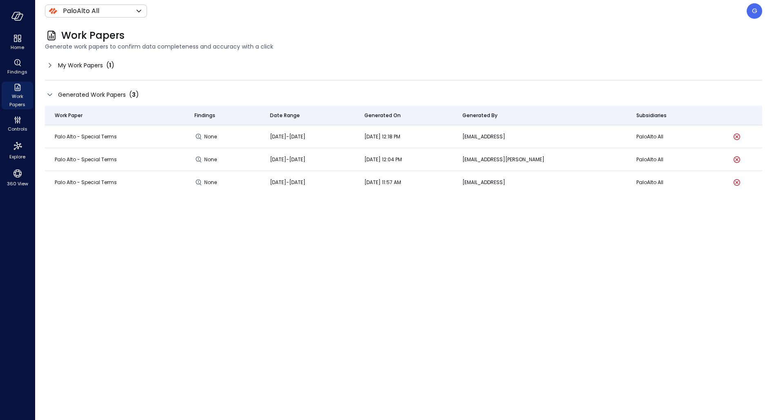
click at [116, 67] on div "My Work Papers ( 1 )" at bounding box center [403, 65] width 717 height 13
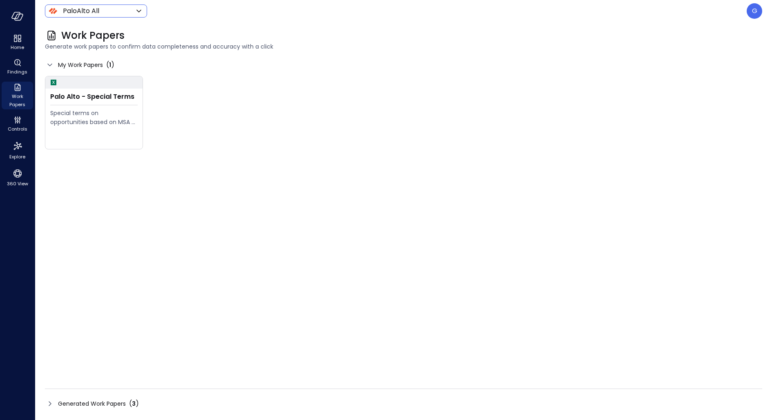
click at [92, 9] on body "Home Findings Work Papers Controls Explore 360 View PaloAlto All ******* ​ G Wo…" at bounding box center [386, 210] width 772 height 420
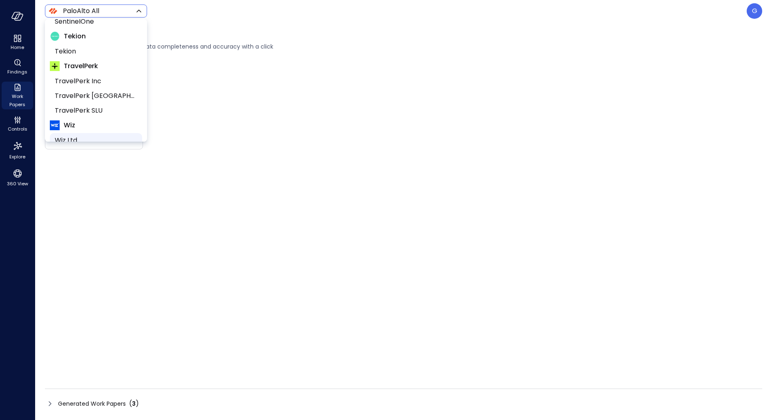
scroll to position [280, 0]
click at [75, 65] on span "Tekion" at bounding box center [95, 64] width 81 height 10
type input "*******"
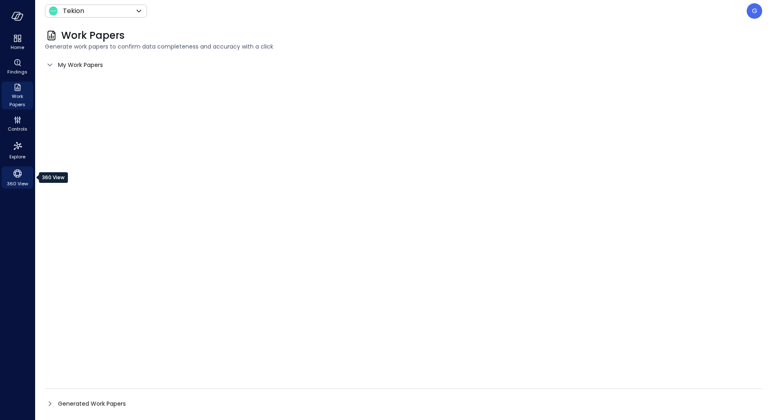
click at [19, 173] on icon "360 View" at bounding box center [17, 174] width 8 height 8
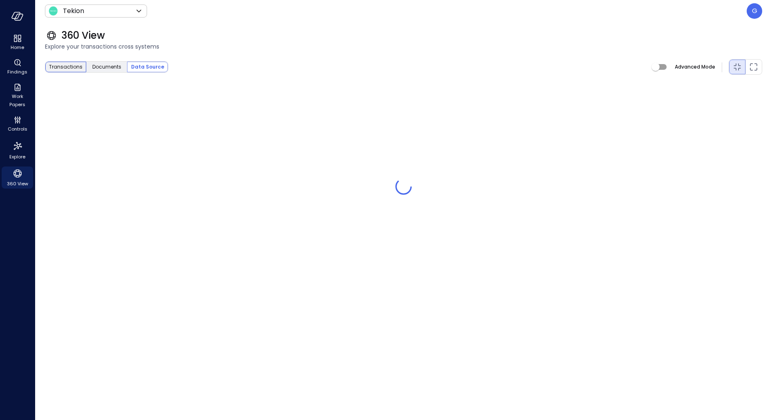
click at [57, 66] on span "Transactions" at bounding box center [66, 67] width 34 height 8
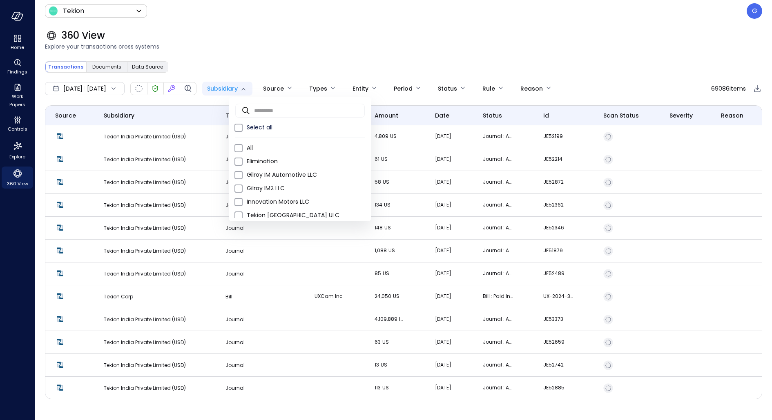
click at [245, 87] on body "Home Findings Work Papers Controls Explore 360 View Tekion ******* ​ G 360 View…" at bounding box center [386, 210] width 772 height 420
click at [276, 67] on div at bounding box center [386, 210] width 772 height 420
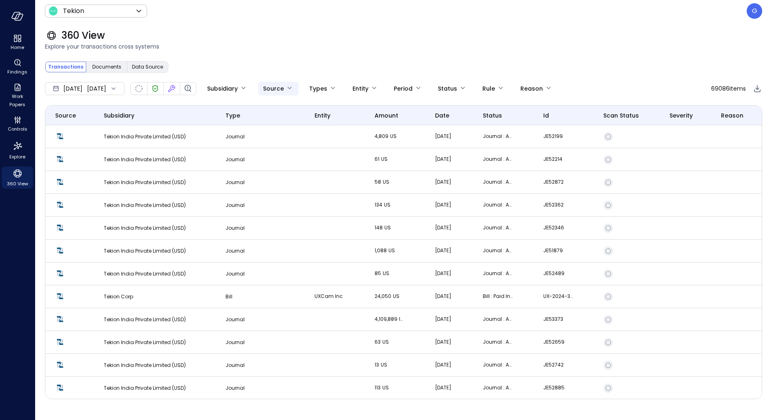
click at [306, 92] on body "Home Findings Work Papers Controls Explore 360 View Tekion ******* ​ G 360 View…" at bounding box center [386, 210] width 772 height 420
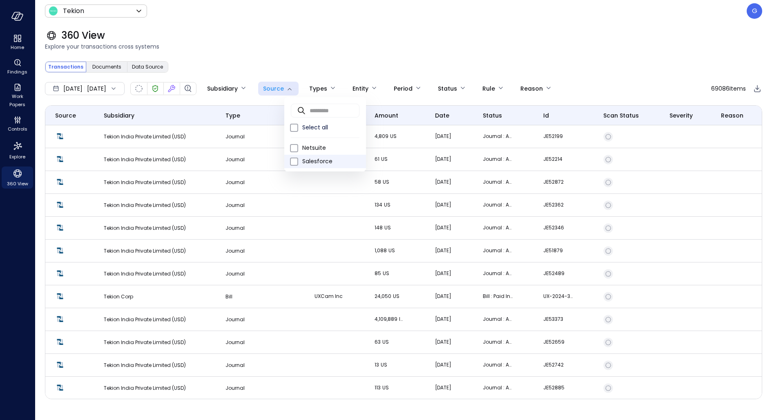
click at [304, 162] on span "Salesforce" at bounding box center [330, 161] width 57 height 9
type input "**********"
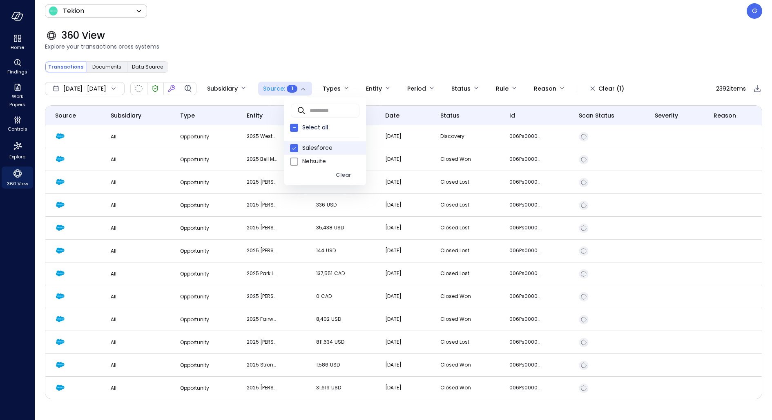
click at [303, 47] on div at bounding box center [386, 210] width 772 height 420
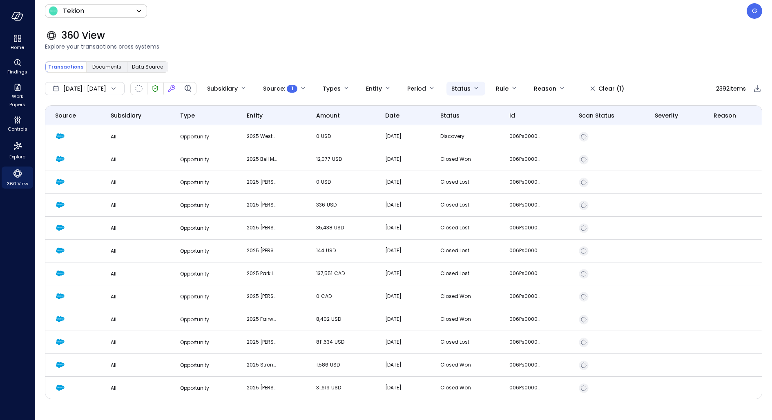
click at [482, 89] on body "**********" at bounding box center [386, 210] width 772 height 420
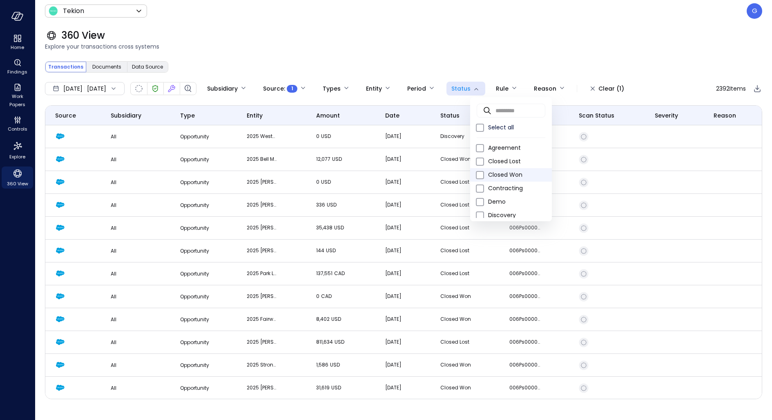
click at [495, 171] on span "Closed Won" at bounding box center [516, 175] width 57 height 9
type input "**********"
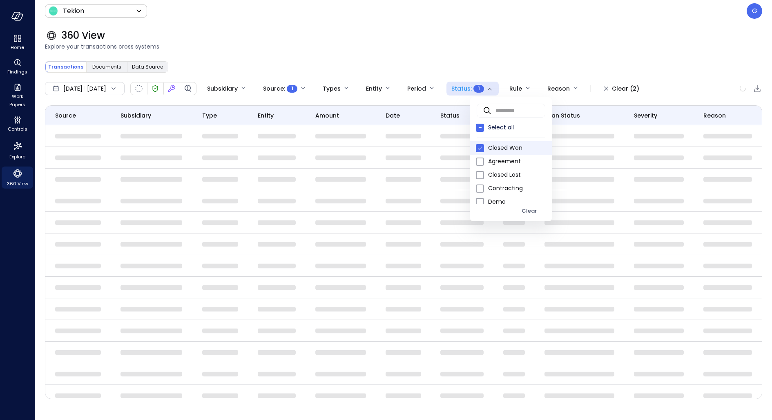
click at [423, 49] on div at bounding box center [386, 210] width 772 height 420
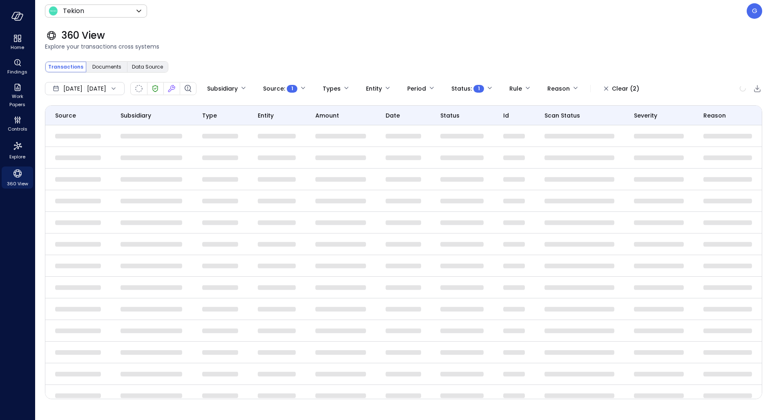
click at [94, 84] on div "Jan 1, 2025 Sep 23, 2025" at bounding box center [85, 88] width 80 height 13
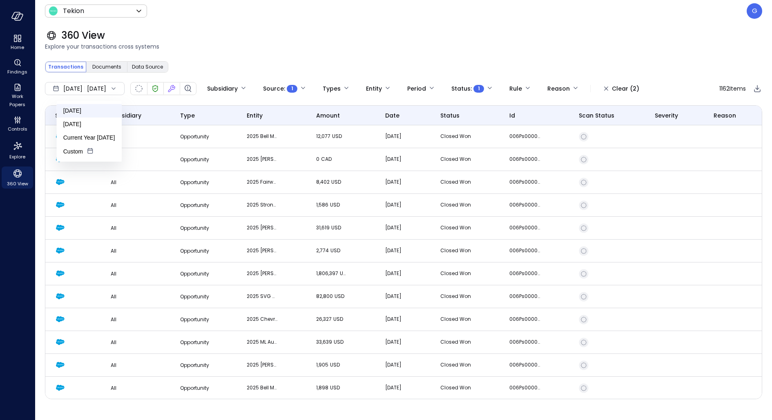
click at [92, 112] on li "[DATE]" at bounding box center [89, 110] width 65 height 13
click at [278, 136] on td "2025 Don Wood Automotive Group - Amendment -" at bounding box center [271, 136] width 69 height 23
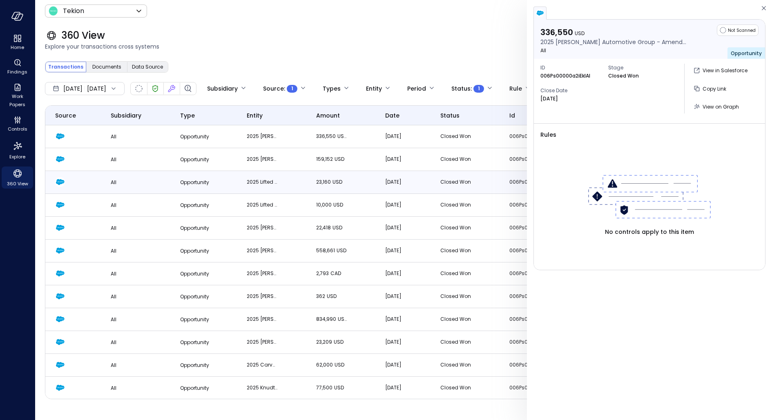
click at [281, 178] on td "2025 Lifted Trucks - Upgrade - ARC" at bounding box center [271, 182] width 69 height 23
click at [764, 5] on icon "button" at bounding box center [764, 8] width 8 height 10
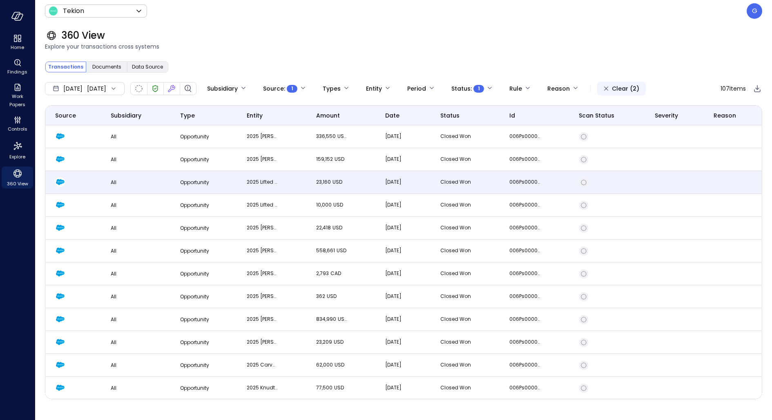
click at [636, 90] on div "Clear (2)" at bounding box center [625, 89] width 27 height 10
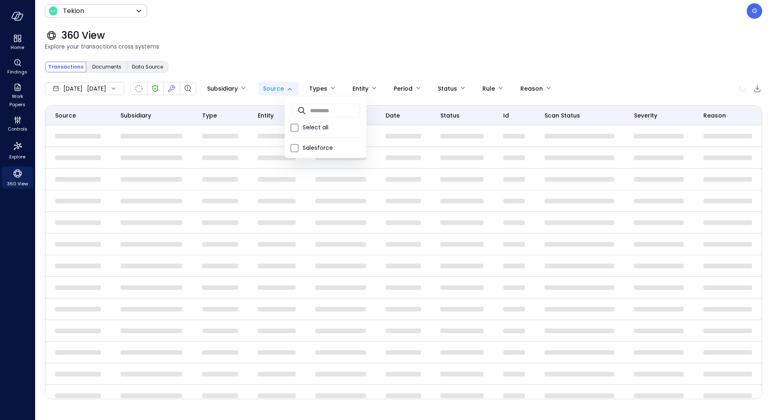
click at [305, 94] on body "Home Findings Work Papers Controls Explore 360 View Tekion ******* ​ G 360 View…" at bounding box center [386, 210] width 772 height 420
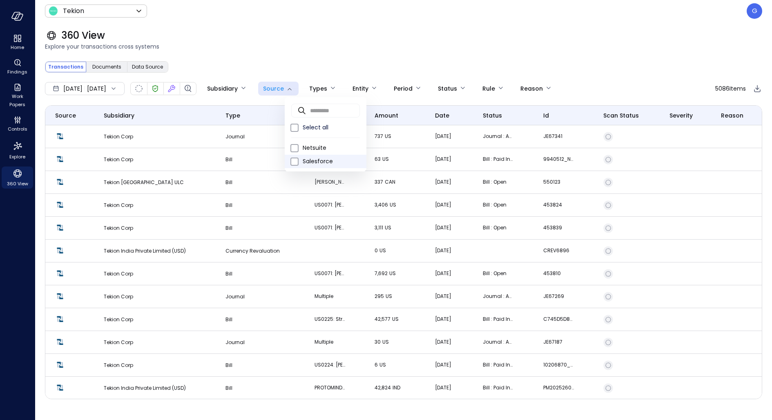
click at [310, 159] on span "Salesforce" at bounding box center [331, 161] width 57 height 9
type input "**********"
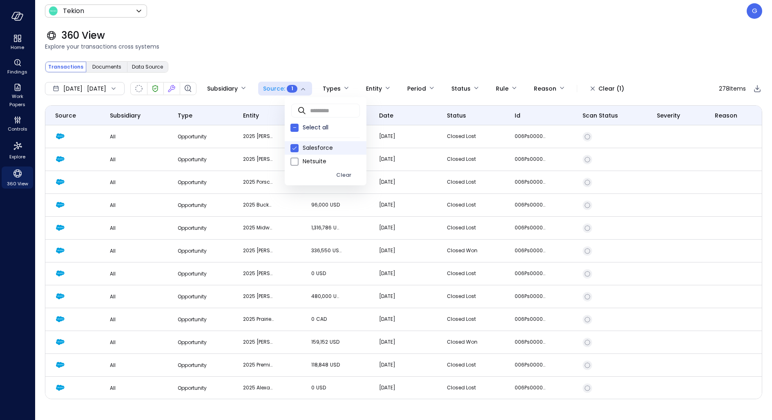
click at [317, 58] on div at bounding box center [386, 210] width 772 height 420
click at [304, 92] on body "**********" at bounding box center [386, 210] width 772 height 420
click at [318, 150] on span "Salesforce" at bounding box center [331, 148] width 57 height 9
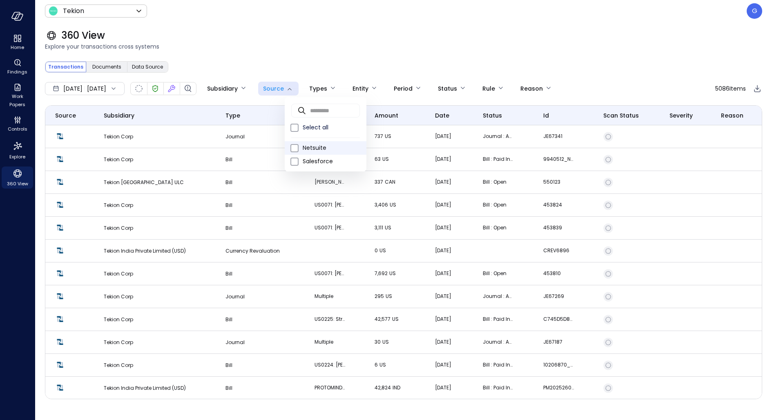
click at [316, 149] on span "Netsuite" at bounding box center [331, 148] width 57 height 9
type input "********"
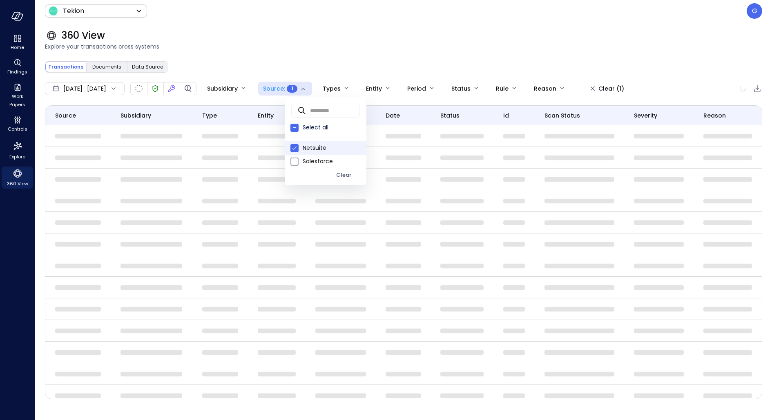
click at [328, 35] on div at bounding box center [386, 210] width 772 height 420
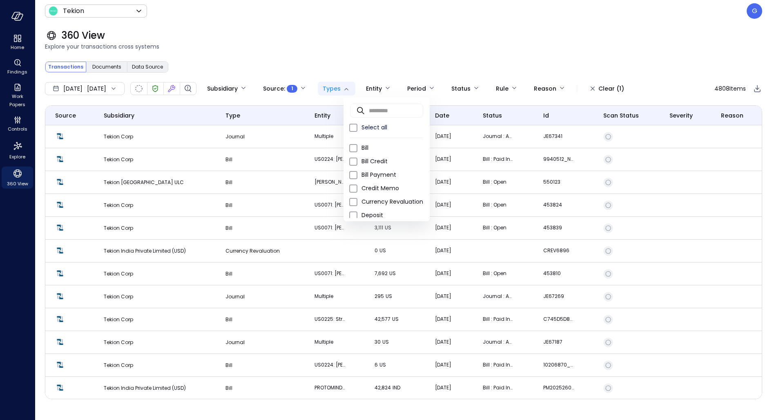
click at [364, 94] on body "Home Findings Work Papers Controls Explore 360 View Tekion ******* ​ G 360 View…" at bounding box center [386, 210] width 772 height 420
click at [374, 194] on span "Sales Order" at bounding box center [393, 198] width 62 height 9
type input "**"
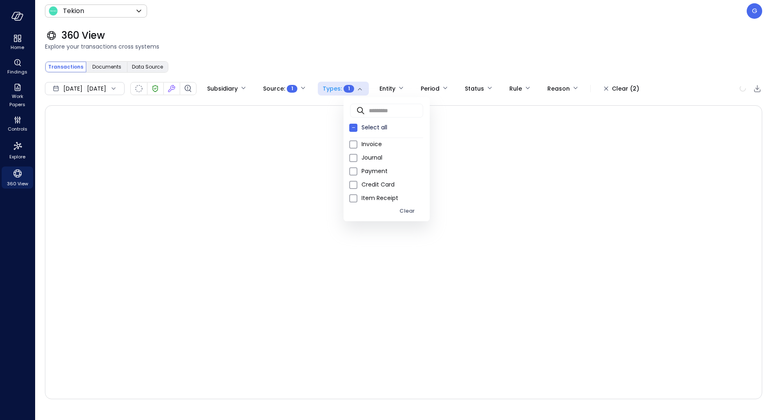
click at [389, 43] on div at bounding box center [386, 210] width 772 height 420
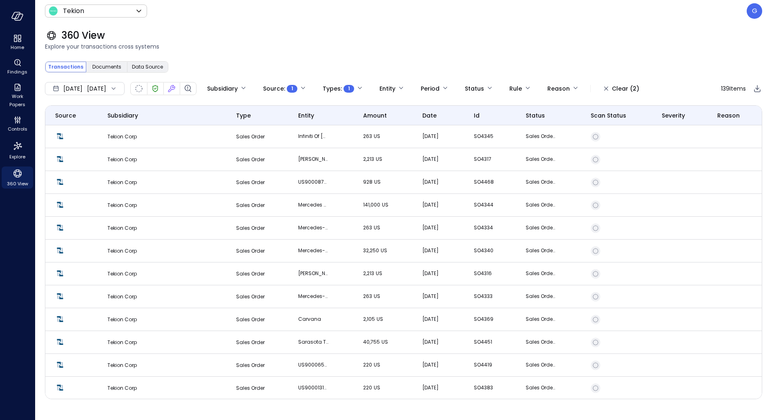
click at [639, 85] on div "Clear (2)" at bounding box center [625, 89] width 27 height 10
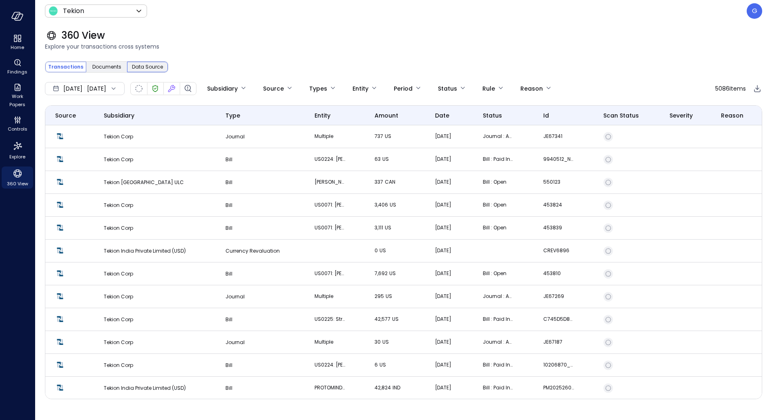
click at [141, 67] on span "Data Source" at bounding box center [147, 67] width 31 height 8
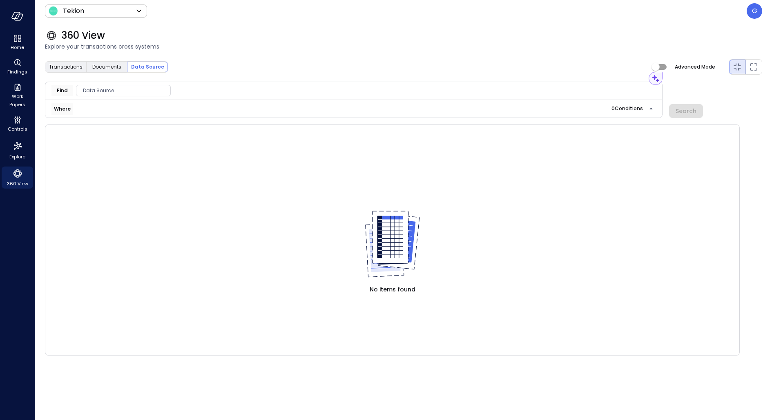
click at [111, 92] on span "Data Source" at bounding box center [123, 91] width 94 height 8
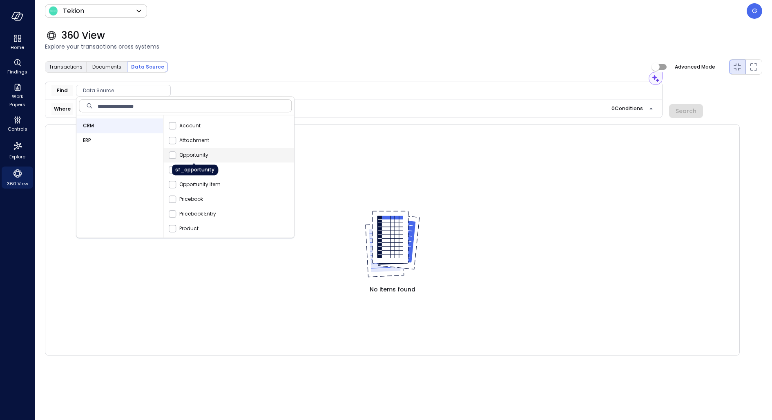
click at [181, 156] on span "Opportunity" at bounding box center [193, 155] width 29 height 8
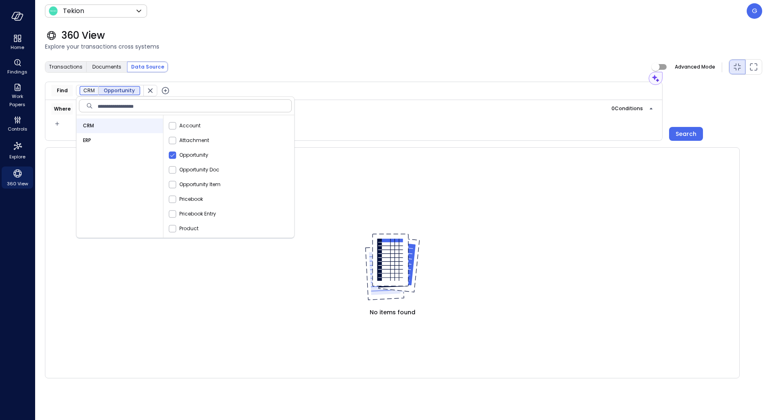
click at [215, 60] on div "Transactions Documents Data Source Advanced Mode" at bounding box center [403, 67] width 717 height 16
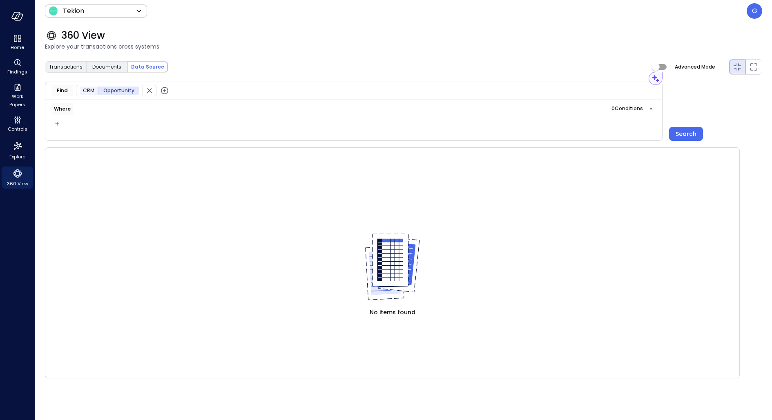
click at [163, 91] on icon "button" at bounding box center [165, 91] width 10 height 10
click at [189, 91] on span "Data Source" at bounding box center [234, 91] width 94 height 8
click at [217, 140] on div "ERP" at bounding box center [228, 140] width 87 height 15
click at [297, 130] on body "Home Findings Work Papers Controls Explore 360 View Tekion ******* ​ G 360 View…" at bounding box center [386, 210] width 772 height 420
click at [256, 91] on span "Data Source" at bounding box center [234, 91] width 94 height 8
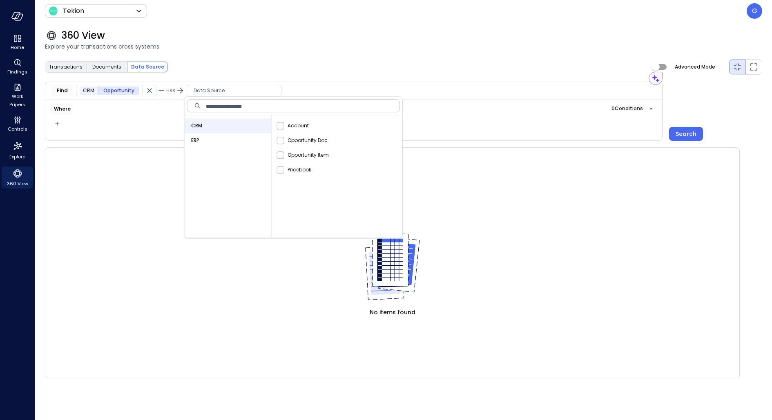
click at [247, 144] on div "ERP" at bounding box center [228, 140] width 87 height 15
click at [277, 127] on span at bounding box center [280, 125] width 7 height 7
click at [320, 60] on div "Transactions Documents Data Source Advanced Mode" at bounding box center [403, 67] width 717 height 16
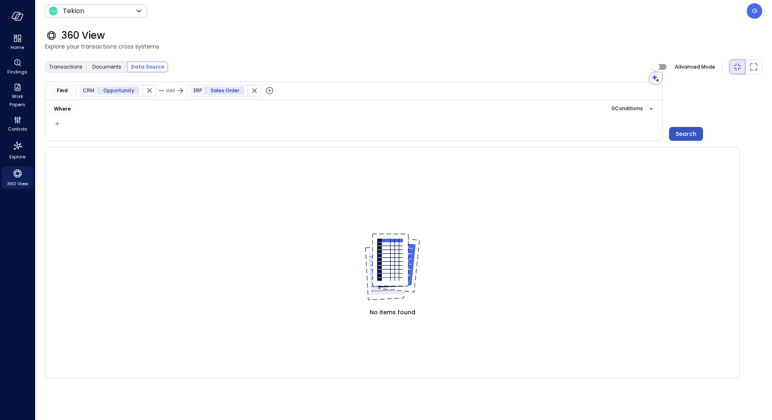
click at [685, 133] on div "Search" at bounding box center [686, 134] width 21 height 10
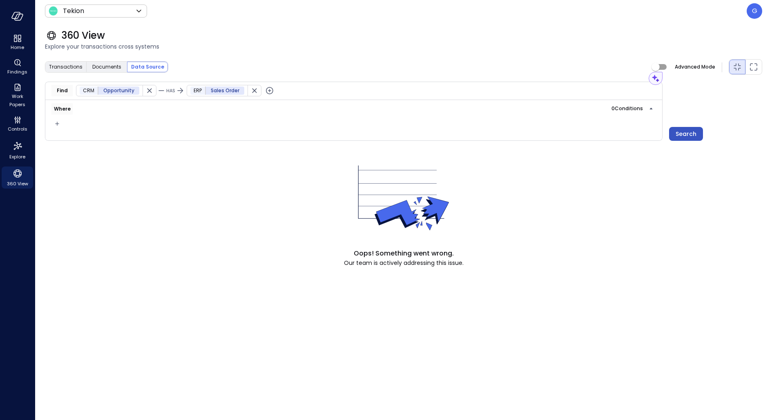
click at [685, 133] on div "Search" at bounding box center [686, 134] width 21 height 10
click at [438, 34] on div "360 View" at bounding box center [403, 35] width 717 height 13
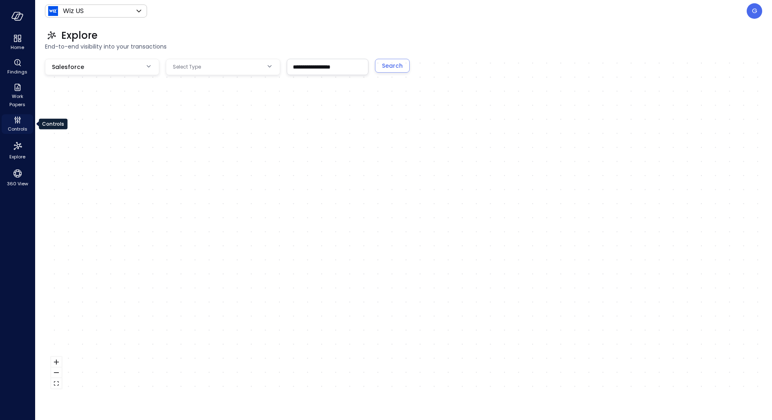
click at [24, 123] on div "Controls" at bounding box center [17, 124] width 31 height 20
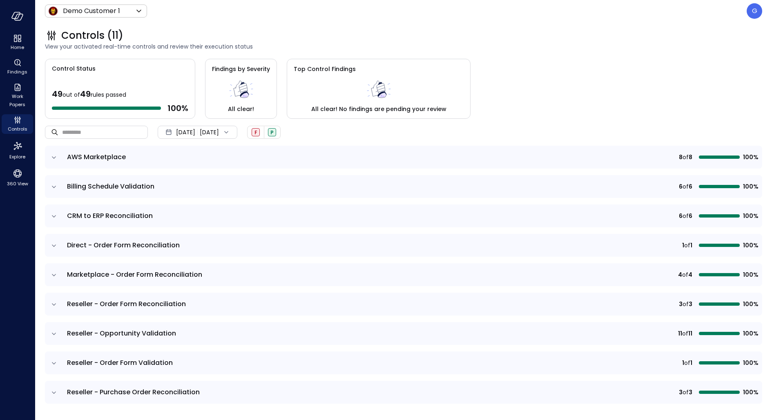
click at [80, 14] on body "Home Findings Work Papers Controls Explore 360 View Demo Customer 1 ***** ​ G C…" at bounding box center [386, 210] width 772 height 420
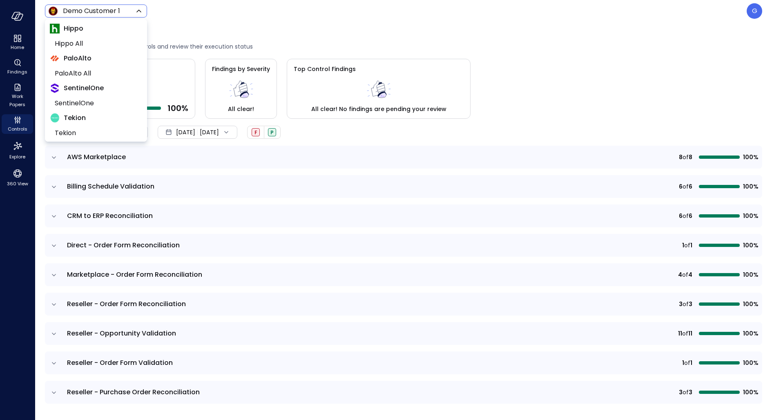
scroll to position [207, 0]
click at [85, 70] on li "PaloAlto All" at bounding box center [96, 77] width 92 height 15
type input "*******"
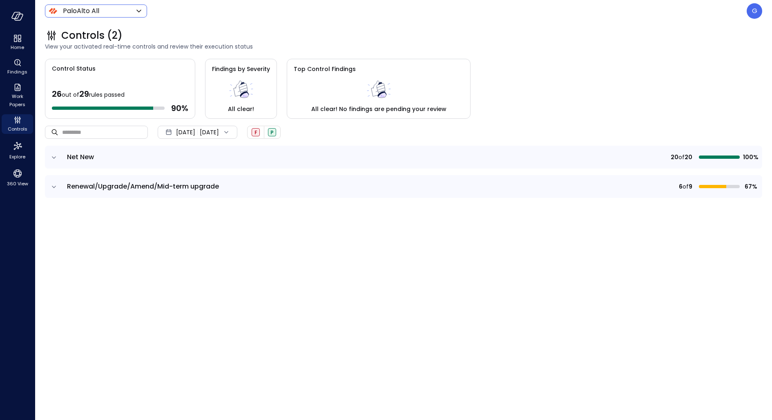
click at [56, 157] on icon "expand row" at bounding box center [54, 158] width 8 height 8
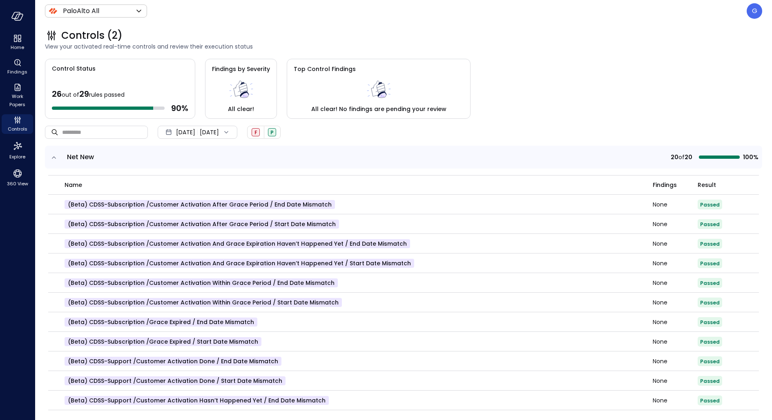
click at [191, 130] on span "[DATE]" at bounding box center [185, 132] width 19 height 9
click at [193, 180] on li "Current Year [DATE]" at bounding box center [201, 180] width 65 height 13
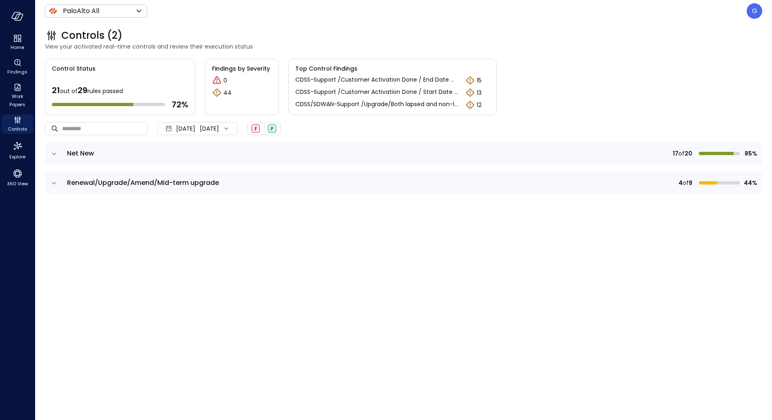
click at [55, 151] on icon "expand row" at bounding box center [54, 154] width 8 height 8
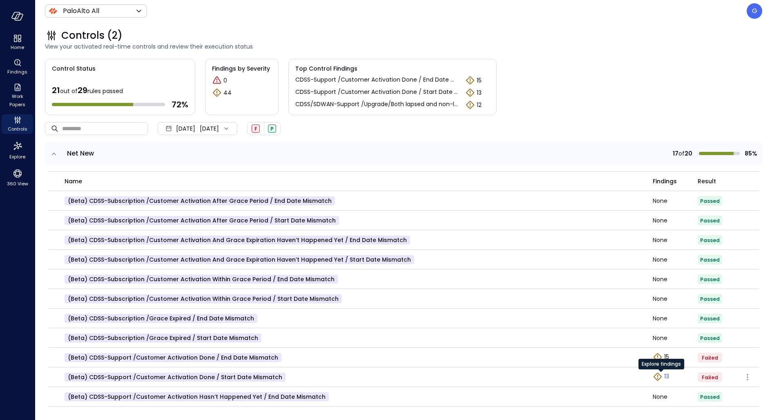
click at [666, 377] on p "13" at bounding box center [666, 377] width 5 height 9
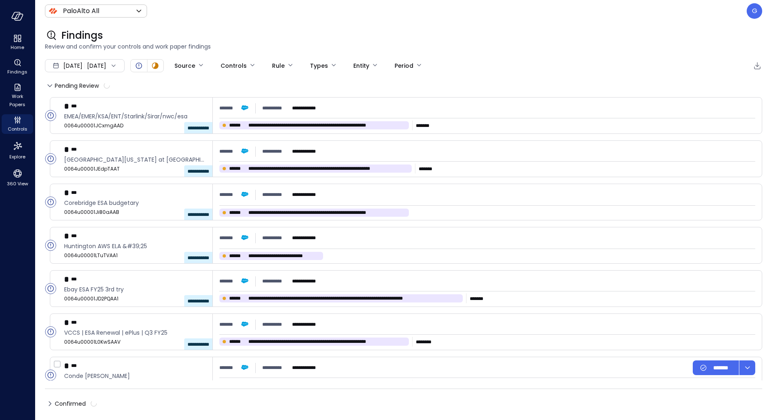
type input "****"
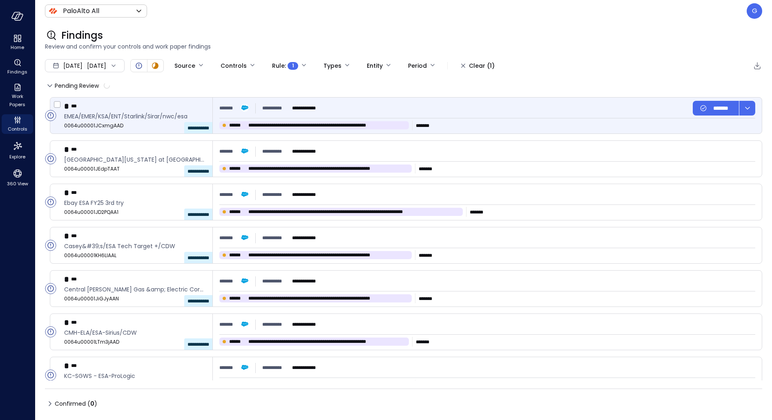
click at [489, 123] on div "**********" at bounding box center [368, 126] width 299 height 10
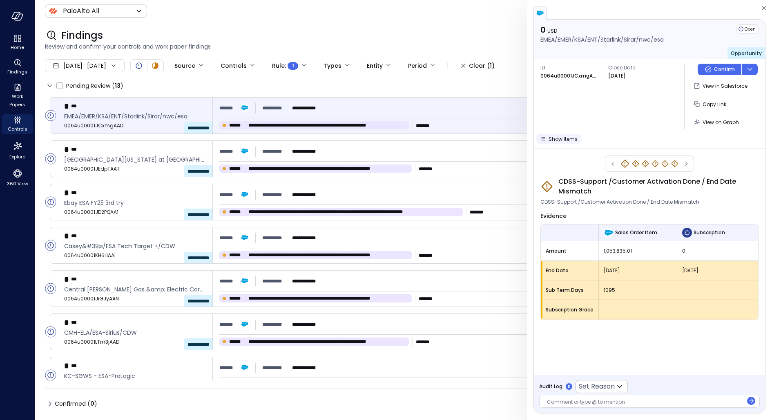
click at [567, 134] on button "Show Items" at bounding box center [558, 139] width 45 height 10
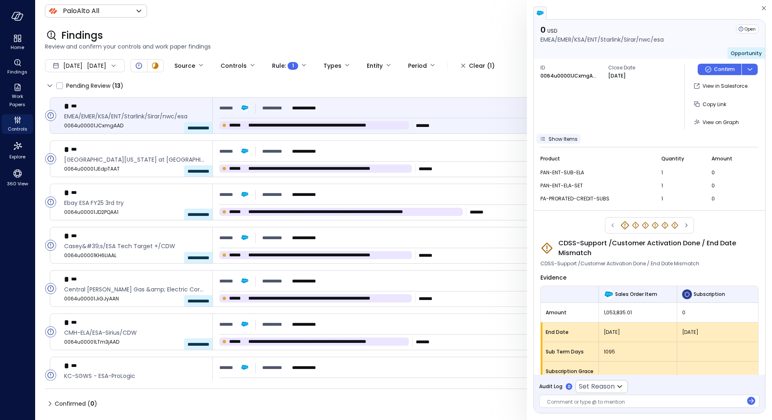
click at [567, 134] on button "Show Items" at bounding box center [558, 139] width 45 height 10
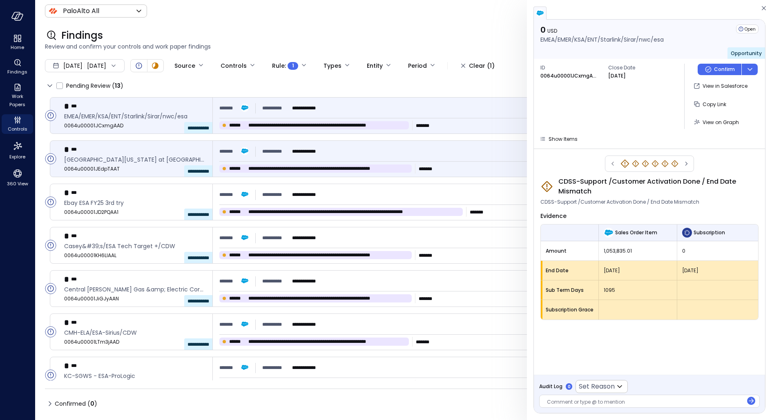
click at [421, 153] on div "**********" at bounding box center [487, 151] width 536 height 15
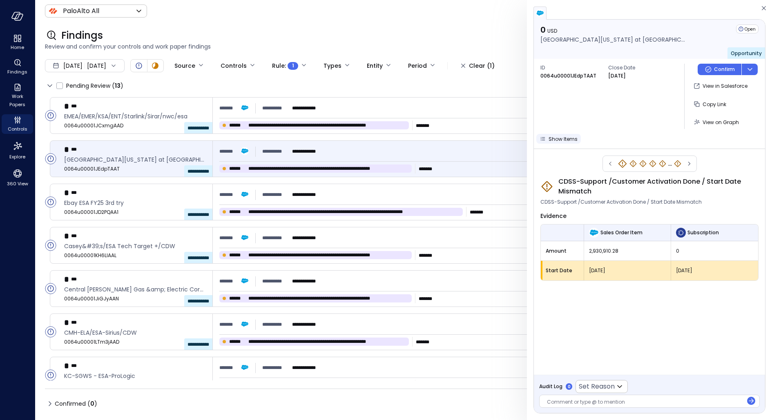
click at [559, 141] on span "Show Items" at bounding box center [563, 139] width 29 height 7
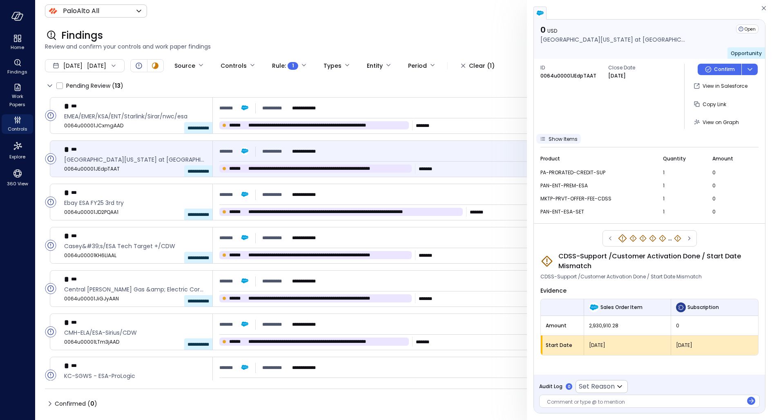
click at [568, 136] on span "Show Items" at bounding box center [563, 139] width 29 height 7
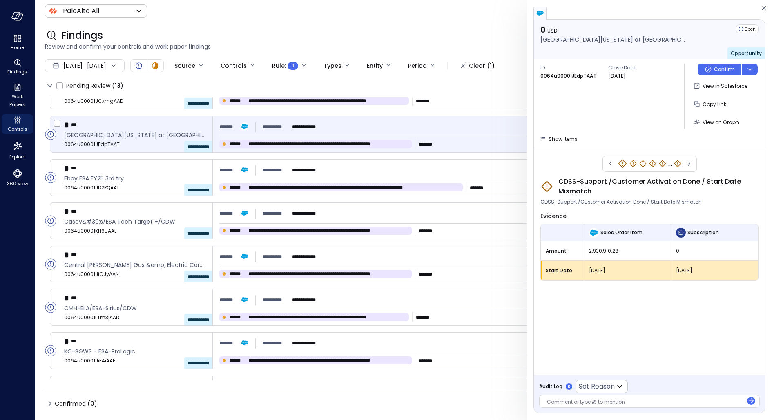
scroll to position [31, 0]
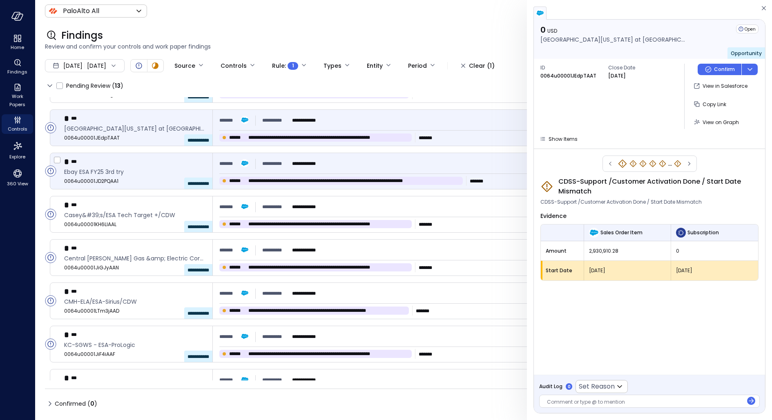
click at [281, 163] on span "**********" at bounding box center [275, 164] width 27 height 8
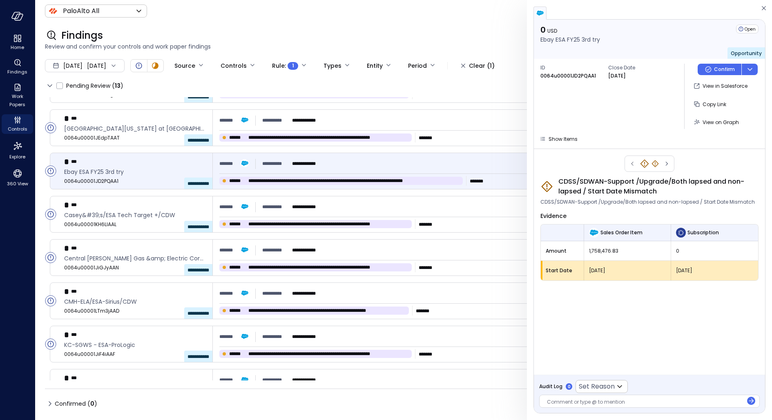
click at [567, 144] on div "0 USD Ebay ESA FY25 3rd try Open Opportunity ID 0064u00001JD2PQAA1 Close Date […" at bounding box center [649, 84] width 231 height 129
click at [564, 140] on span "Show Items" at bounding box center [563, 139] width 29 height 7
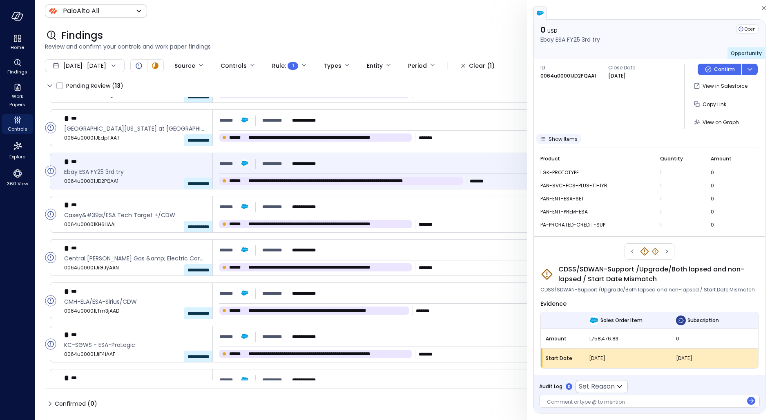
click at [564, 140] on span "Show Items" at bounding box center [563, 139] width 29 height 7
